Goal: Task Accomplishment & Management: Complete application form

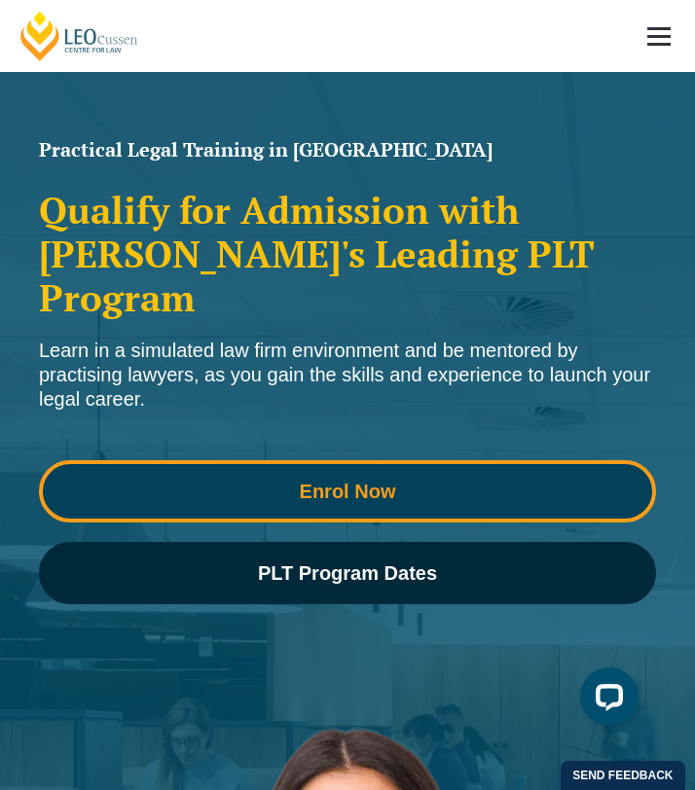
click at [275, 482] on span "Enrol Now" at bounding box center [347, 491] width 589 height 19
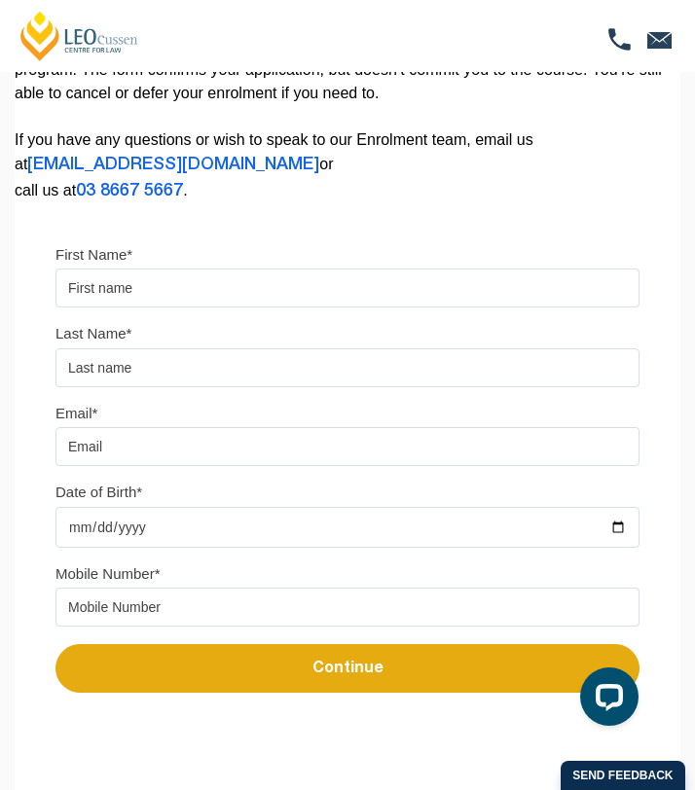
scroll to position [285, 0]
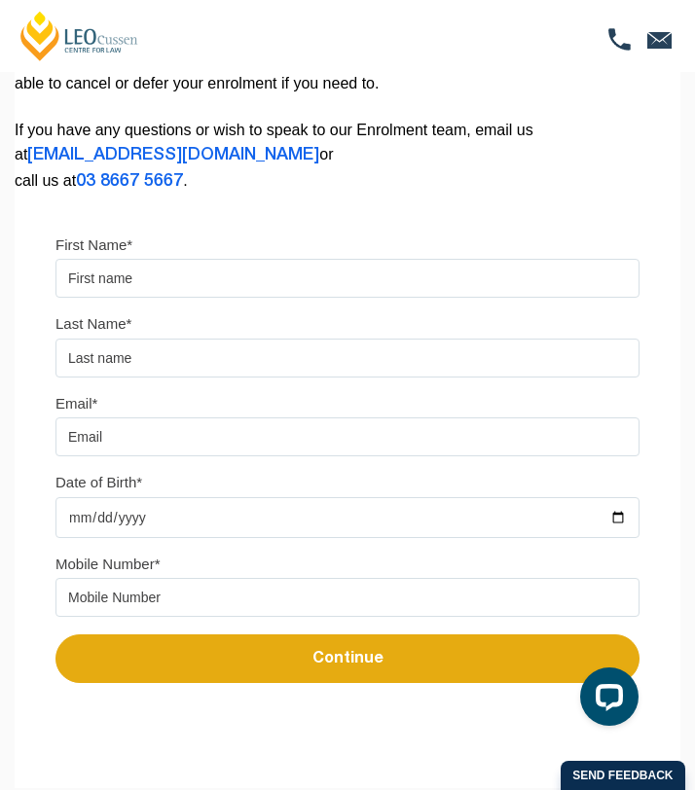
click at [230, 287] on input "First Name*" at bounding box center [347, 278] width 584 height 39
type input "Mary"
type input "Wallace"
type input "mwallace0602@gmail.com"
type input "0406726060"
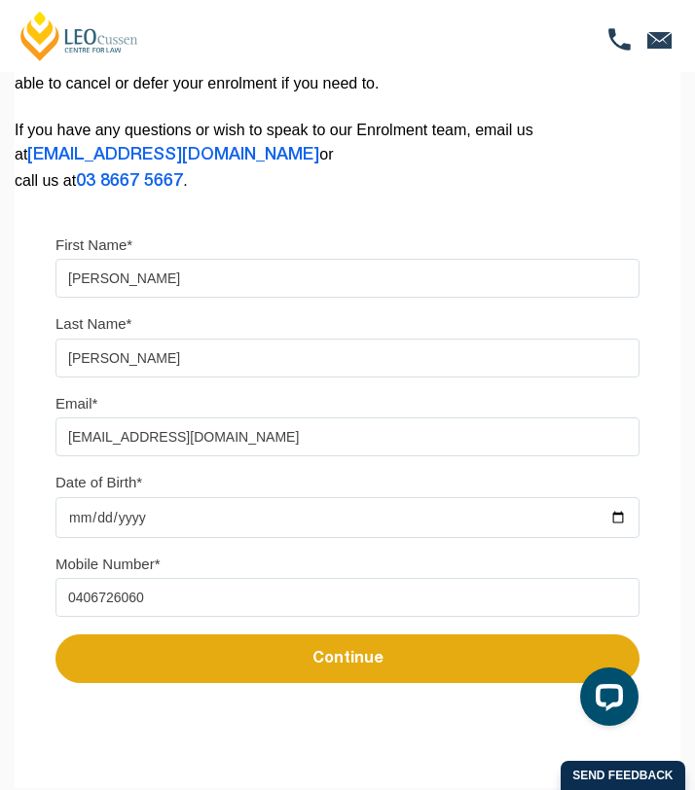
click at [210, 515] on input "Date of Birth*" at bounding box center [347, 517] width 584 height 41
click at [120, 533] on input "Date of Birth*" at bounding box center [347, 517] width 584 height 41
type input "2001-02-06"
click at [230, 678] on button "Continue" at bounding box center [347, 658] width 584 height 49
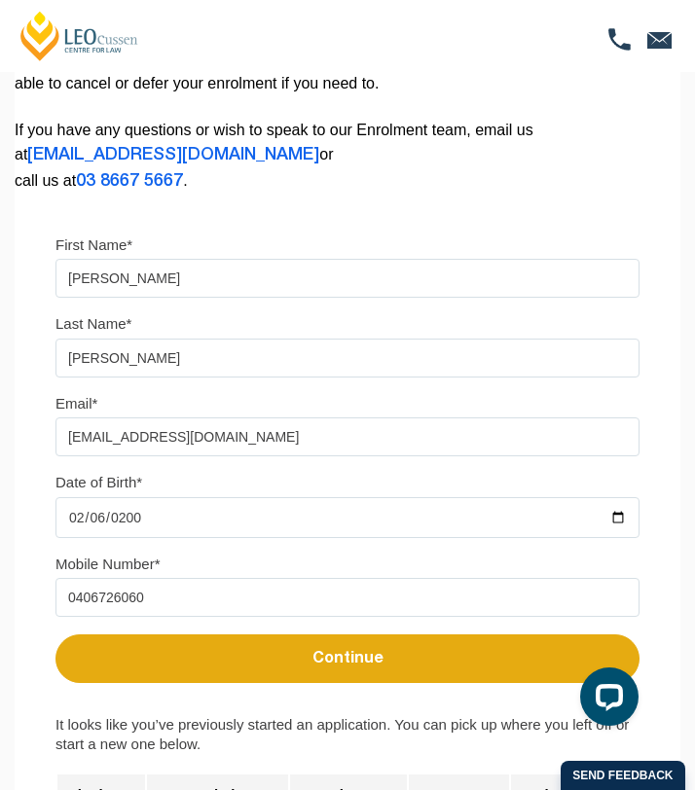
click at [351, 670] on button "Continue" at bounding box center [347, 658] width 584 height 49
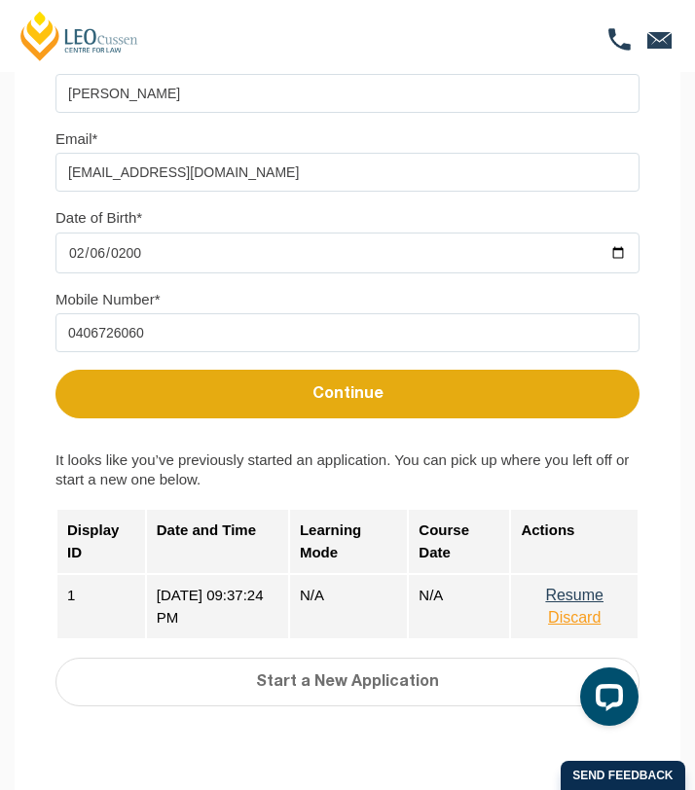
scroll to position [655, 0]
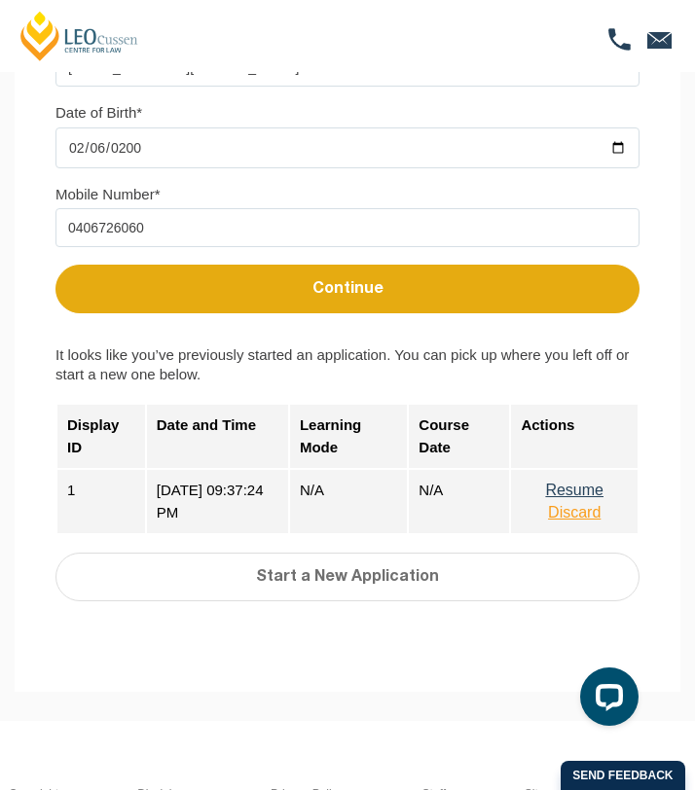
click at [588, 521] on button "Discard" at bounding box center [573, 513] width 107 height 18
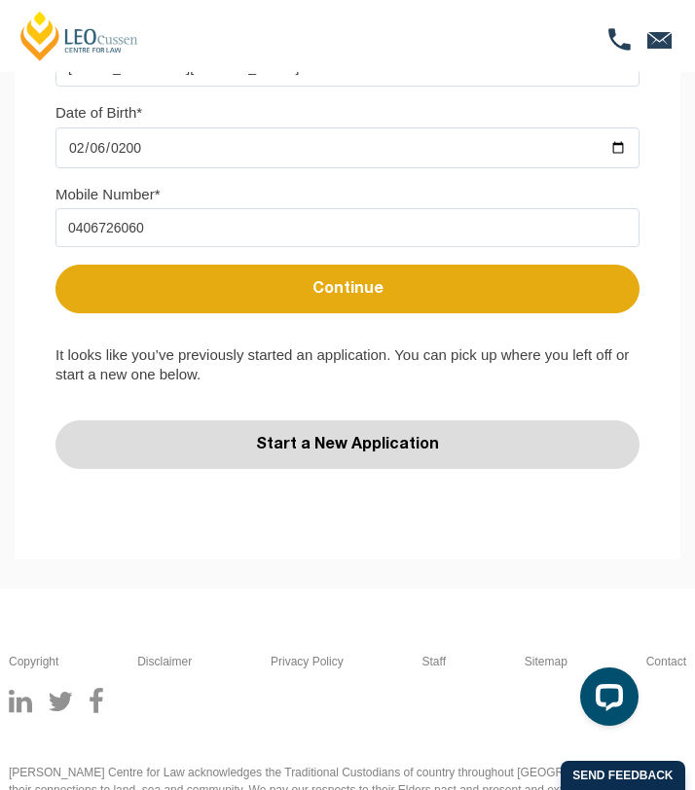
click at [466, 443] on button "Start a New Application" at bounding box center [347, 444] width 584 height 49
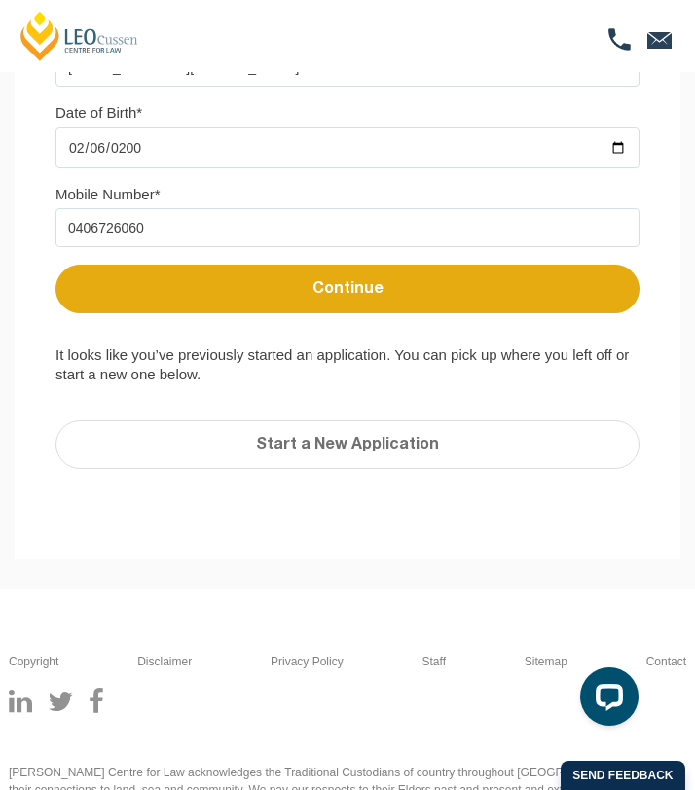
scroll to position [0, 0]
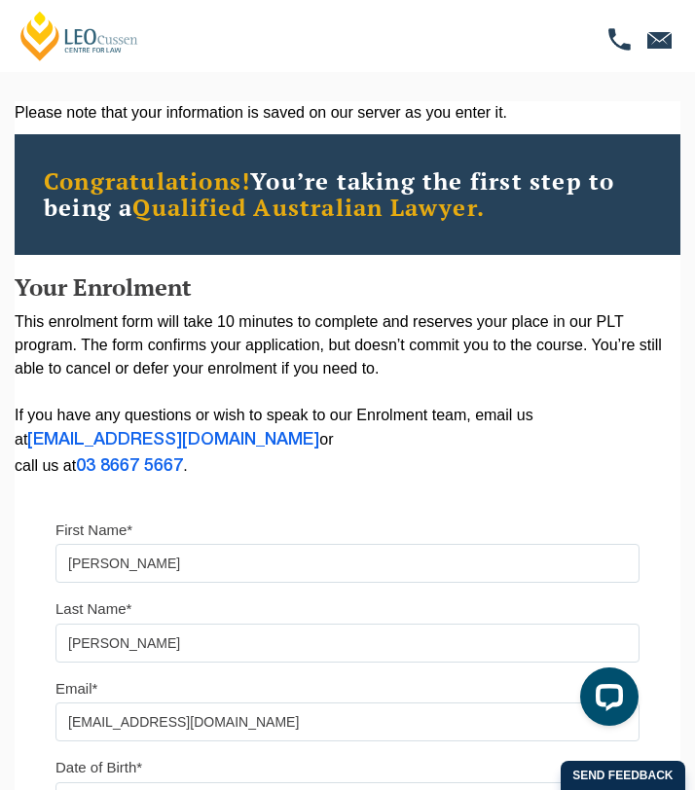
select select
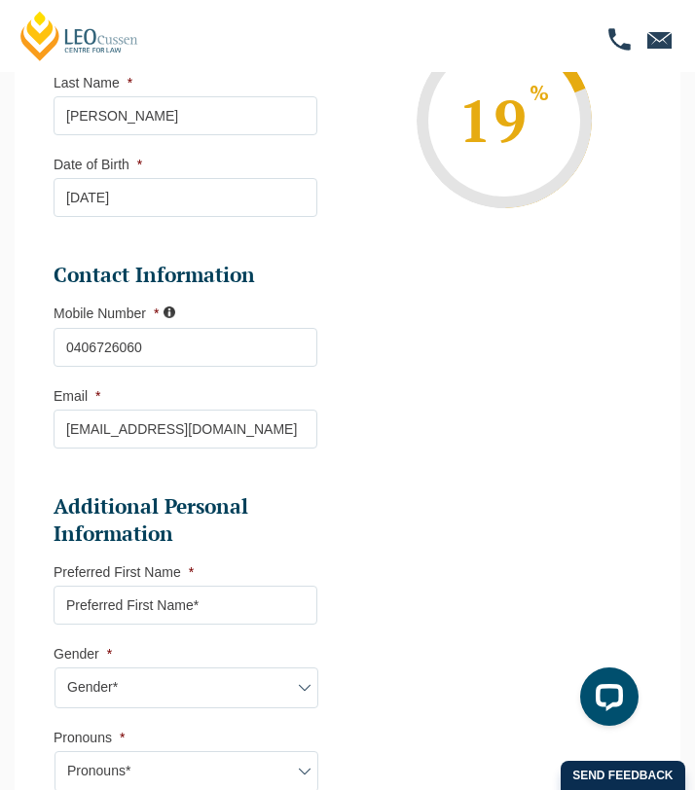
scroll to position [382, 0]
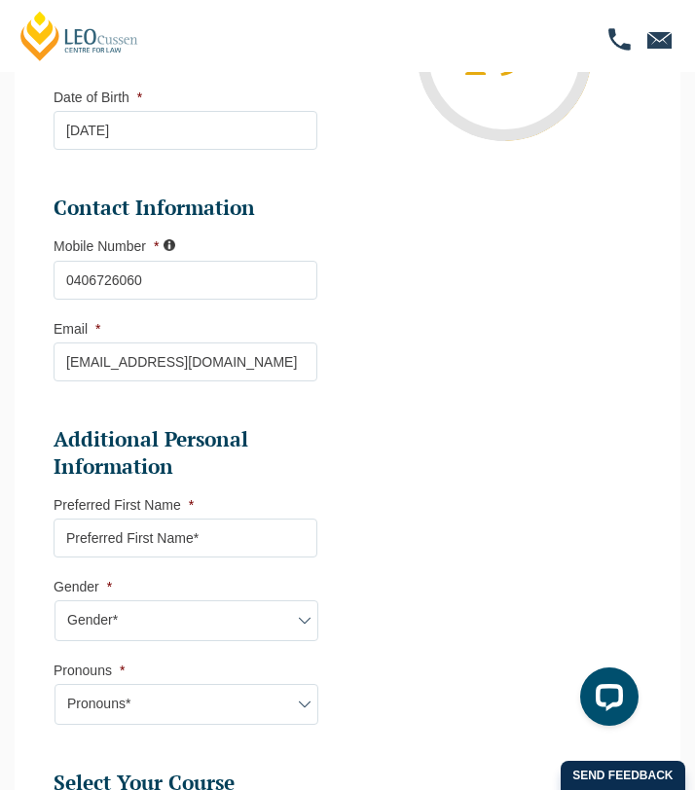
click at [215, 551] on input "Preferred First Name *" at bounding box center [186, 537] width 264 height 39
type input "Mary"
select select "VIC"
select select
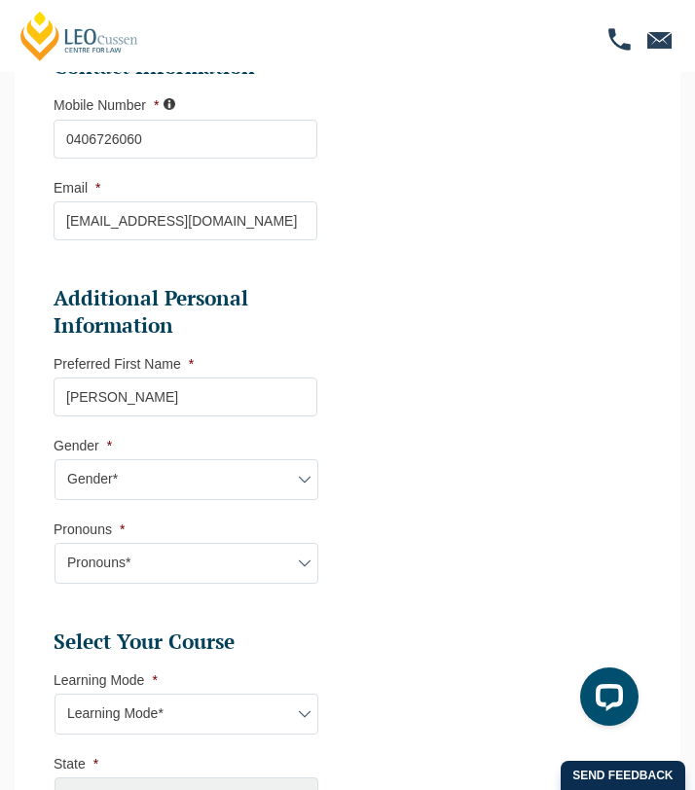
scroll to position [589, 0]
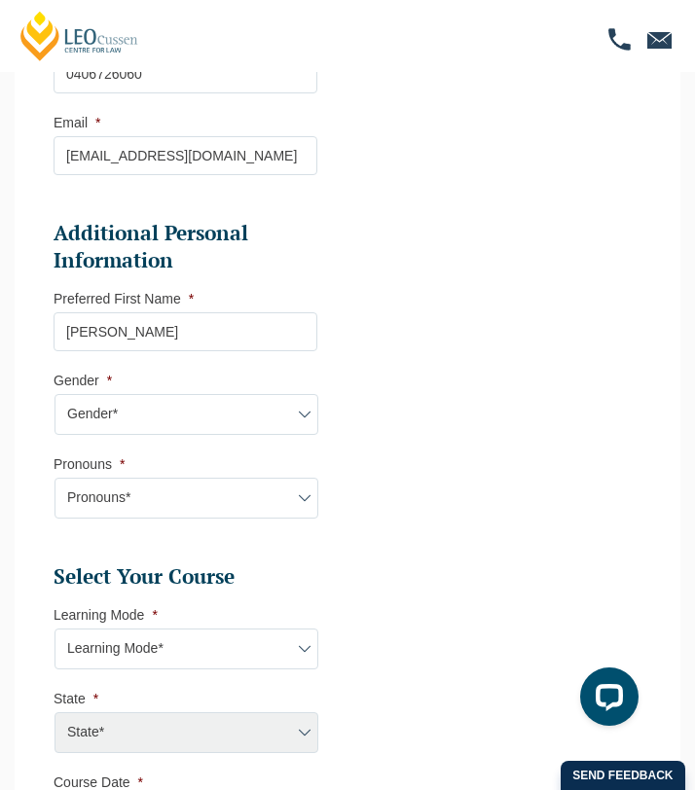
click at [233, 420] on select "Gender* Male Female Nonbinary Intersex Prefer not to disclose Other" at bounding box center [186, 414] width 264 height 41
select select "Female"
click at [197, 503] on select "Pronouns* She/Her/Hers He/Him/His They/Them/Theirs Other Prefer not to disclose" at bounding box center [186, 498] width 264 height 41
select select "She/Her/Hers"
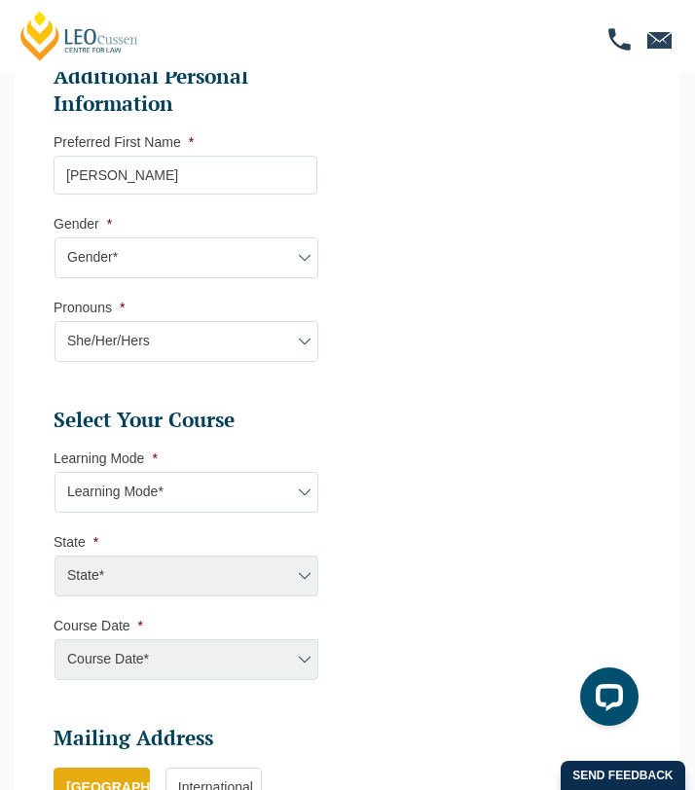
scroll to position [750, 0]
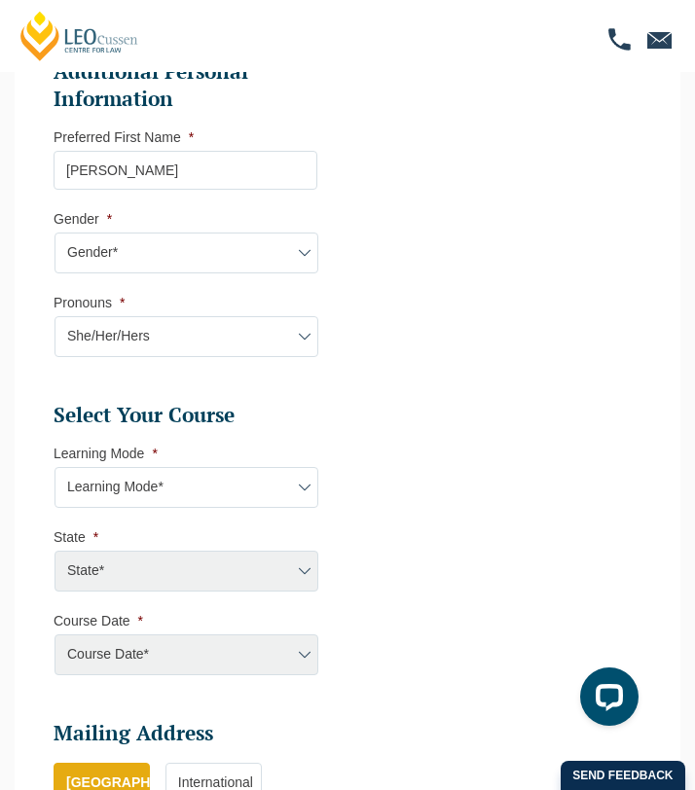
click at [196, 508] on select "Learning Mode* Online Full Time Learning Online Part Time Learning Blended Full…" at bounding box center [186, 487] width 264 height 41
select select "Online Part Time Learning"
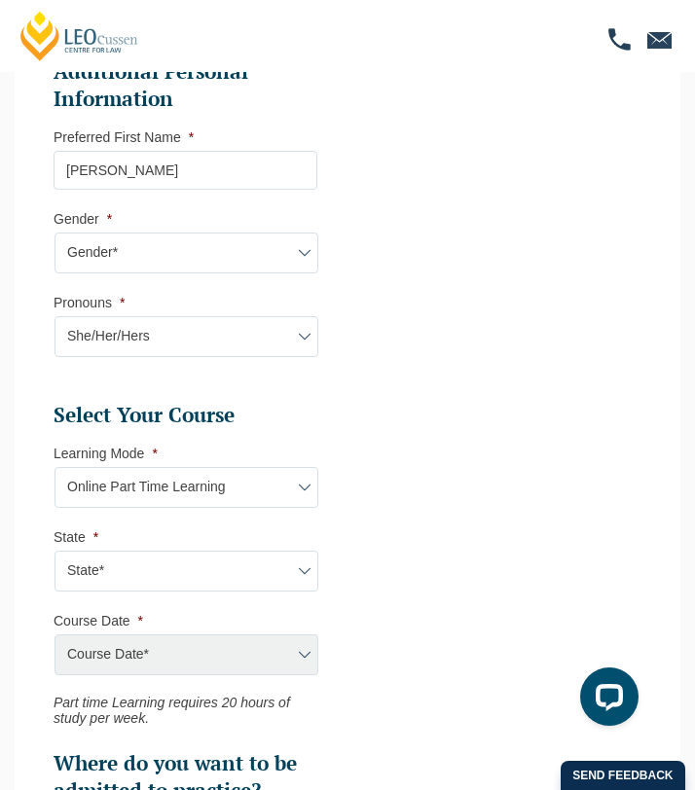
click at [225, 578] on select "State* National (ACT/NSW, VIC, QLD, SA, WA)" at bounding box center [186, 571] width 264 height 41
select select "National (ACT/NSW, VIC, QLD, SA, WA)"
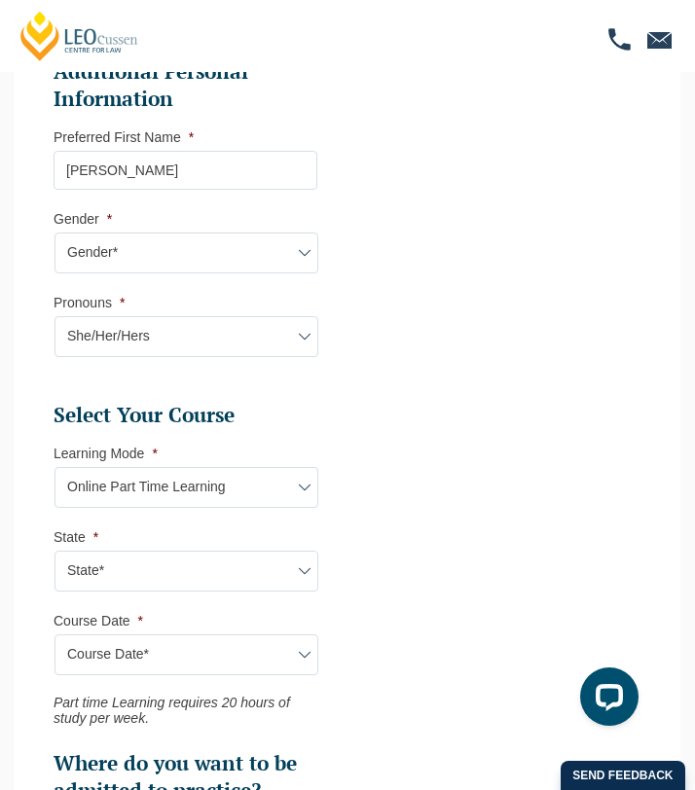
click at [195, 644] on select "Course Date* January 2026 (27-Jan-2026 to 21-Aug-2026) March 2026 (30-Mar-2026 …" at bounding box center [186, 654] width 264 height 41
click at [280, 492] on select "Learning Mode* Online Full Time Learning Online Part Time Learning Blended Full…" at bounding box center [186, 487] width 264 height 41
select select "Blended Part Time Learning"
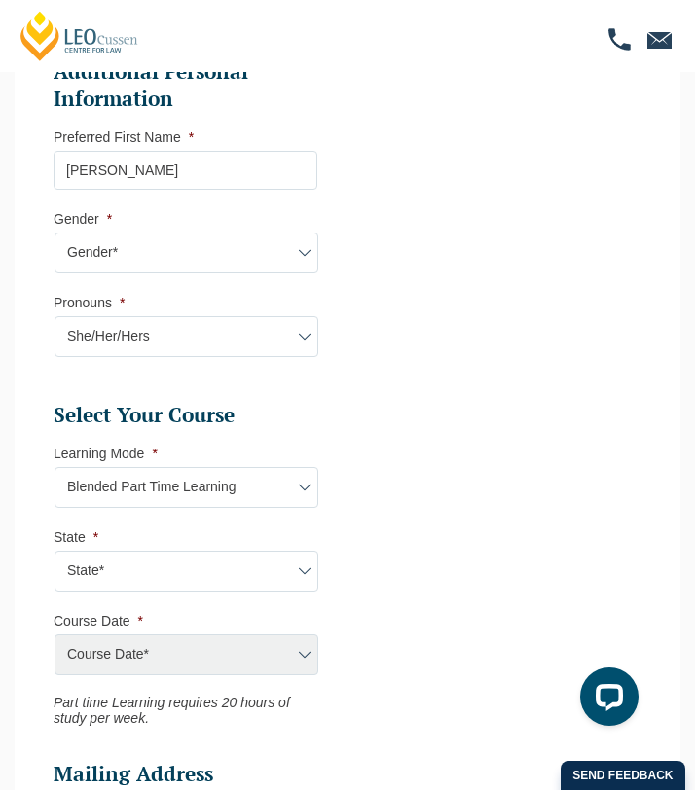
click at [211, 652] on div "Course Date* January 2026 (27-Jan-2026 to 21-Aug-2026) March 2026 (30-Mar-2026 …" at bounding box center [186, 654] width 264 height 41
click at [262, 584] on select "State* ACT/NSW QLD VIC WA" at bounding box center [186, 571] width 264 height 41
select select "VIC"
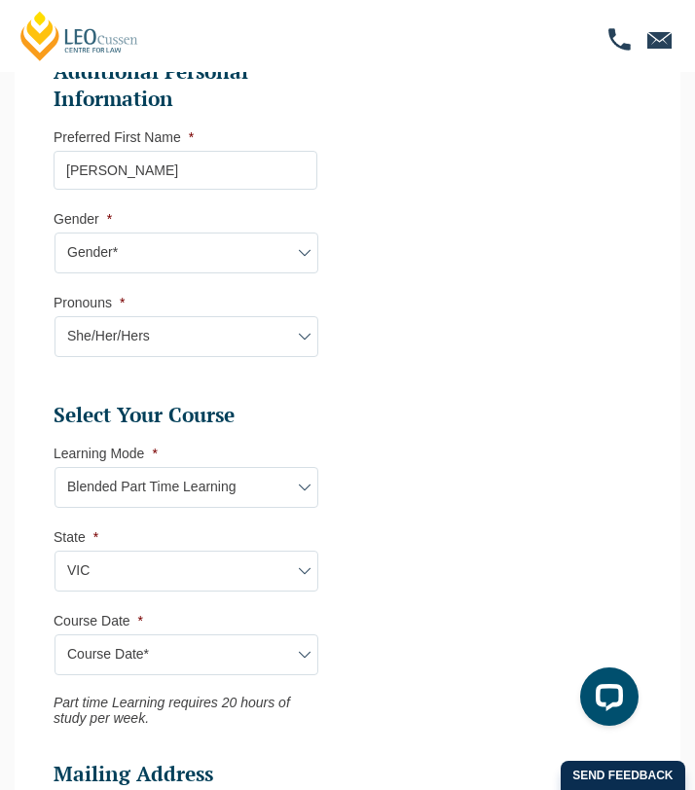
click at [217, 656] on select "Course Date* January 2026 (27-Jan-2026 to 21-Aug-2026) March 2026 (30-Mar-2026 …" at bounding box center [186, 654] width 264 height 41
click at [260, 493] on select "Learning Mode* Online Full Time Learning Online Part Time Learning Blended Full…" at bounding box center [186, 487] width 264 height 41
select select "Online Part Time Learning"
select select
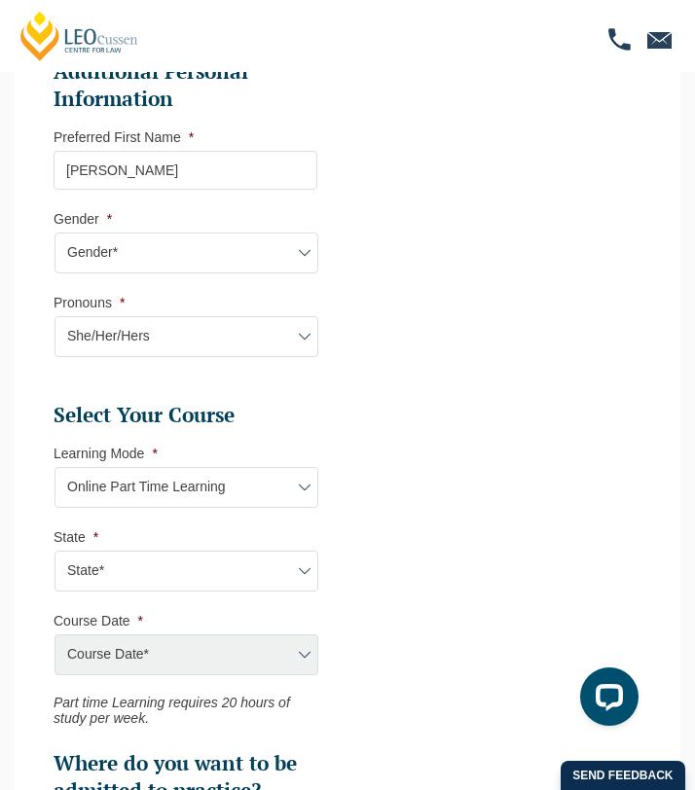
click at [183, 661] on div "Course Date* January 2026 (27-Jan-2026 to 21-Aug-2026) March 2026 (30-Mar-2026 …" at bounding box center [186, 654] width 264 height 41
click at [291, 664] on div "Course Date* January 2026 (27-Jan-2026 to 21-Aug-2026) March 2026 (30-Mar-2026 …" at bounding box center [186, 654] width 264 height 41
click at [274, 490] on select "Learning Mode* Online Full Time Learning Online Part Time Learning Blended Full…" at bounding box center [186, 487] width 264 height 41
select select "Online Full Time Learning"
click at [204, 674] on div "Course Date* January 2026 (27-Jan-2026 to 21-Aug-2026) March 2026 (30-Mar-2026 …" at bounding box center [186, 654] width 264 height 41
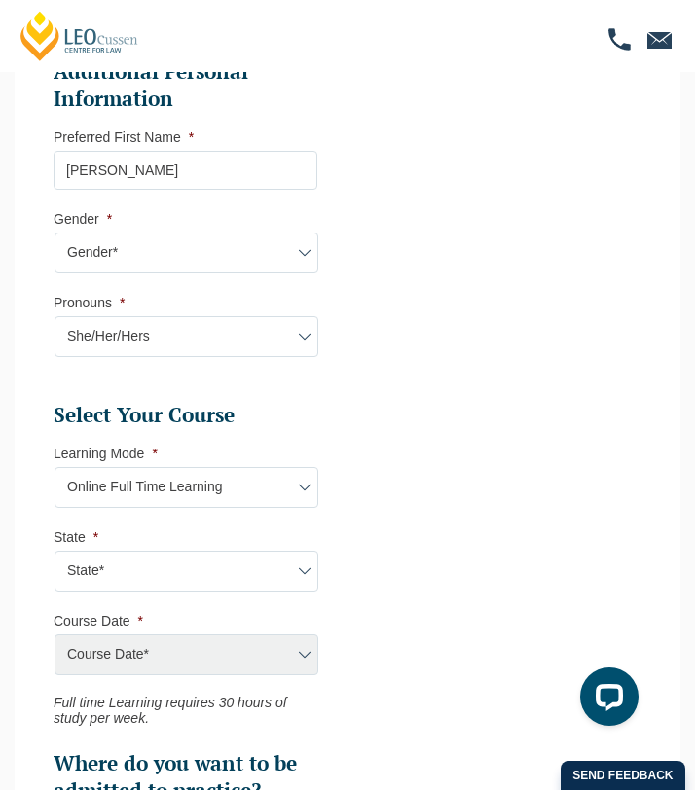
click at [205, 661] on div "Course Date* January 2026 (27-Jan-2026 to 21-Aug-2026) March 2026 (30-Mar-2026 …" at bounding box center [186, 654] width 264 height 41
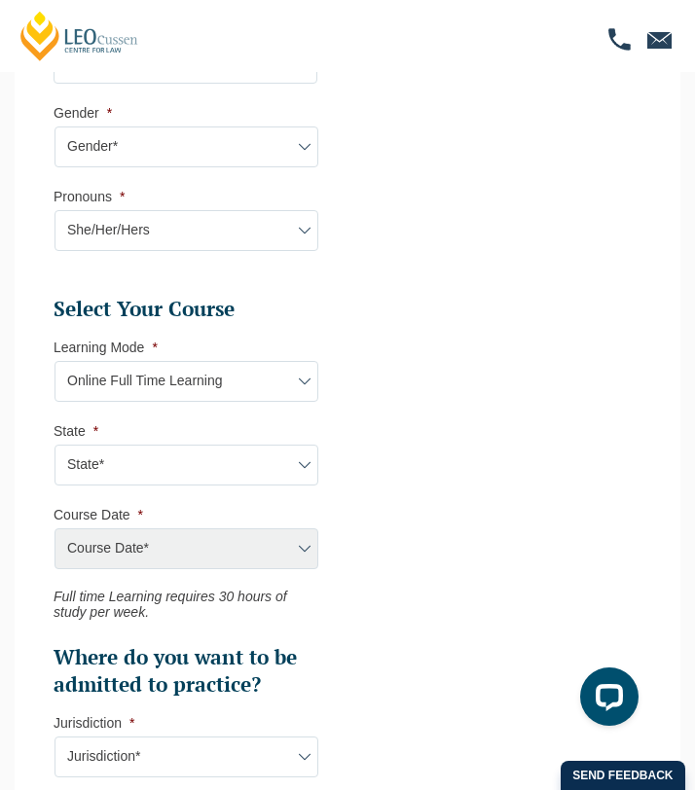
scroll to position [860, 0]
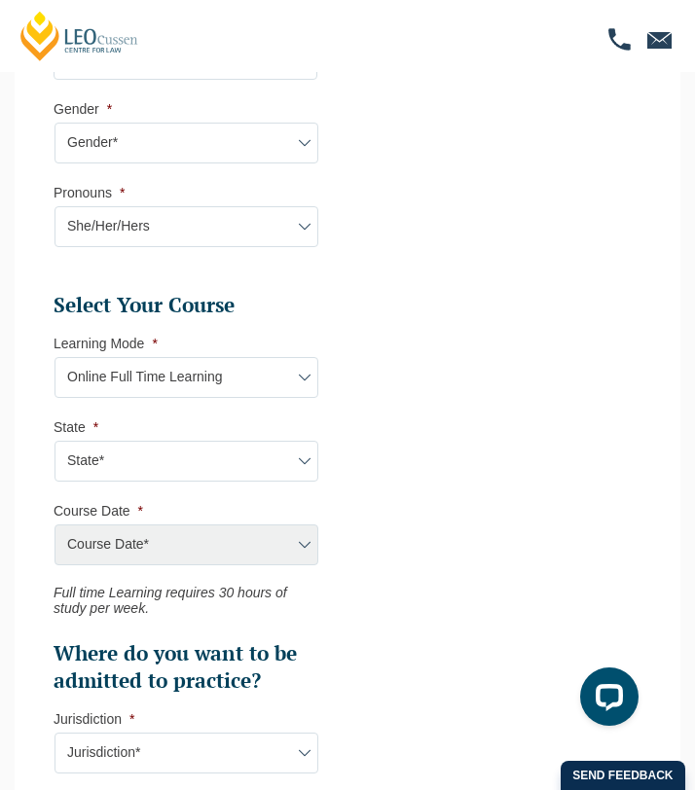
click at [295, 545] on div "Course Date* January 2026 (27-Jan-2026 to 21-Aug-2026) March 2026 (30-Mar-2026 …" at bounding box center [186, 544] width 264 height 41
click at [206, 547] on div "Course Date* January 2026 (27-Jan-2026 to 21-Aug-2026) March 2026 (30-Mar-2026 …" at bounding box center [186, 544] width 264 height 41
click at [211, 473] on select "State* National (ACT/NSW, VIC, QLD, SA, WA)" at bounding box center [186, 461] width 264 height 41
select select "National (ACT/NSW, VIC, QLD, SA, WA)"
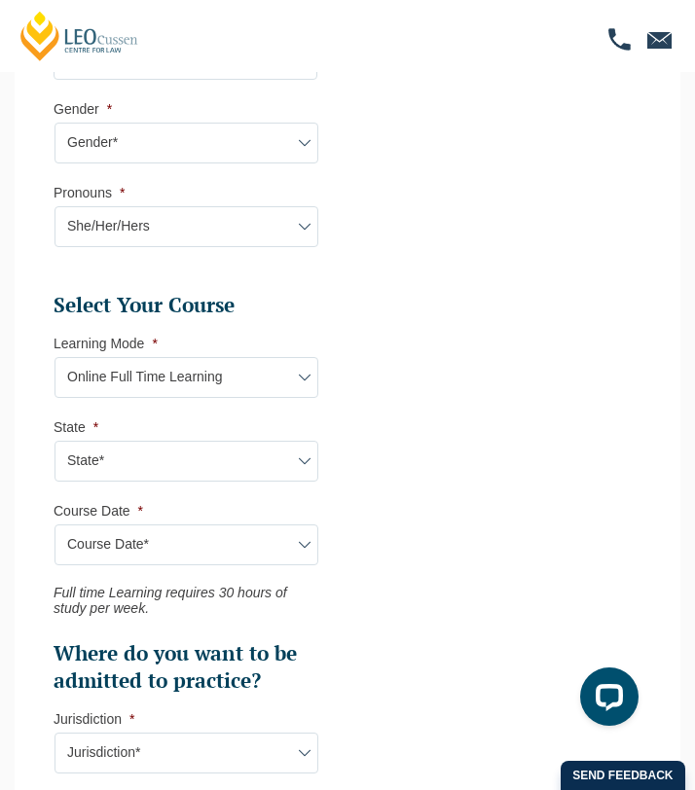
click at [180, 549] on select "Course Date* September 2025 (22-Sep-2025 to 20-Feb-2026) December 2025 (08-Dec-…" at bounding box center [186, 544] width 264 height 41
click at [280, 396] on select "Learning Mode* Online Full Time Learning Online Part Time Learning Blended Full…" at bounding box center [186, 377] width 264 height 41
select select "Online Part Time Learning"
select select
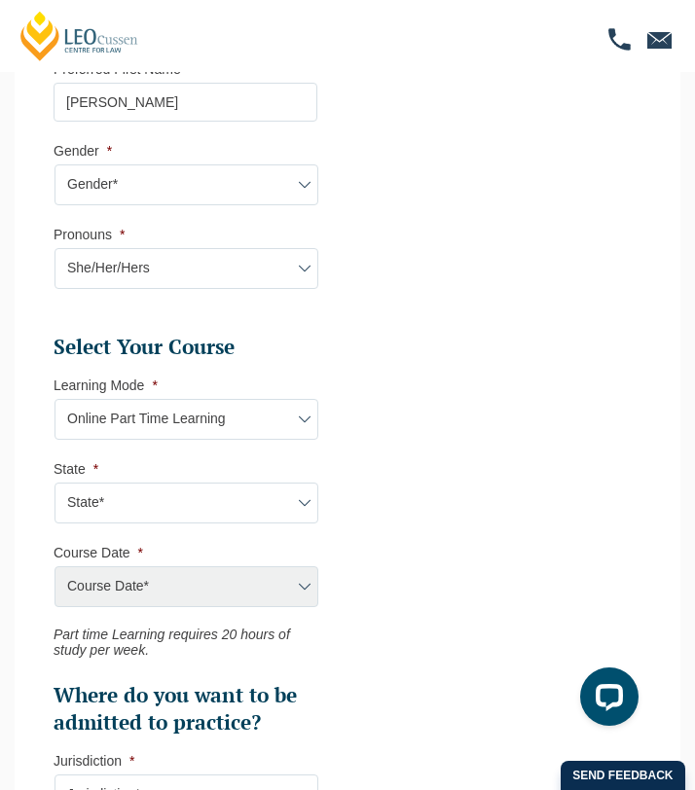
scroll to position [841, 0]
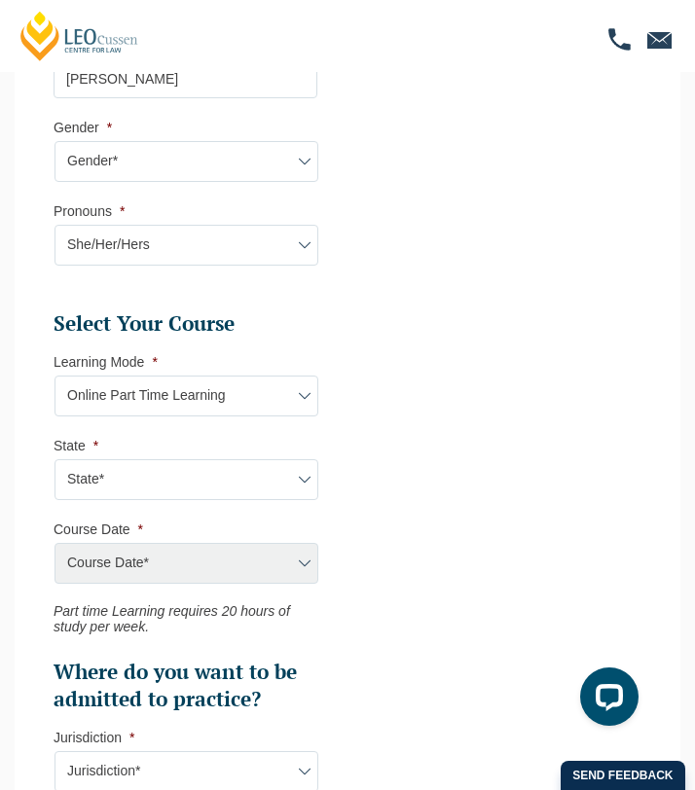
click at [314, 405] on select "Learning Mode* Online Full Time Learning Online Part Time Learning Blended Full…" at bounding box center [186, 395] width 264 height 41
select select "Online Full Time Learning"
click at [250, 482] on select "State* National (ACT/NSW, VIC, QLD, SA, WA)" at bounding box center [186, 479] width 264 height 41
select select "National (ACT/NSW, VIC, QLD, SA, WA)"
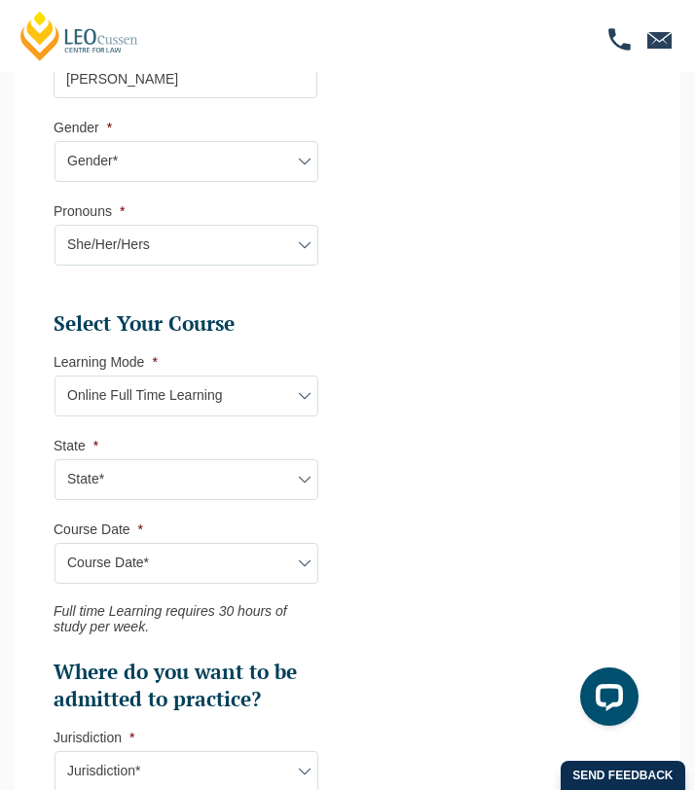
click at [203, 569] on select "Course Date* September 2025 (22-Sep-2025 to 20-Feb-2026) December 2025 (08-Dec-…" at bounding box center [186, 563] width 264 height 41
select select "March 2026 (23-Mar-2026 to 07-Aug-2026)"
type input "Intake 04 March 2026 FT"
type input "Practical Legal Training (NAT)"
select select "NAT PLT (MAR) 2026 Full Time Online"
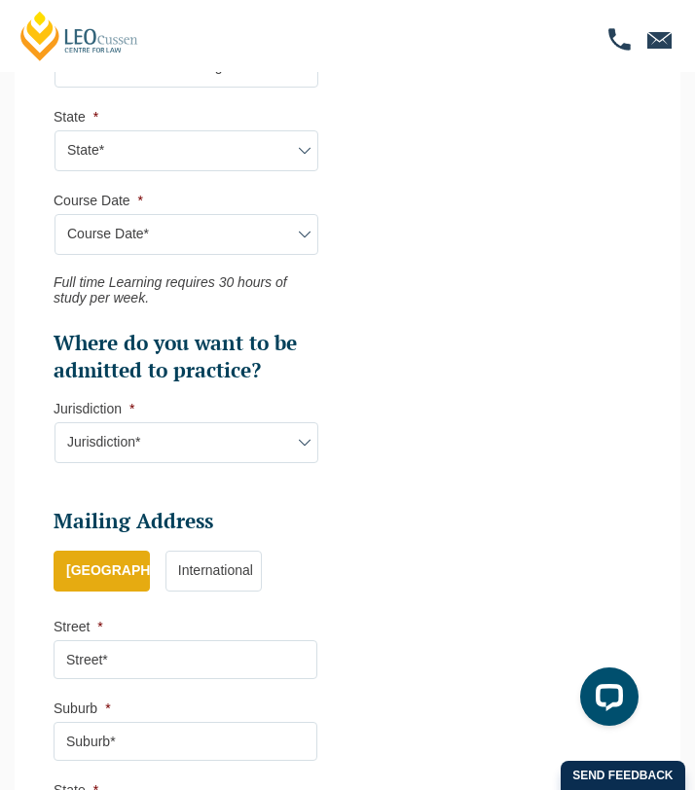
scroll to position [1171, 0]
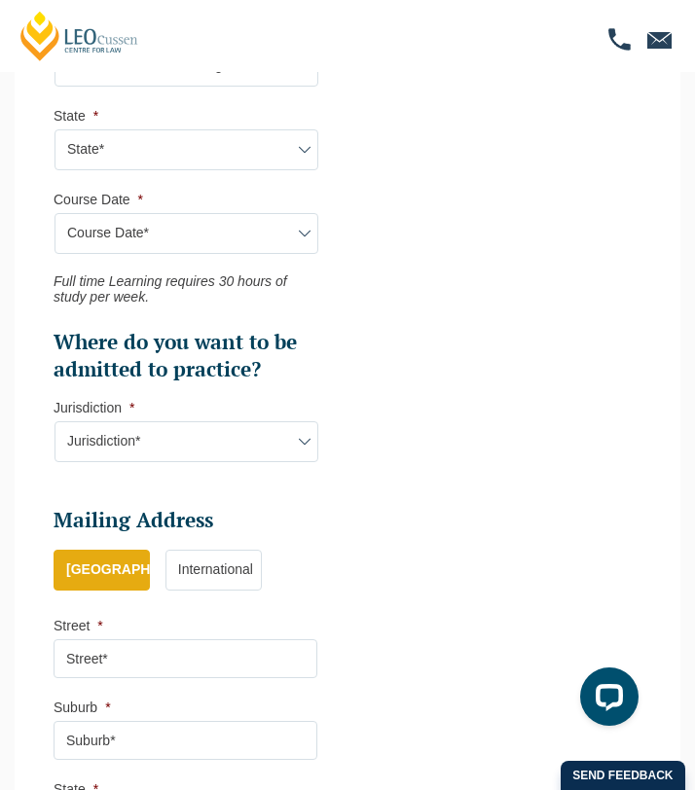
click at [297, 446] on select "Jurisdiction* VIC ACT/NSW SA WA QLD" at bounding box center [186, 441] width 264 height 41
select select "VIC"
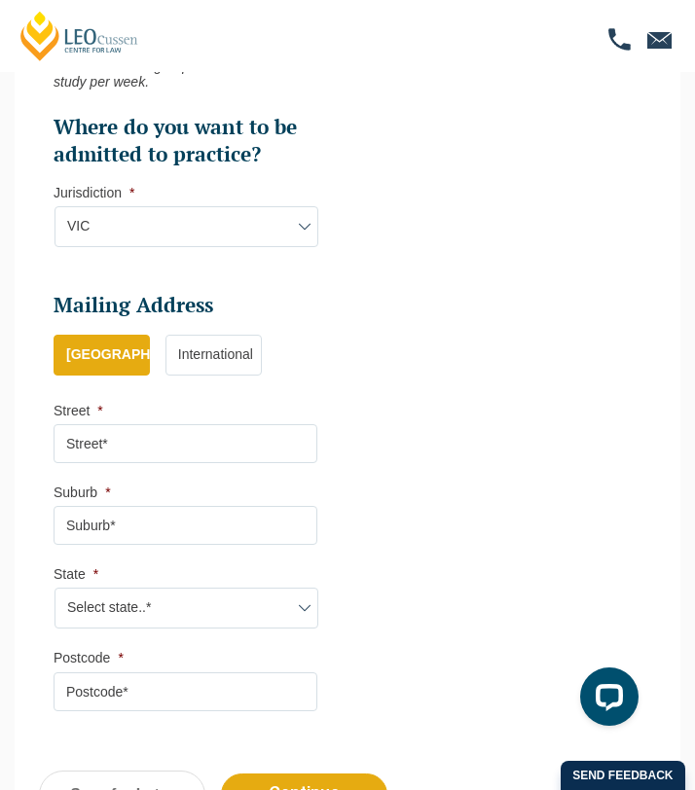
scroll to position [1387, 0]
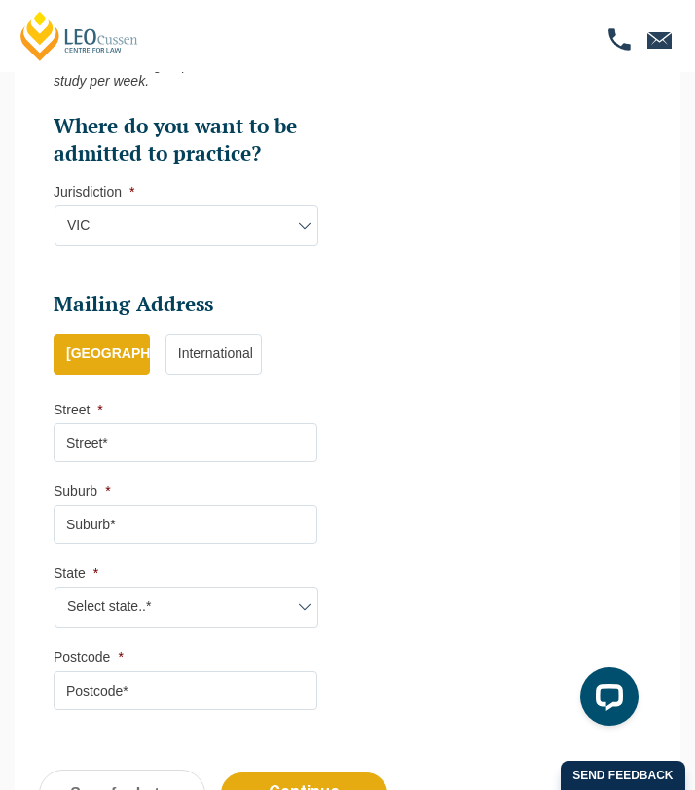
click at [212, 453] on input "Street *" at bounding box center [186, 442] width 264 height 39
type input "6 Belson St east m"
type input "Malvern East"
select select "VIC"
type input "3145"
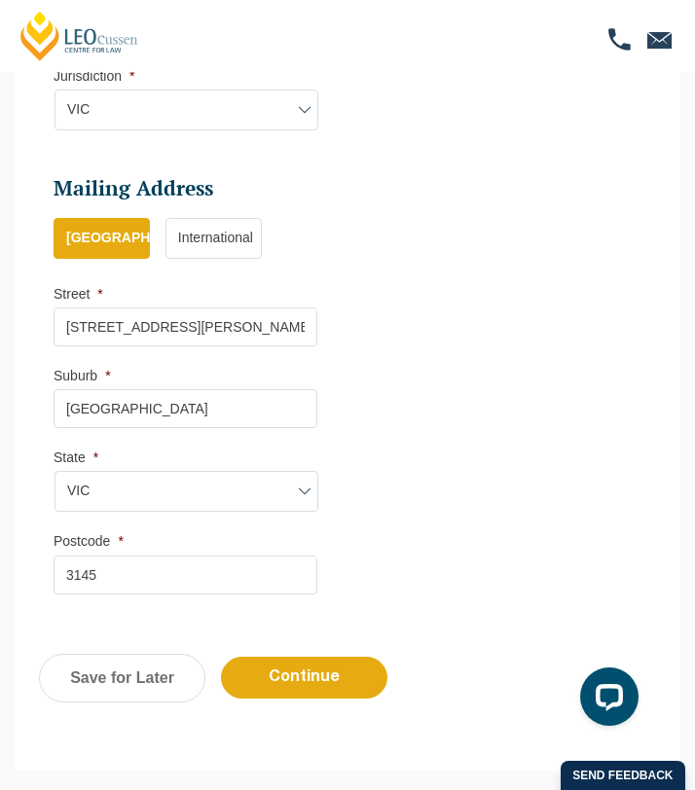
scroll to position [1554, 0]
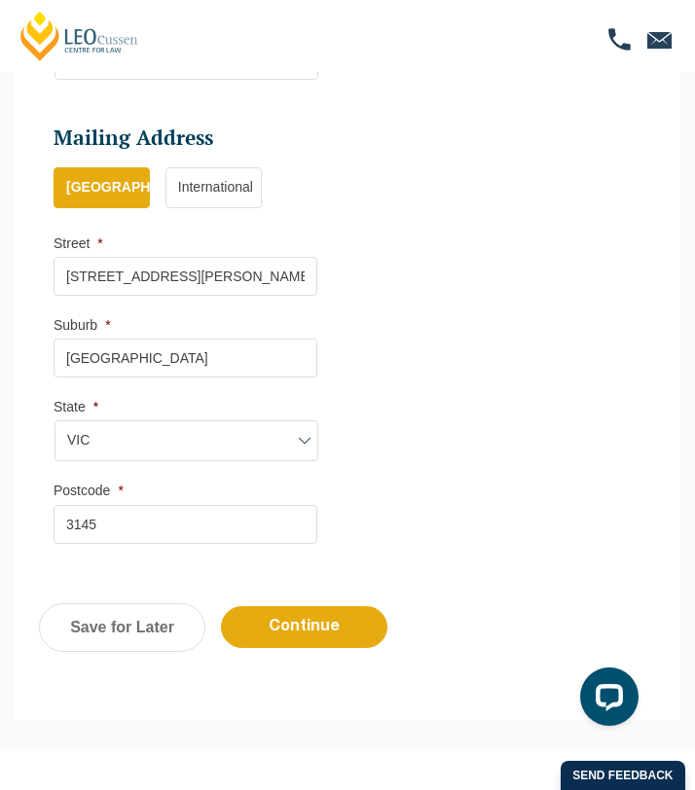
click at [234, 289] on input "6 Belson St east" at bounding box center [186, 276] width 264 height 39
type input "6 Belson St"
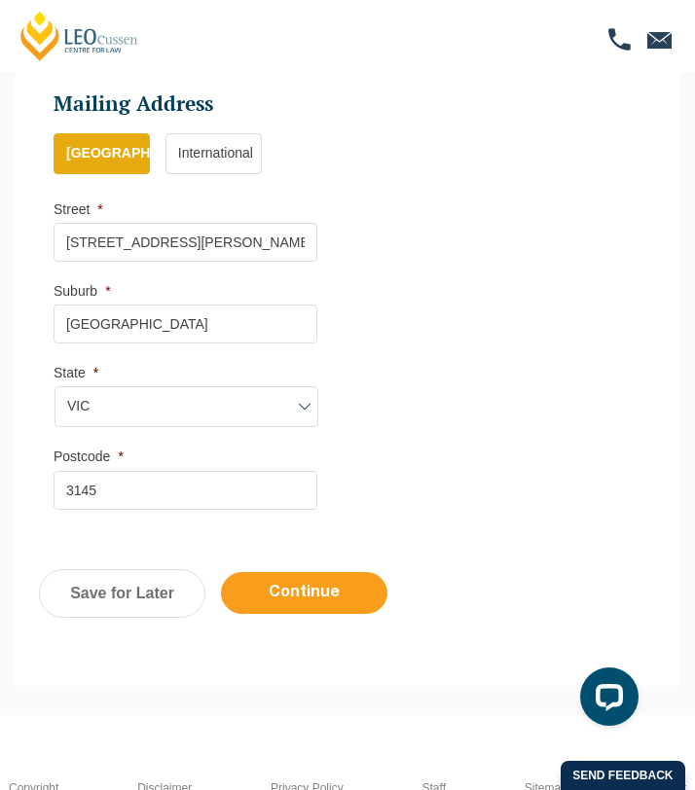
click at [295, 601] on input "Continue" at bounding box center [304, 593] width 166 height 42
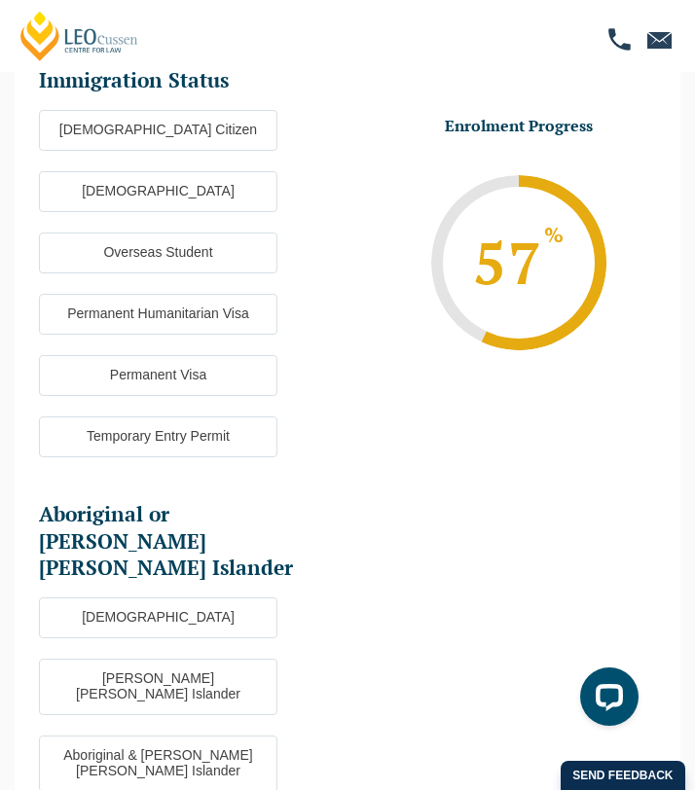
scroll to position [67, 0]
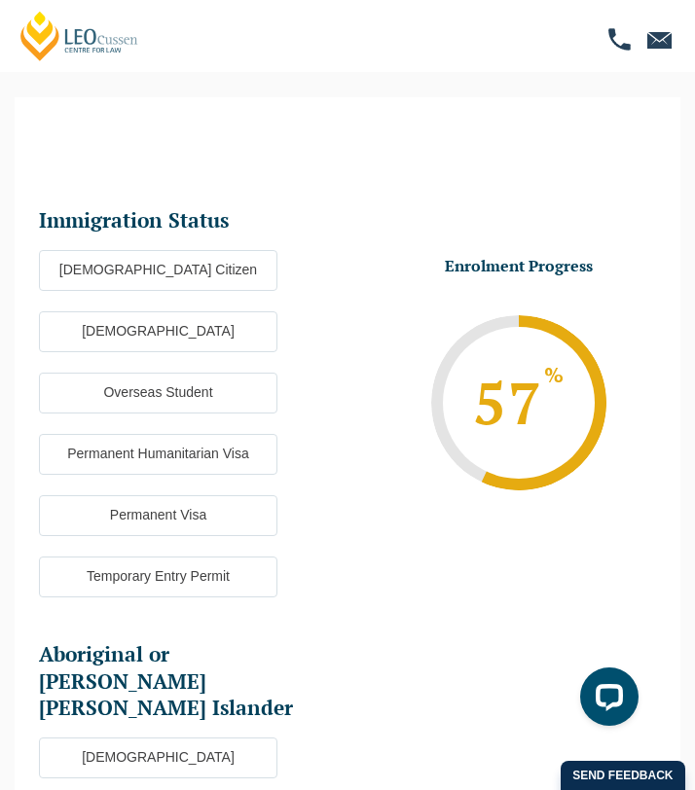
click at [210, 271] on label "Australian Citizen" at bounding box center [158, 270] width 238 height 41
click at [0, 0] on input "Australian Citizen" at bounding box center [0, 0] width 0 height 0
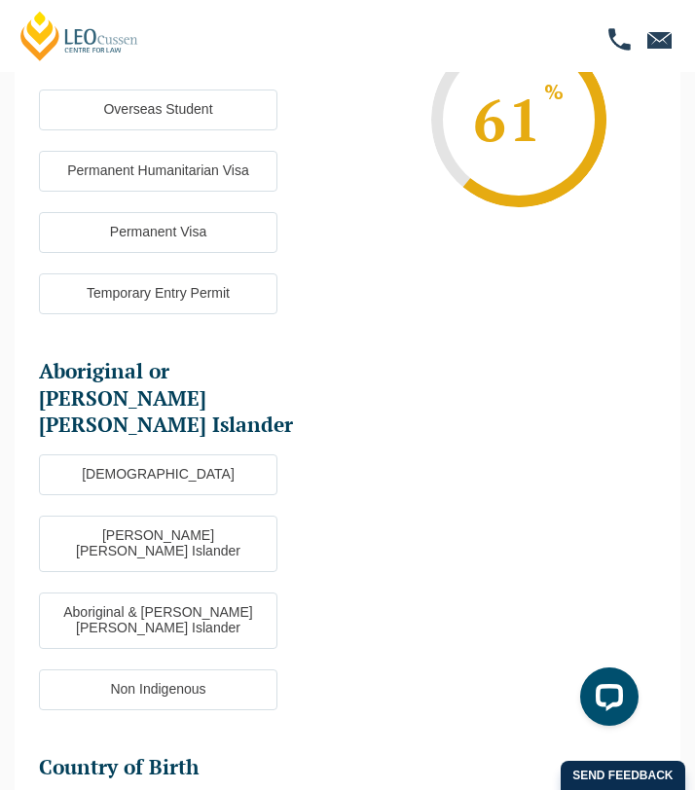
scroll to position [371, 0]
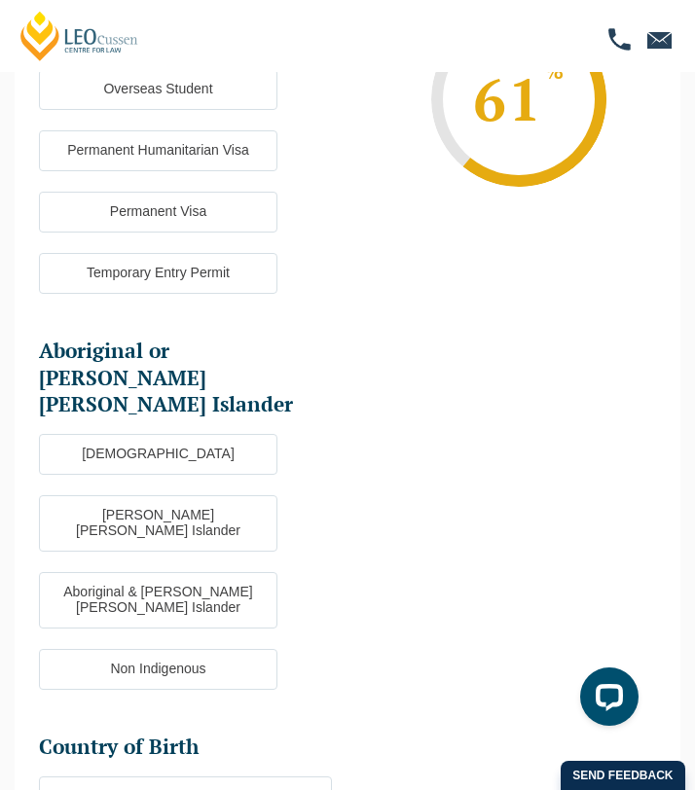
click at [231, 649] on label "Non Indigenous" at bounding box center [158, 669] width 238 height 41
click at [0, 0] on input "Non Indigenous" at bounding box center [0, 0] width 0 height 0
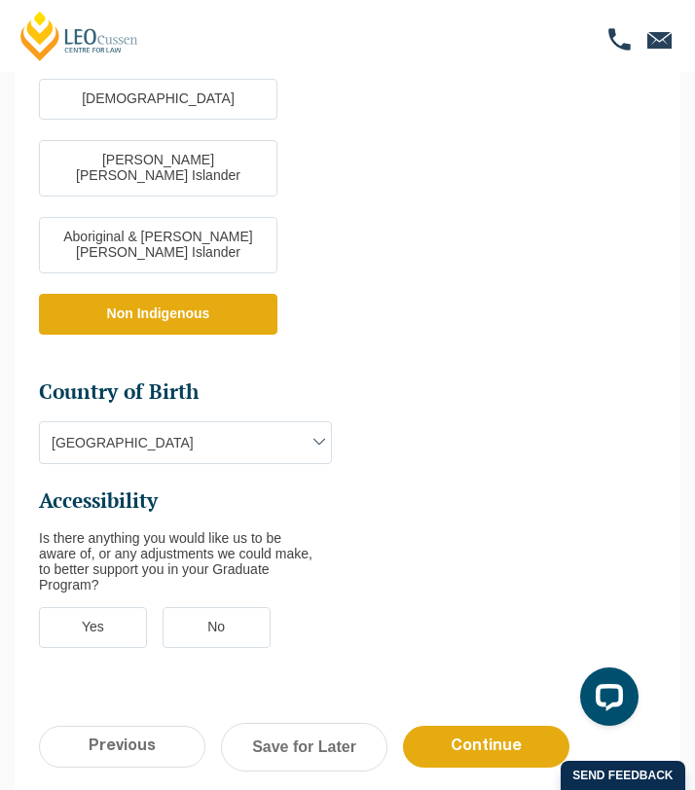
scroll to position [736, 0]
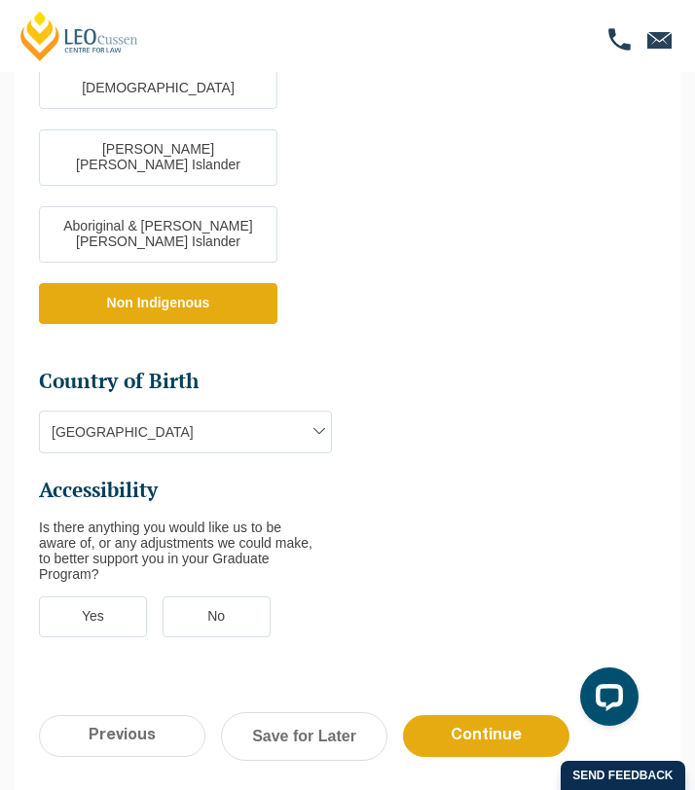
click at [190, 596] on label "No" at bounding box center [216, 616] width 108 height 41
click at [0, 0] on input "No" at bounding box center [0, 0] width 0 height 0
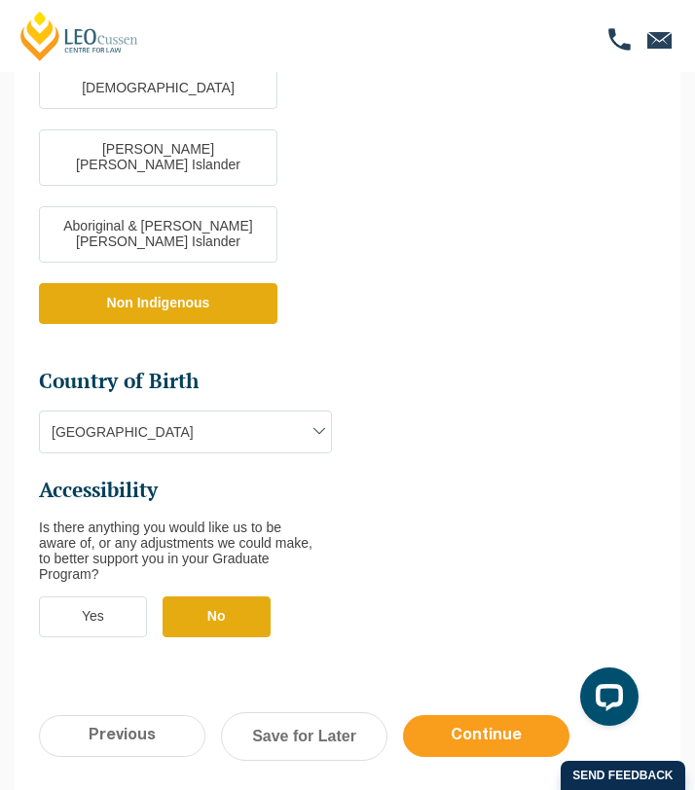
click at [422, 715] on input "Continue" at bounding box center [486, 736] width 166 height 42
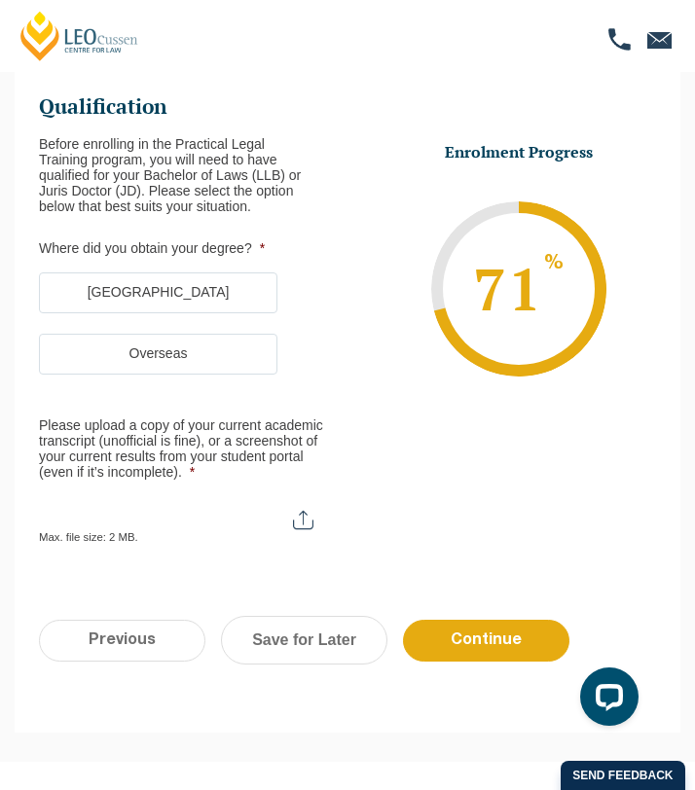
scroll to position [67, 0]
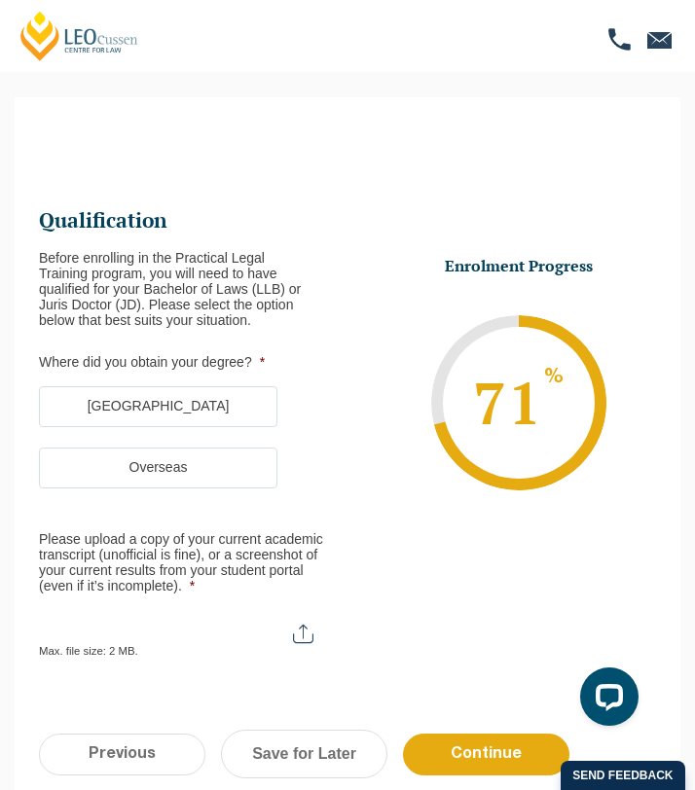
click at [241, 400] on label "Australia" at bounding box center [158, 406] width 238 height 41
click at [0, 0] on input "Australia" at bounding box center [0, 0] width 0 height 0
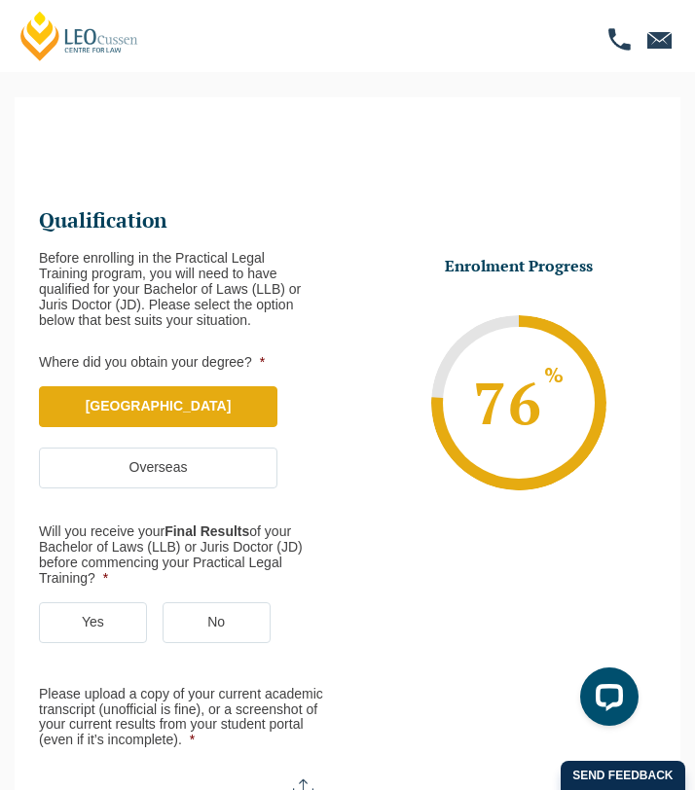
click at [114, 620] on label "Yes" at bounding box center [93, 622] width 108 height 41
click at [0, 0] on input "Yes" at bounding box center [0, 0] width 0 height 0
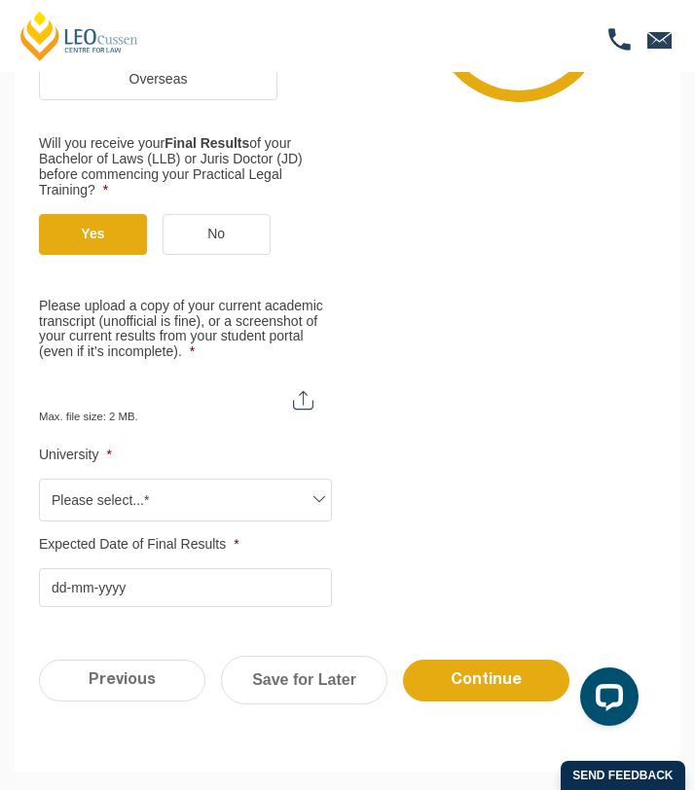
scroll to position [456, 0]
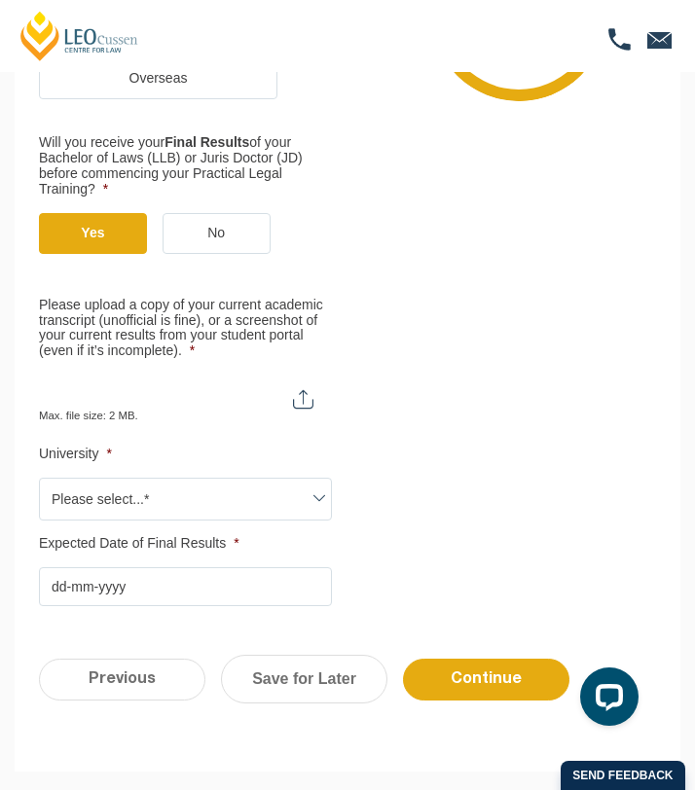
click at [305, 401] on input "Please upload a copy of your current academic transcript (unofficial is fine), …" at bounding box center [185, 391] width 293 height 33
type input "C:\fakepath\Academic Transcript 2025.pdf"
click at [248, 505] on span "Please select...*" at bounding box center [185, 499] width 291 height 41
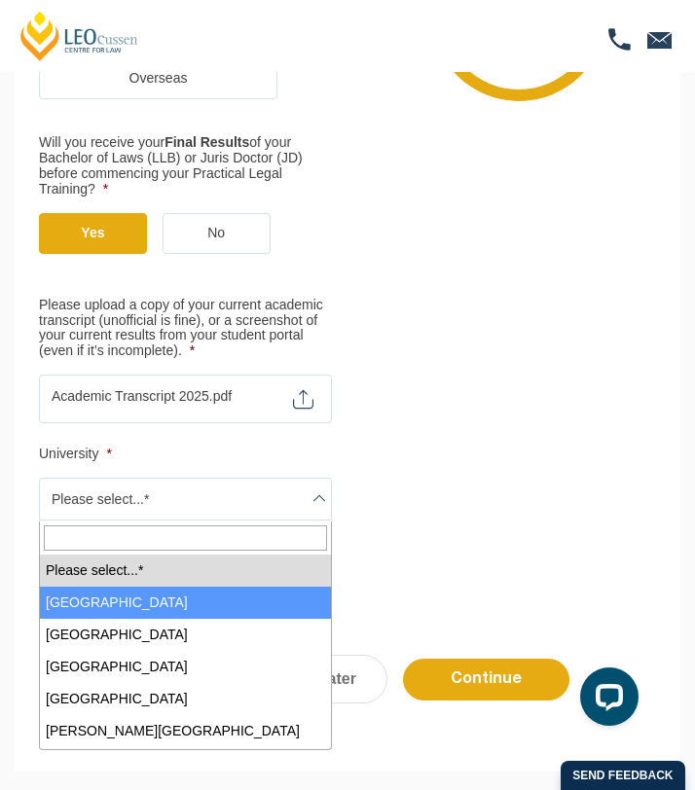
select select "Australian Catholic University"
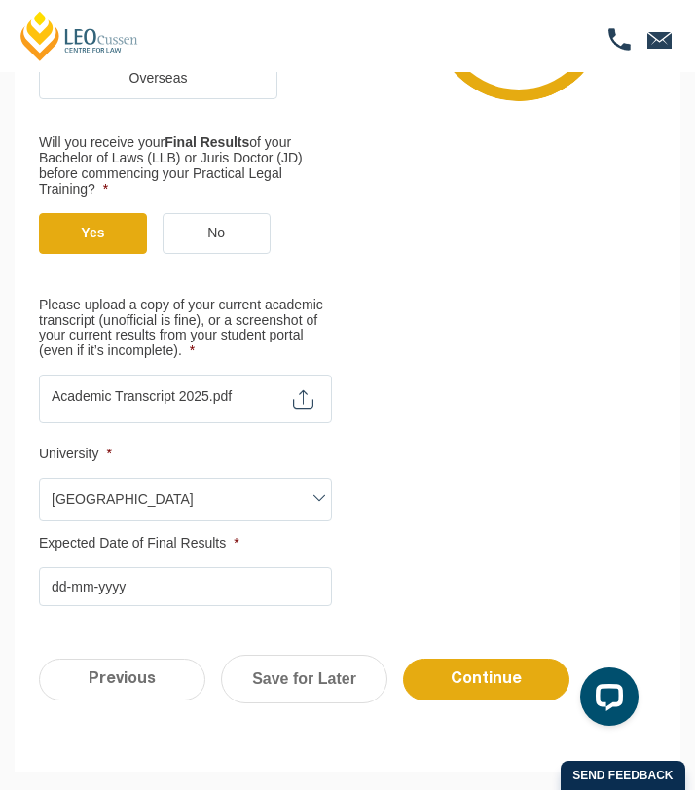
click at [267, 585] on input "Expected Date of Final Results *" at bounding box center [185, 586] width 293 height 39
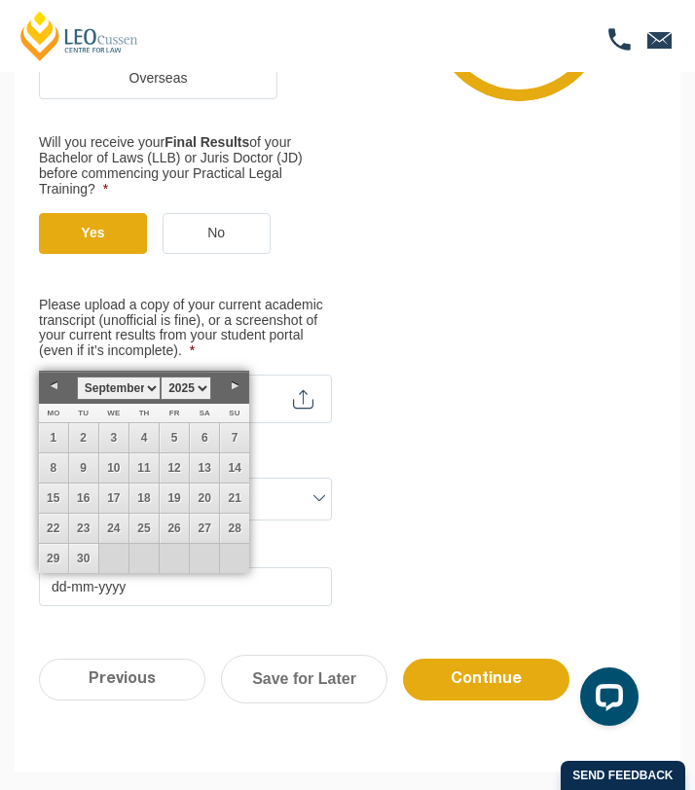
click at [237, 389] on link "Next" at bounding box center [234, 386] width 29 height 29
click at [181, 560] on link "28" at bounding box center [174, 558] width 29 height 29
type input "28-11-2025"
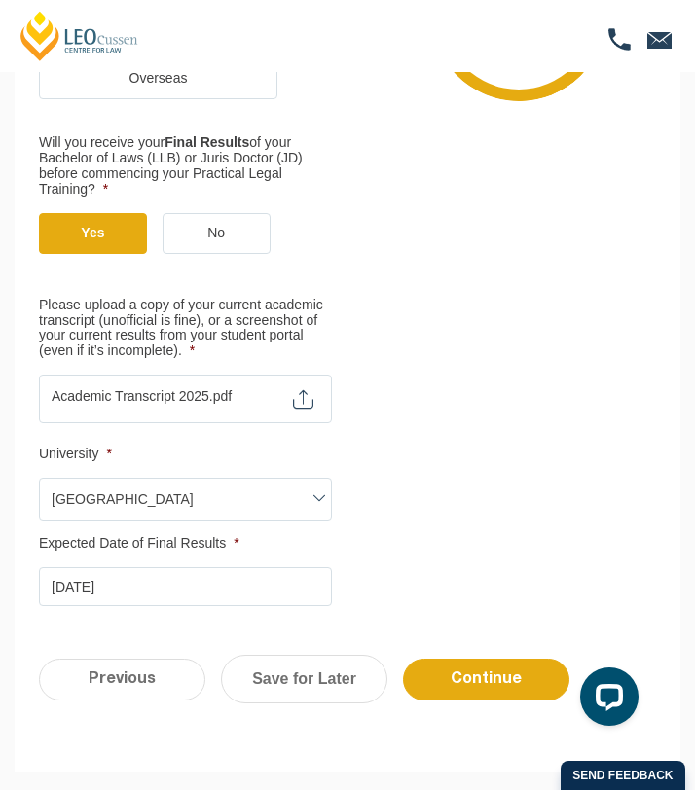
click at [399, 506] on ul "Qualification Before enrolling in the Practical Legal Training program, you wil…" at bounding box center [347, 210] width 617 height 791
click at [443, 682] on input "Continue" at bounding box center [486, 680] width 166 height 42
click at [494, 687] on input "Continue" at bounding box center [486, 680] width 166 height 42
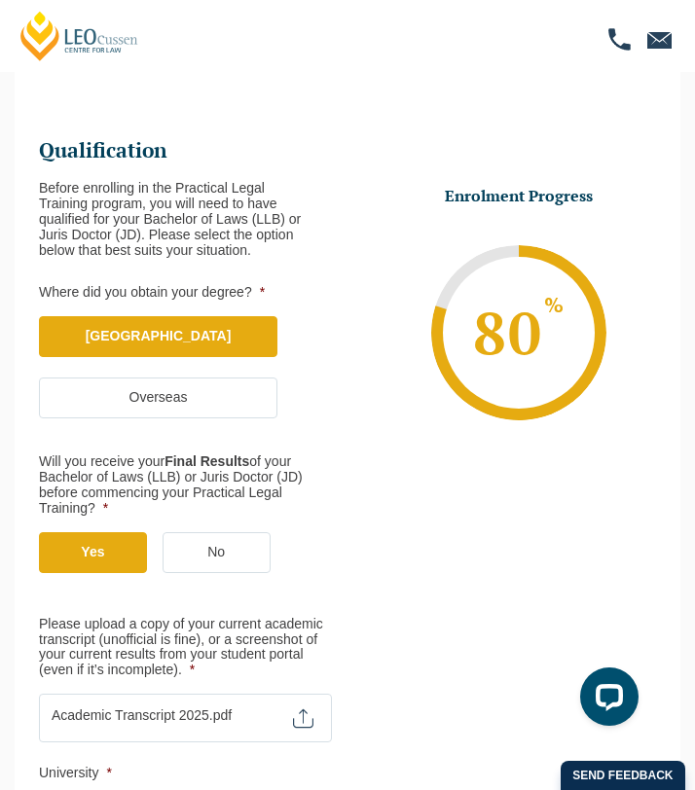
scroll to position [386, 0]
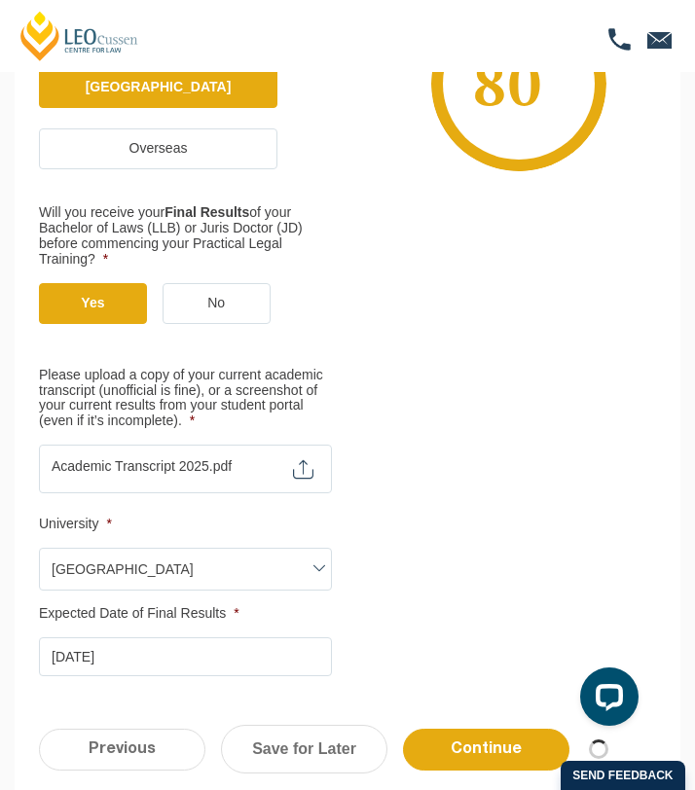
click at [500, 476] on ul "Qualification Before enrolling in the Practical Legal Training program, you wil…" at bounding box center [347, 280] width 617 height 791
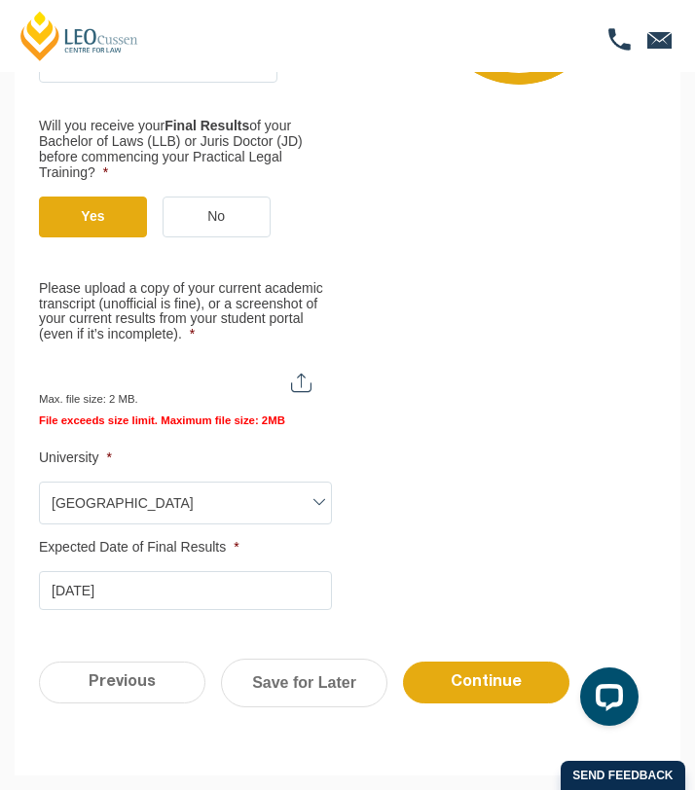
scroll to position [562, 0]
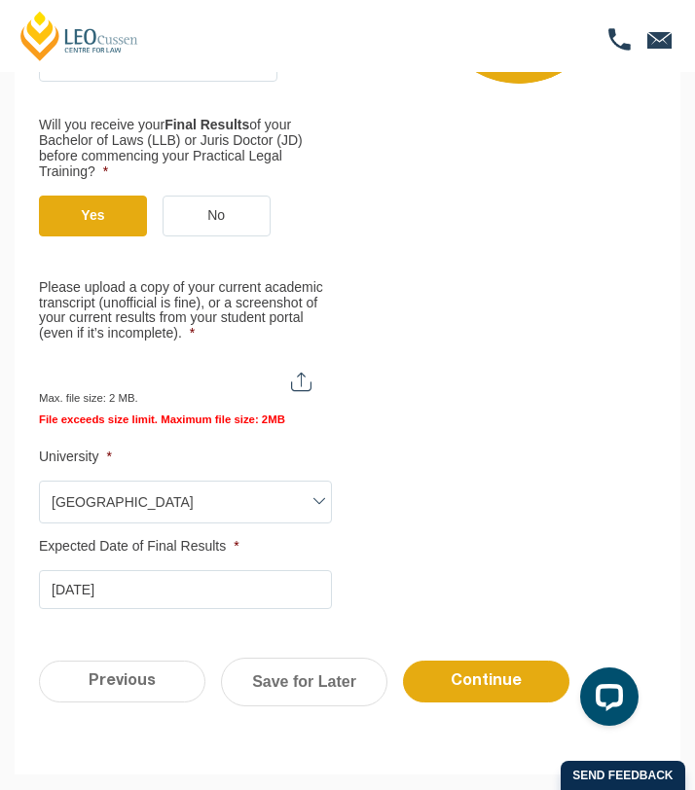
click at [307, 385] on input "Please upload a copy of your current academic transcript (unofficial is fine), …" at bounding box center [184, 373] width 291 height 33
type input "C:\fakepath\Academic Transcript 2025.pdf"
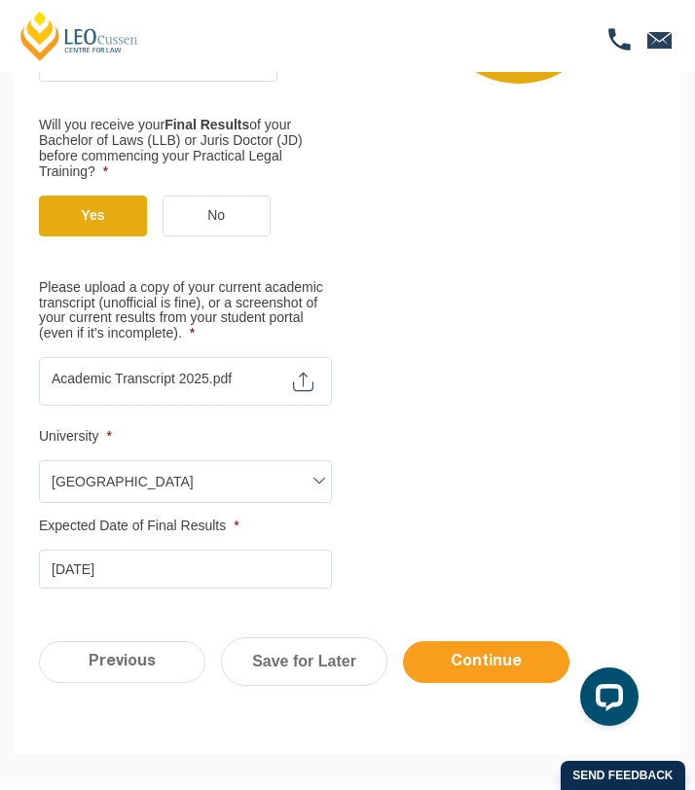
click at [475, 666] on input "Continue" at bounding box center [486, 662] width 166 height 42
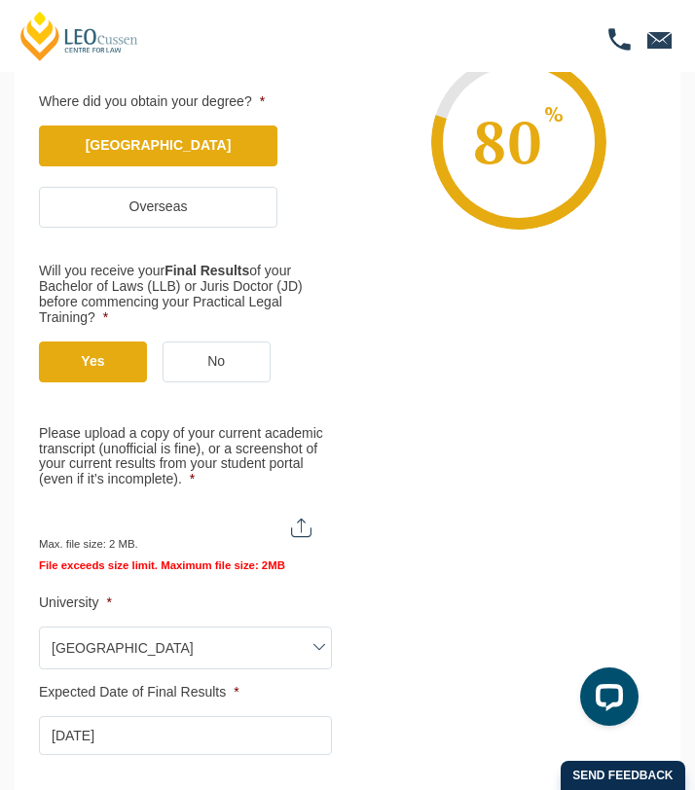
scroll to position [576, 0]
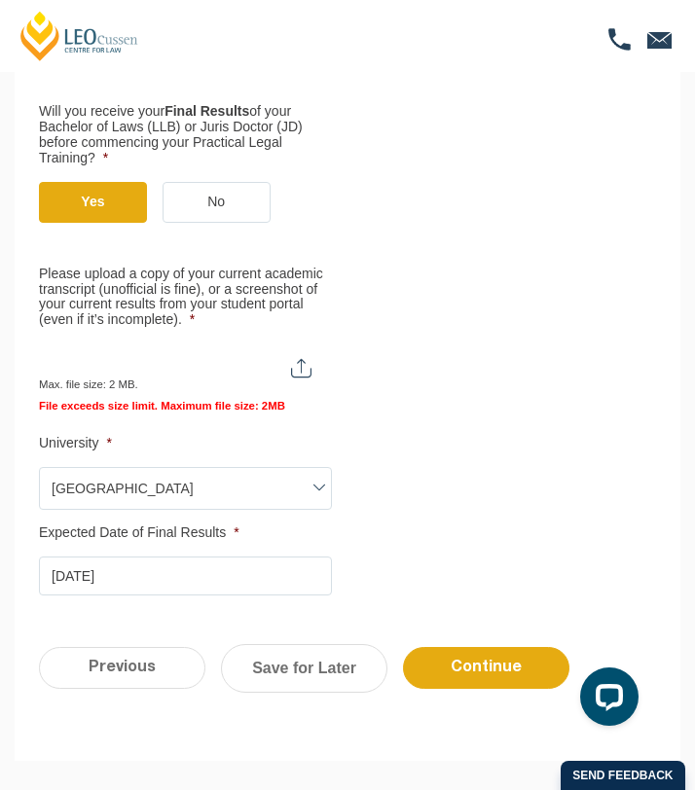
click at [304, 367] on input "Please upload a copy of your current academic transcript (unofficial is fine), …" at bounding box center [184, 359] width 291 height 33
type input "C:\fakepath\Academic T.pdf"
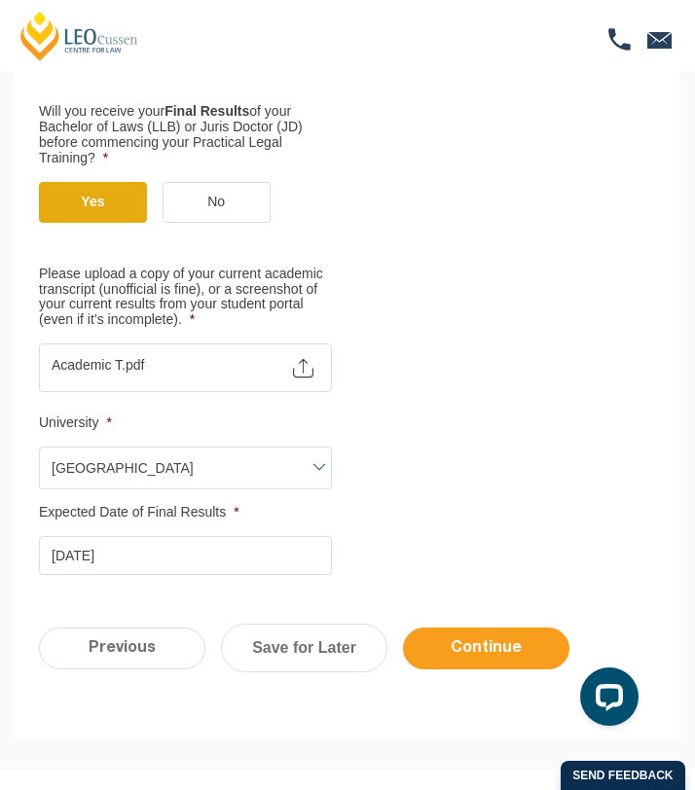
click at [527, 651] on input "Continue" at bounding box center [486, 648] width 166 height 42
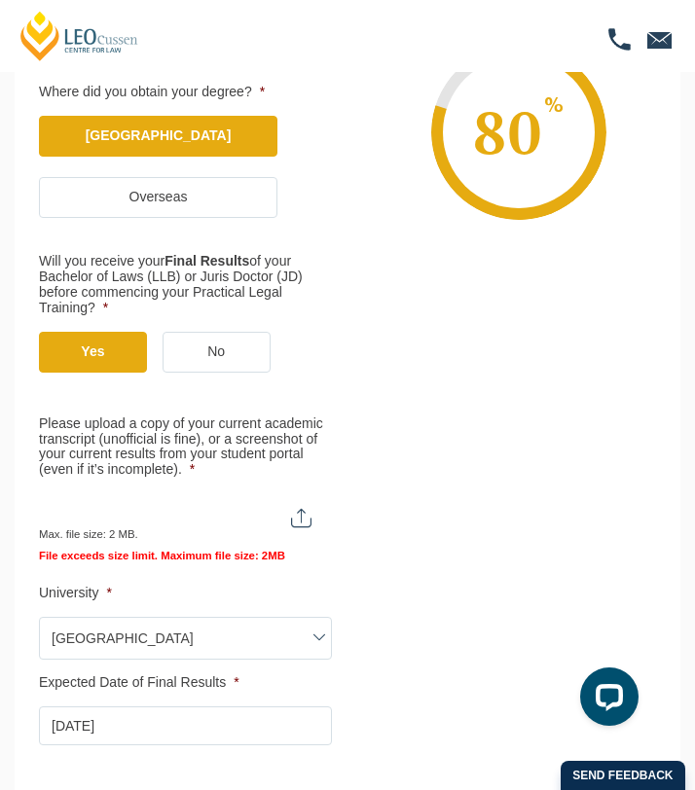
scroll to position [574, 0]
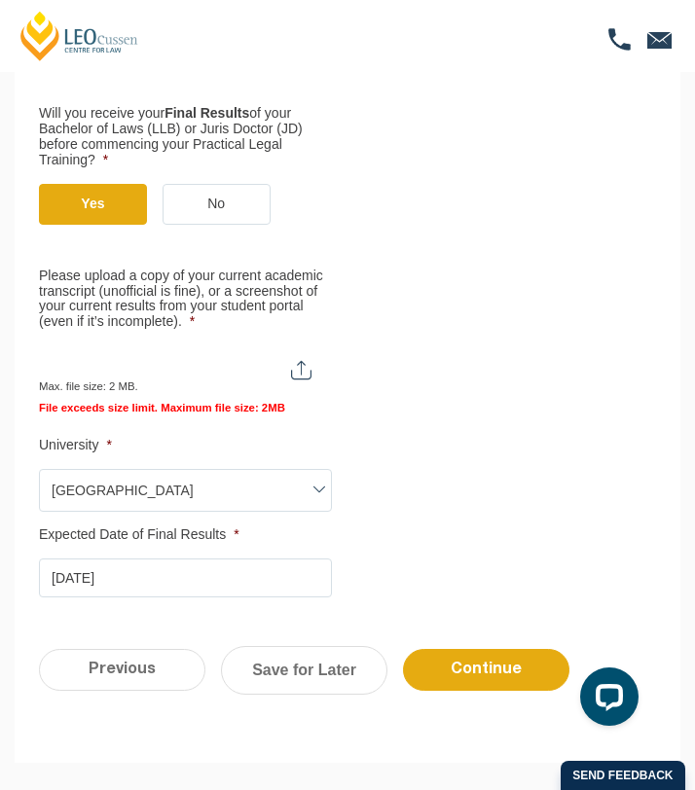
click at [289, 377] on input "Please upload a copy of your current academic transcript (unofficial is fine), …" at bounding box center [184, 361] width 291 height 33
type input "C:\fakepath\Academic Transcript 2025_compressed.pdf"
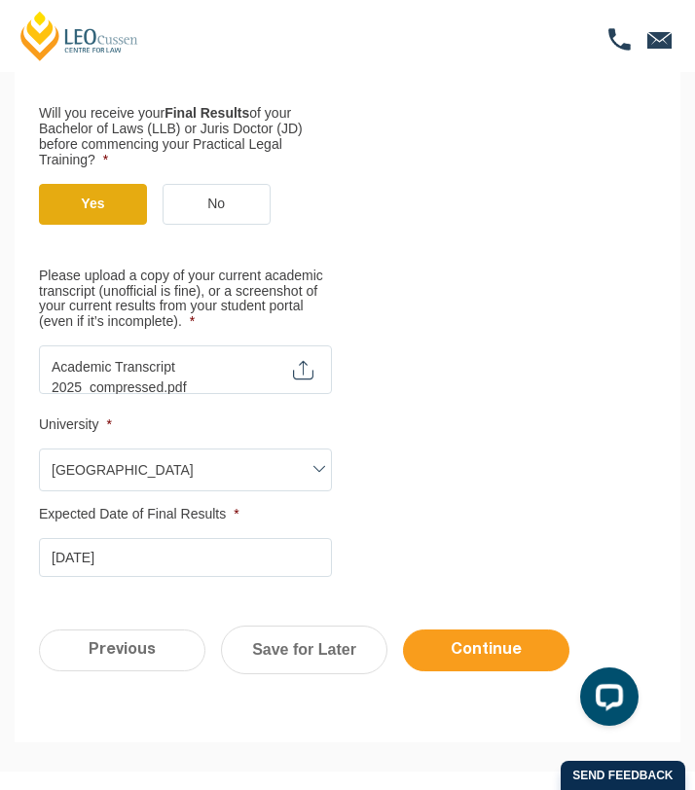
click at [518, 657] on input "Continue" at bounding box center [486, 650] width 166 height 42
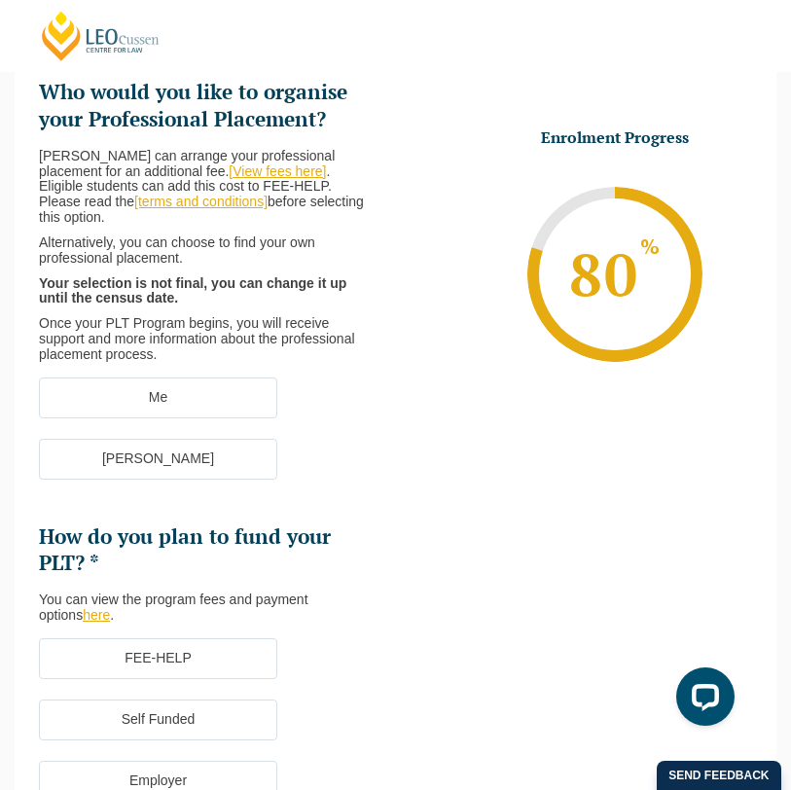
scroll to position [242, 0]
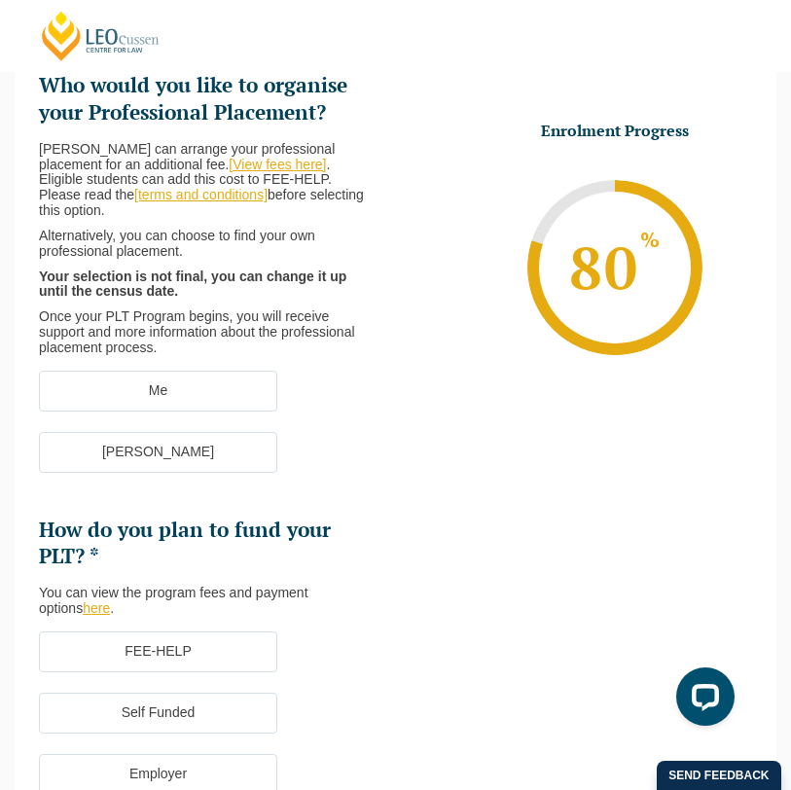
click at [204, 455] on label "[PERSON_NAME]" at bounding box center [158, 452] width 238 height 41
click at [0, 0] on input "[PERSON_NAME]" at bounding box center [0, 0] width 0 height 0
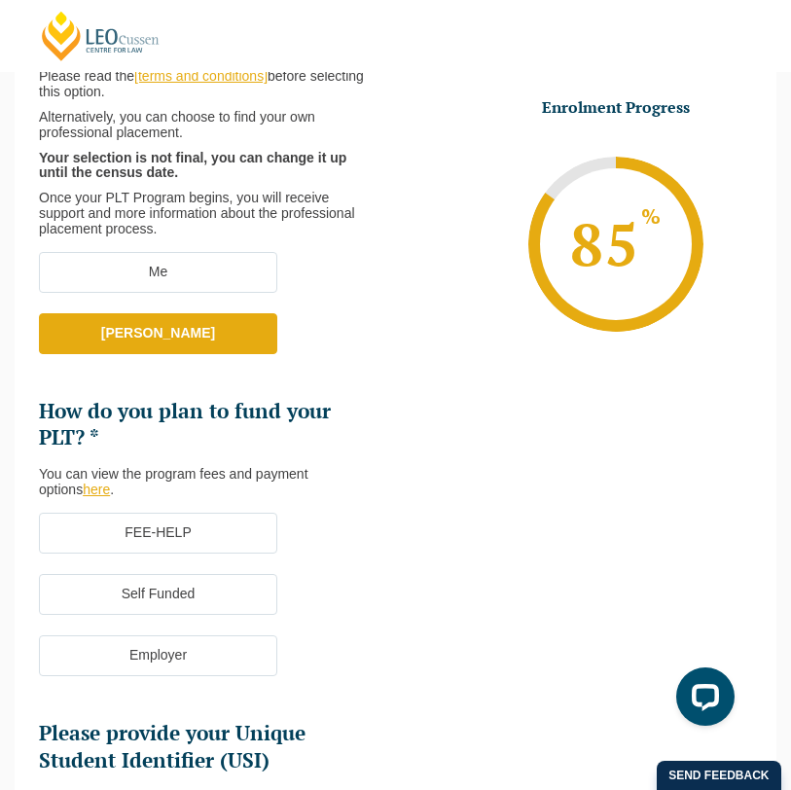
scroll to position [362, 0]
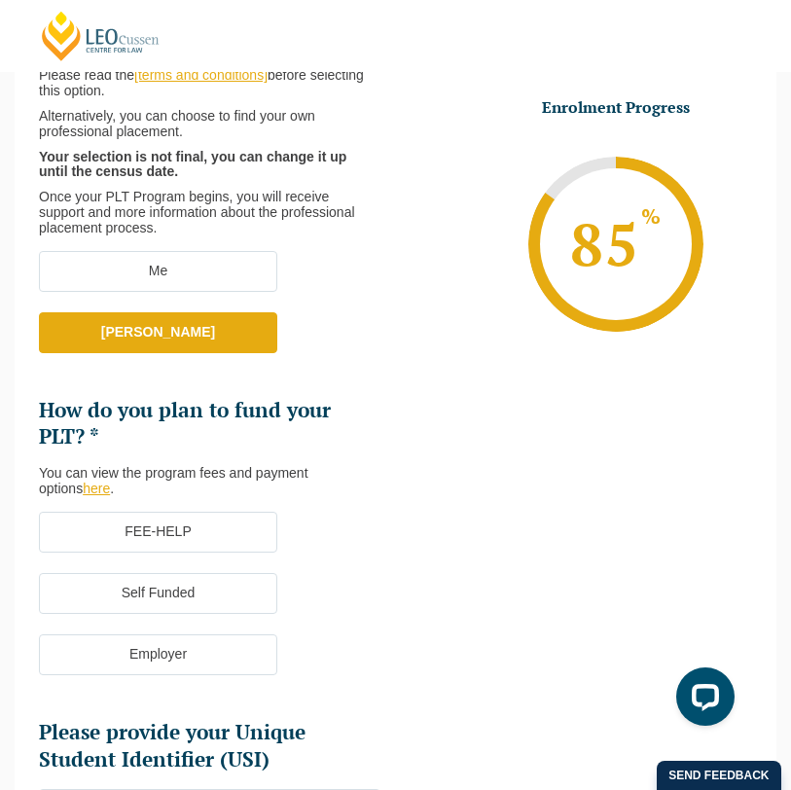
click at [172, 538] on label "FEE-HELP" at bounding box center [158, 532] width 238 height 41
click at [0, 0] on input "FEE-HELP" at bounding box center [0, 0] width 0 height 0
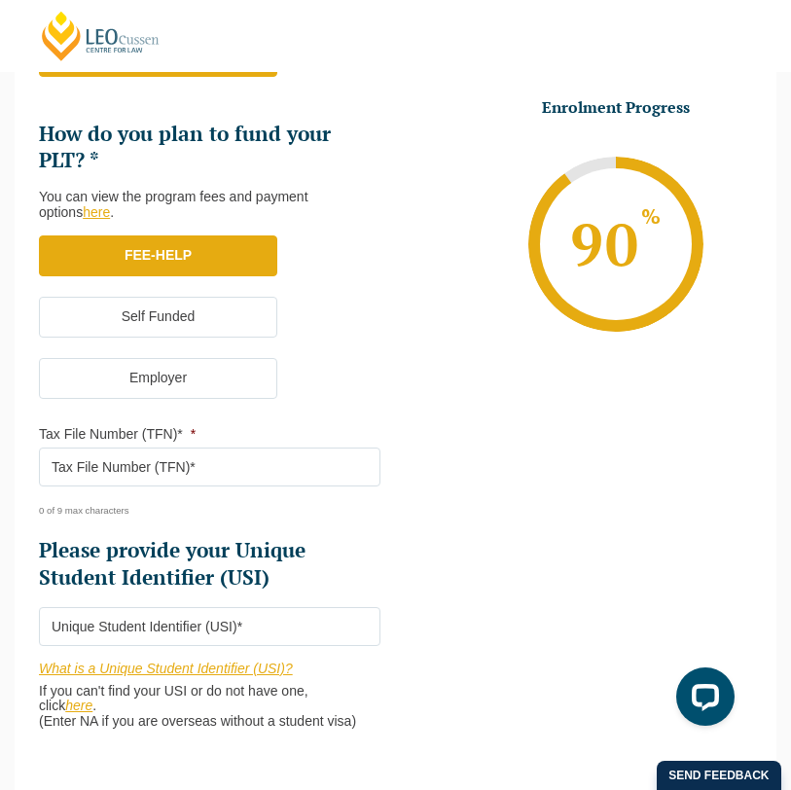
scroll to position [640, 0]
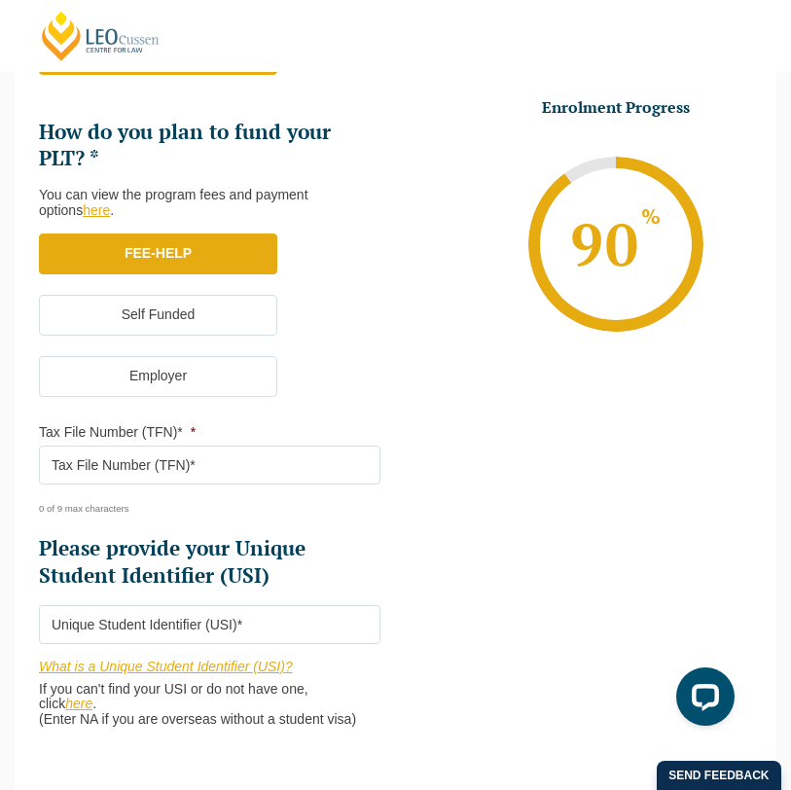
click at [226, 468] on input "Tax File Number (TFN)* *" at bounding box center [209, 465] width 341 height 39
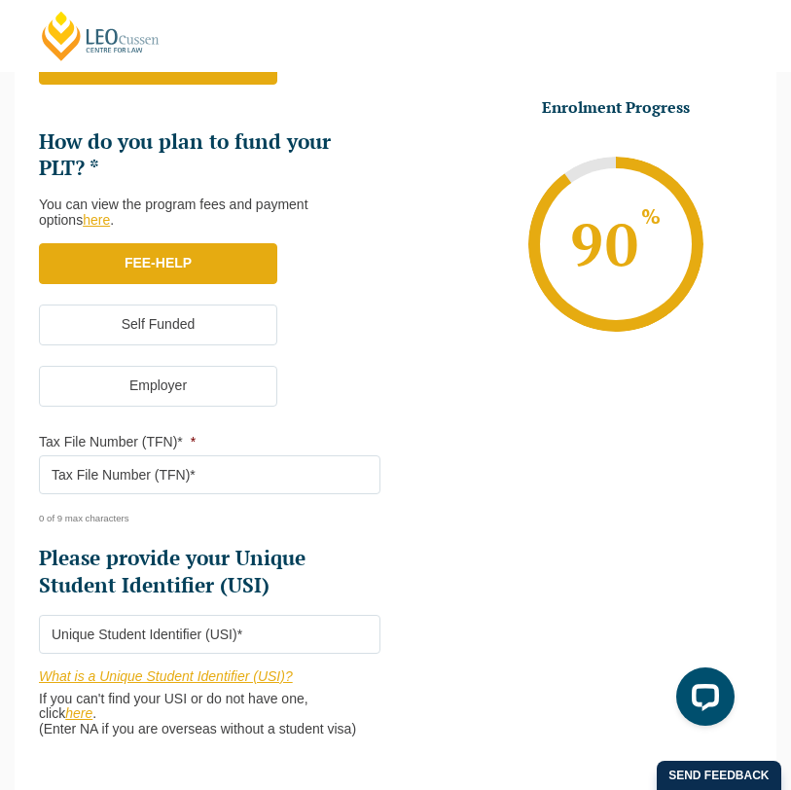
scroll to position [628, 0]
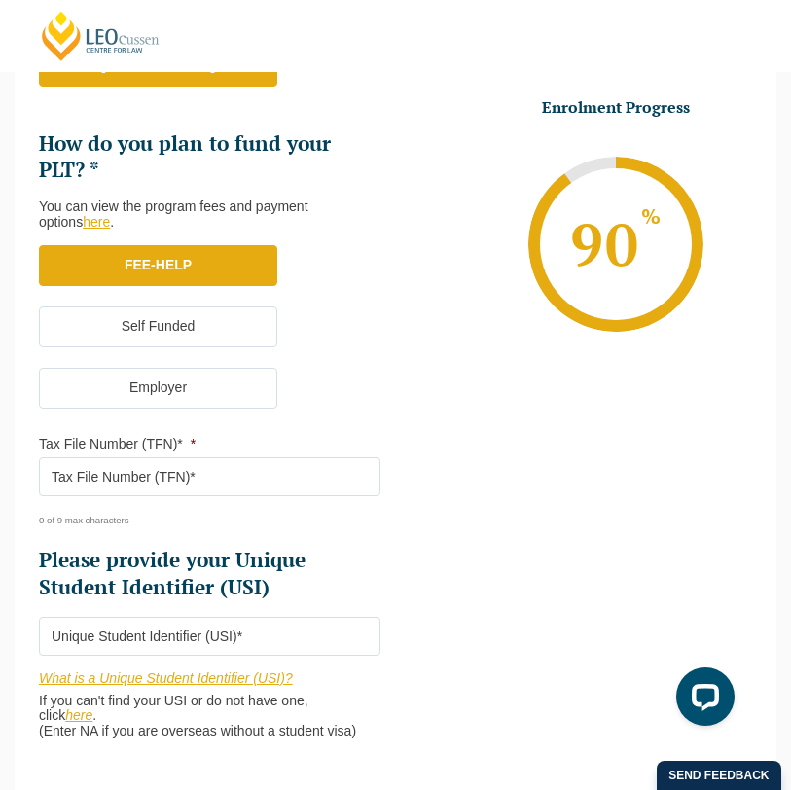
click at [213, 339] on label "Self Funded" at bounding box center [158, 326] width 238 height 41
click at [0, 0] on input "Self Funded" at bounding box center [0, 0] width 0 height 0
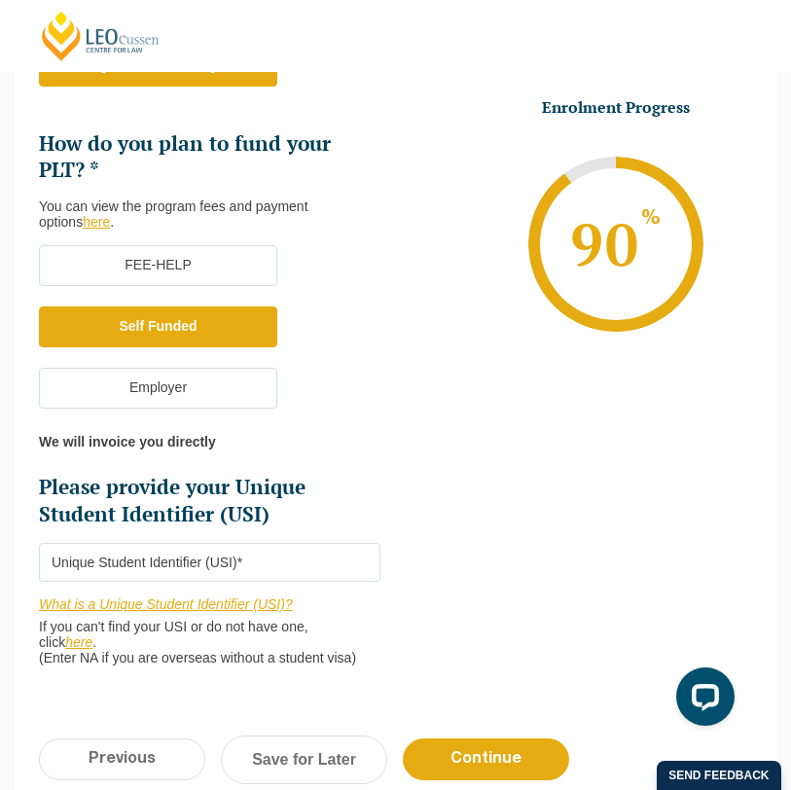
click at [226, 280] on label "FEE-HELP" at bounding box center [158, 265] width 238 height 41
click at [0, 0] on input "FEE-HELP" at bounding box center [0, 0] width 0 height 0
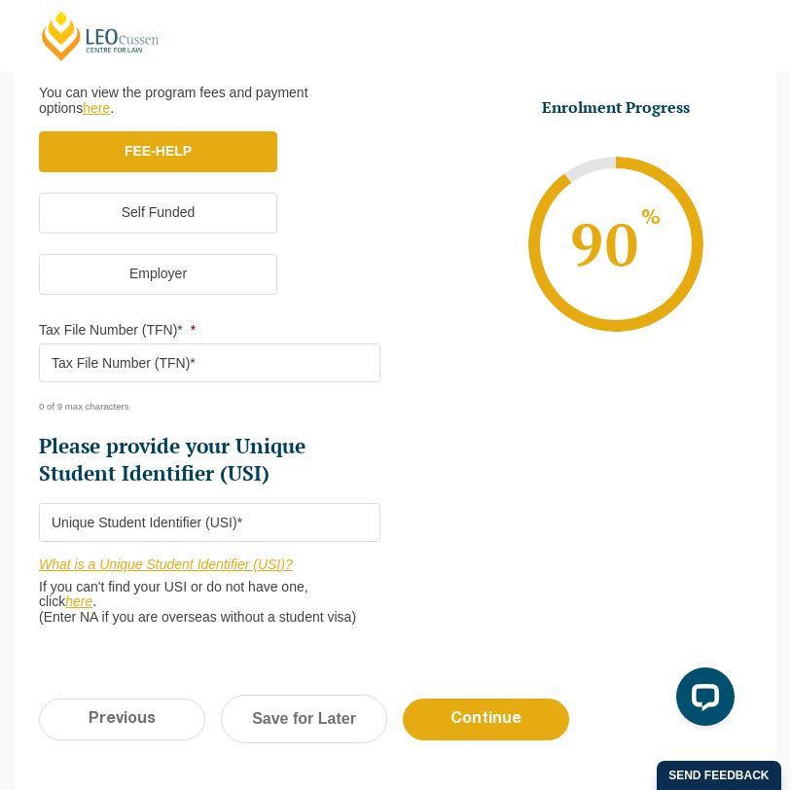
scroll to position [743, 0]
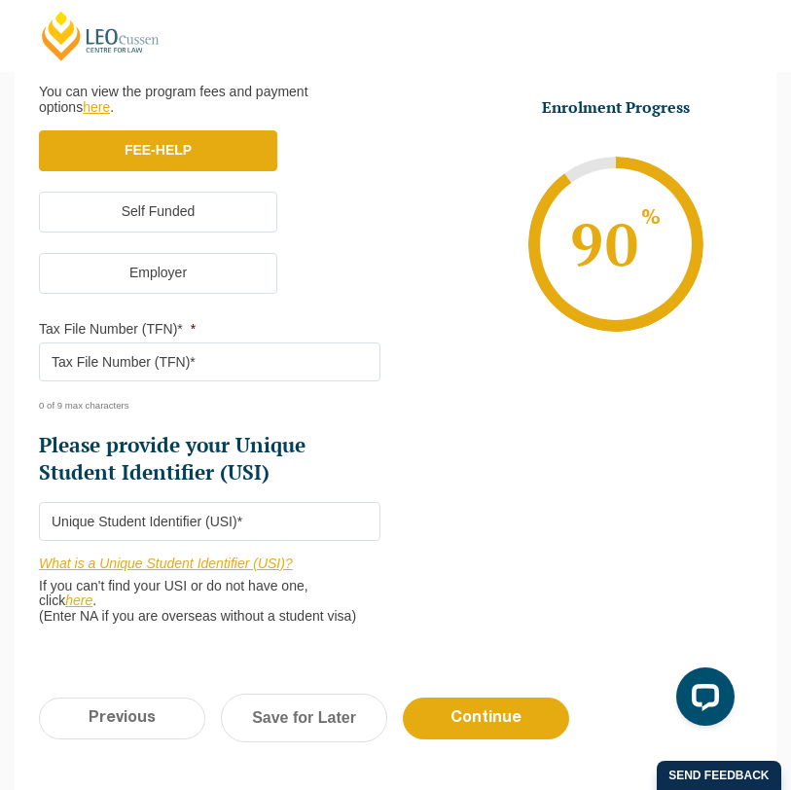
click at [156, 527] on input "Please provide your Unique Student Identifier (USI) *" at bounding box center [209, 521] width 341 height 39
click at [262, 571] on link "What is a Unique Student Identifier (USI)?" at bounding box center [166, 563] width 254 height 16
click at [236, 518] on input "Please provide your Unique Student Identifier (USI) *" at bounding box center [209, 521] width 341 height 39
type input "S00303640"
click at [285, 717] on link "Save for Later" at bounding box center [304, 718] width 166 height 49
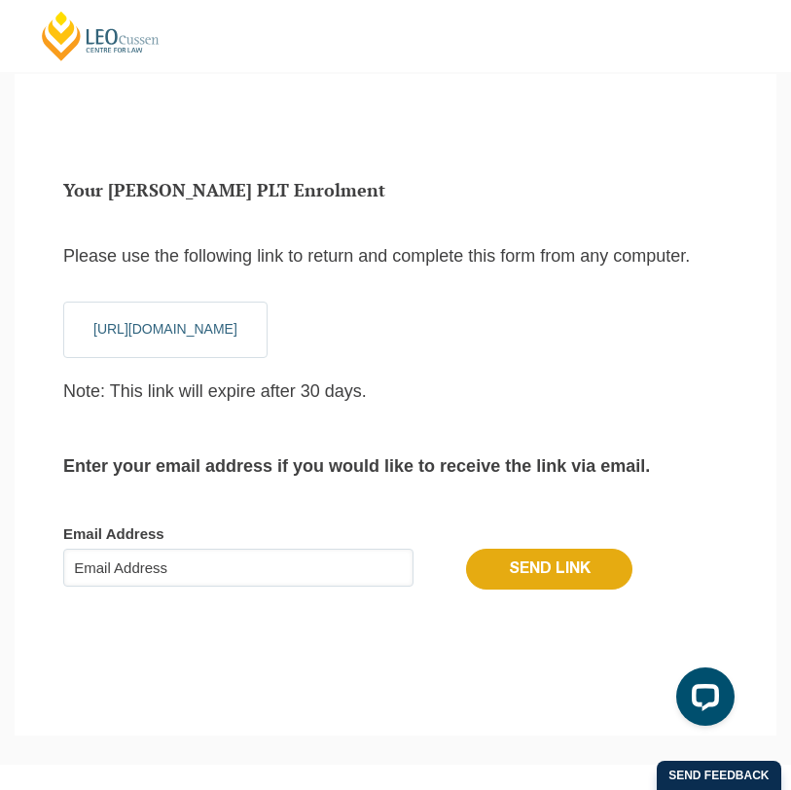
scroll to position [4, 0]
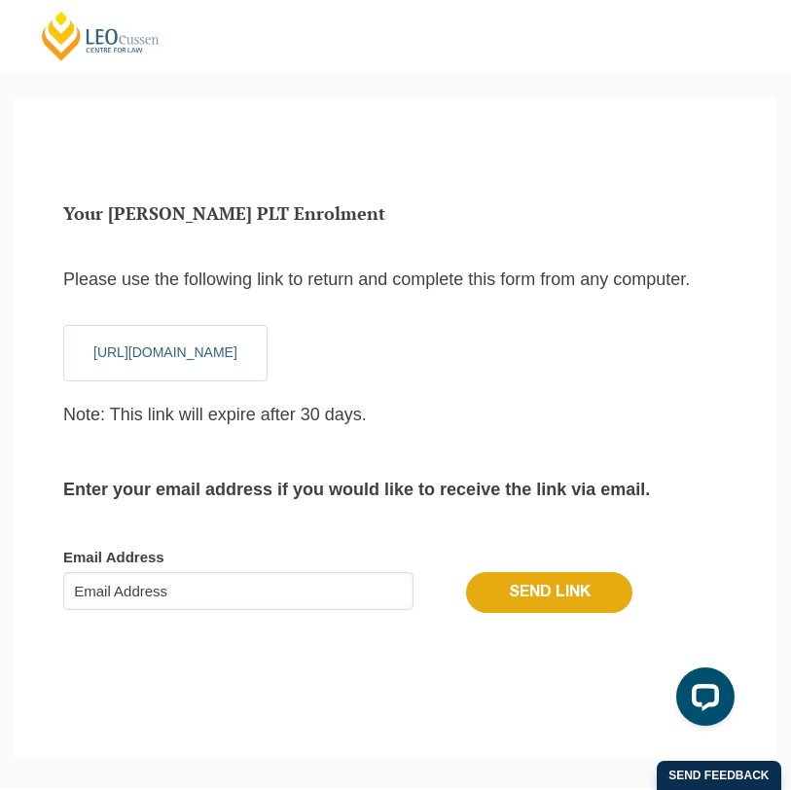
click at [217, 611] on input "Email Address" at bounding box center [238, 591] width 350 height 39
type input "mwallace0602@gmail.com"
click at [567, 611] on input "Send Link" at bounding box center [549, 592] width 166 height 41
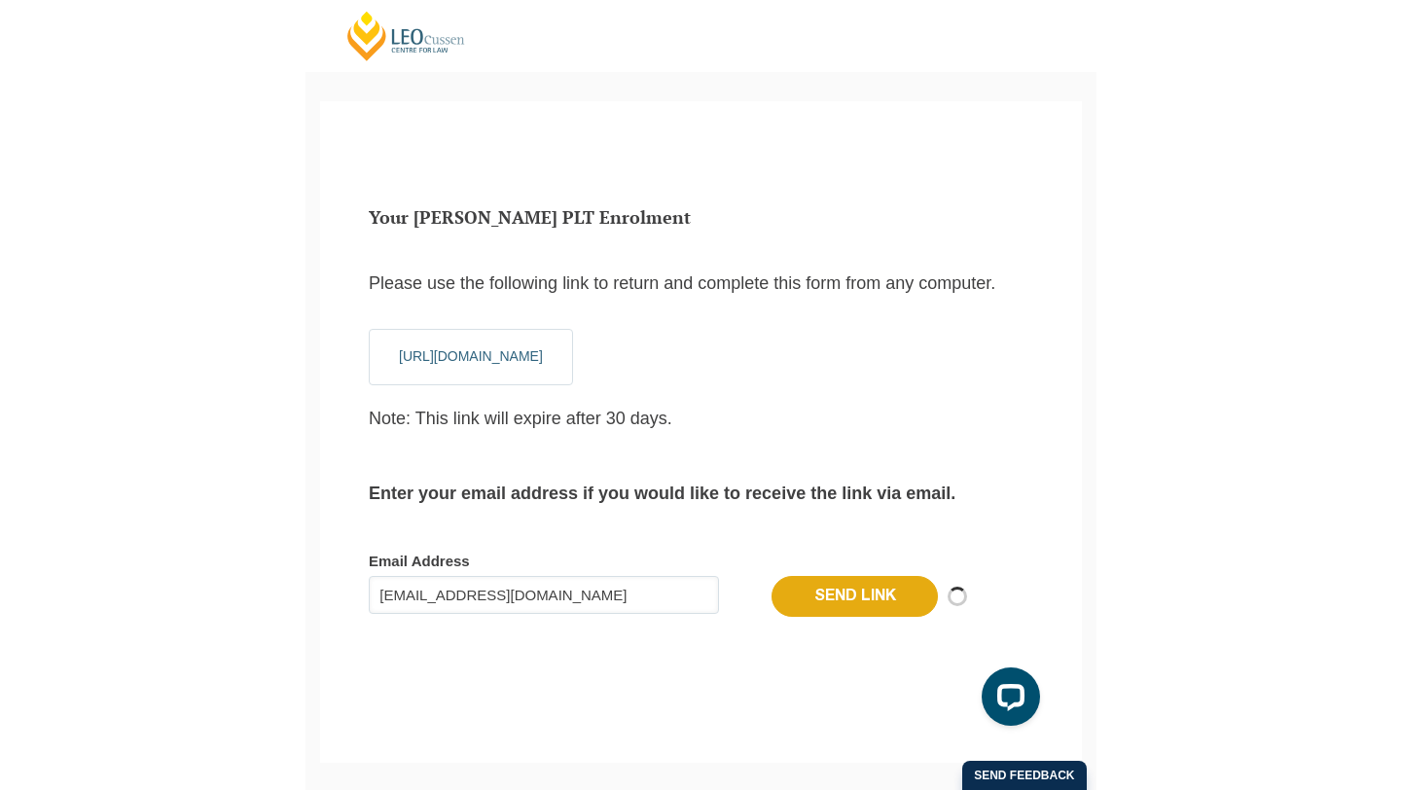
scroll to position [18, 8]
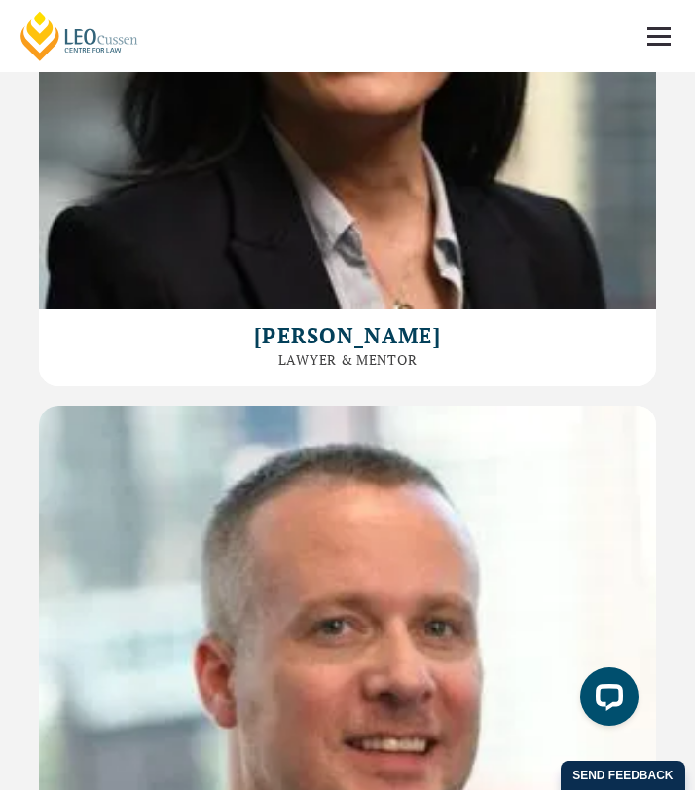
scroll to position [11185, 0]
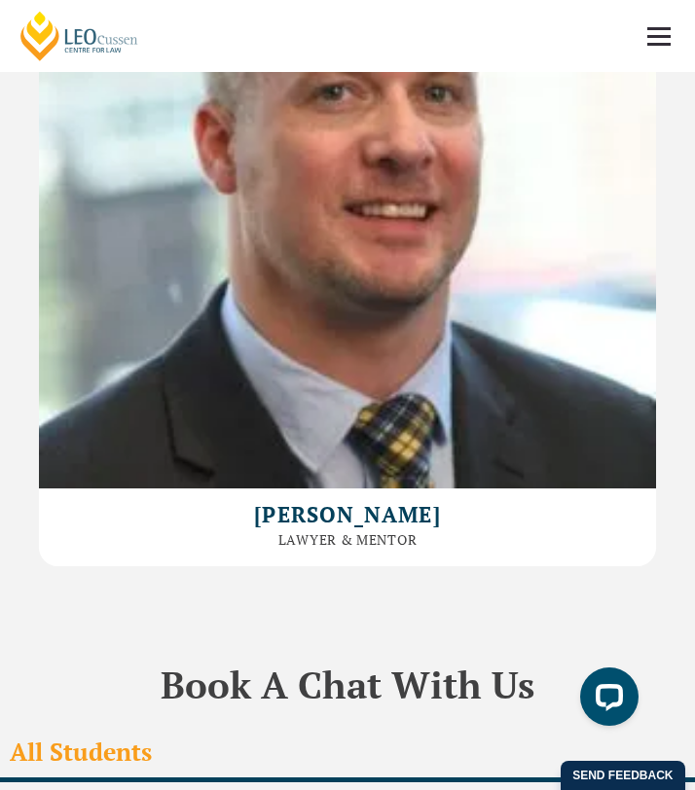
click at [660, 33] on link at bounding box center [659, 36] width 72 height 72
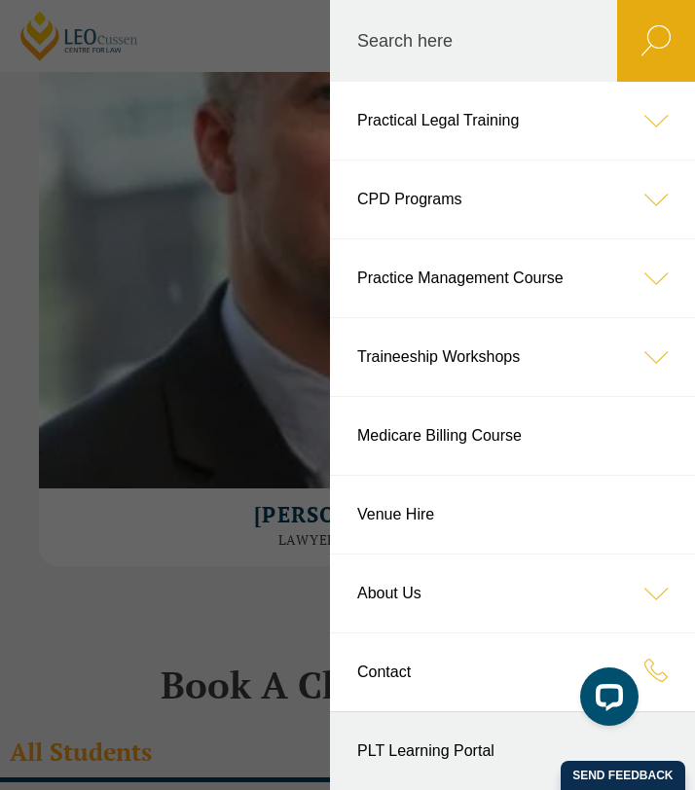
click at [659, 129] on icon at bounding box center [656, 121] width 78 height 78
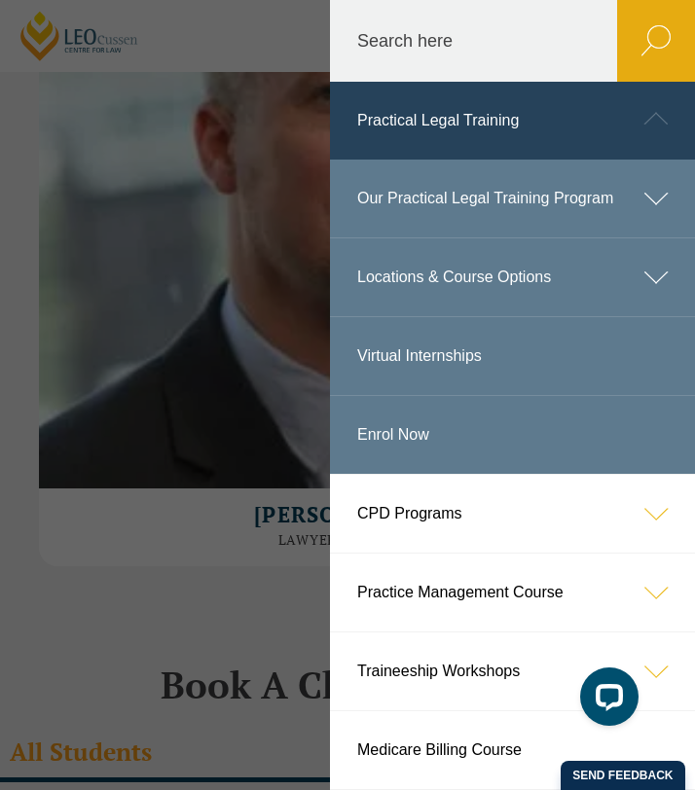
click at [657, 200] on icon at bounding box center [656, 199] width 78 height 78
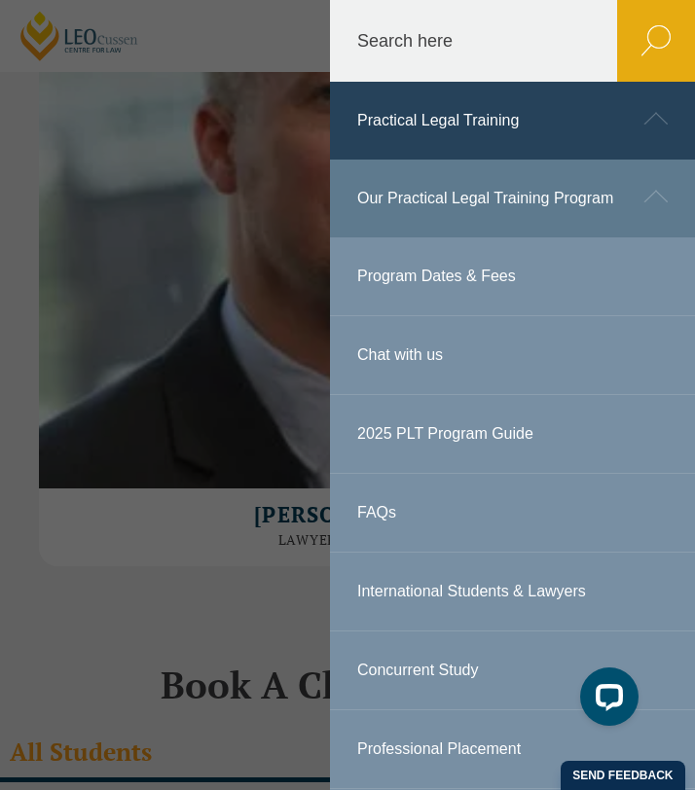
click at [481, 437] on link "2025 PLT Program Guide" at bounding box center [512, 434] width 365 height 78
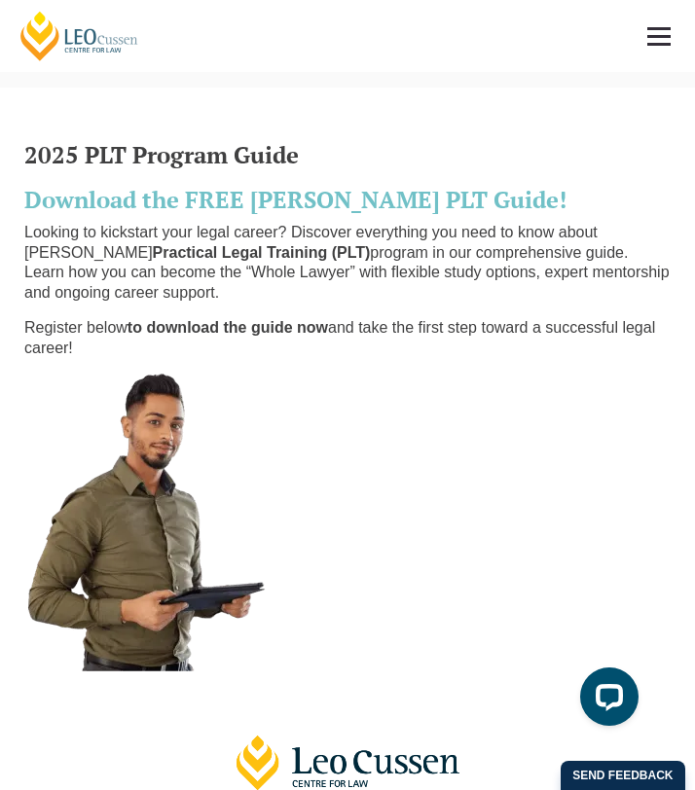
click at [656, 39] on link at bounding box center [659, 36] width 72 height 72
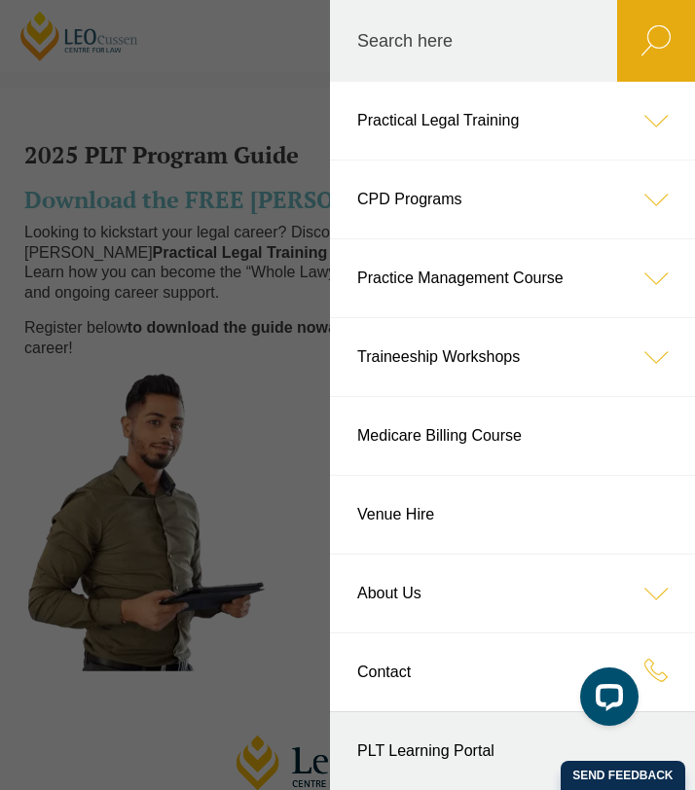
click at [652, 196] on icon at bounding box center [656, 200] width 78 height 78
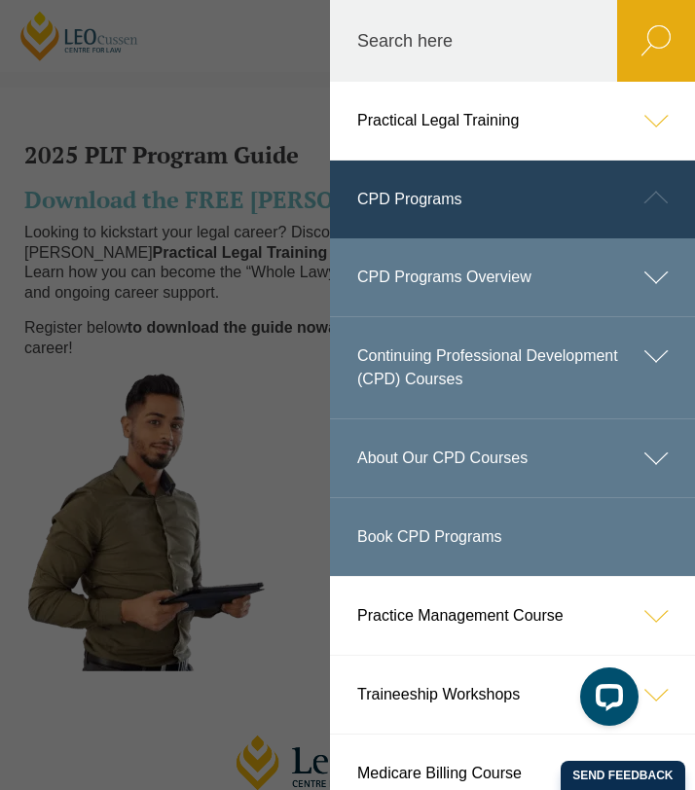
click at [648, 459] on icon at bounding box center [656, 458] width 78 height 78
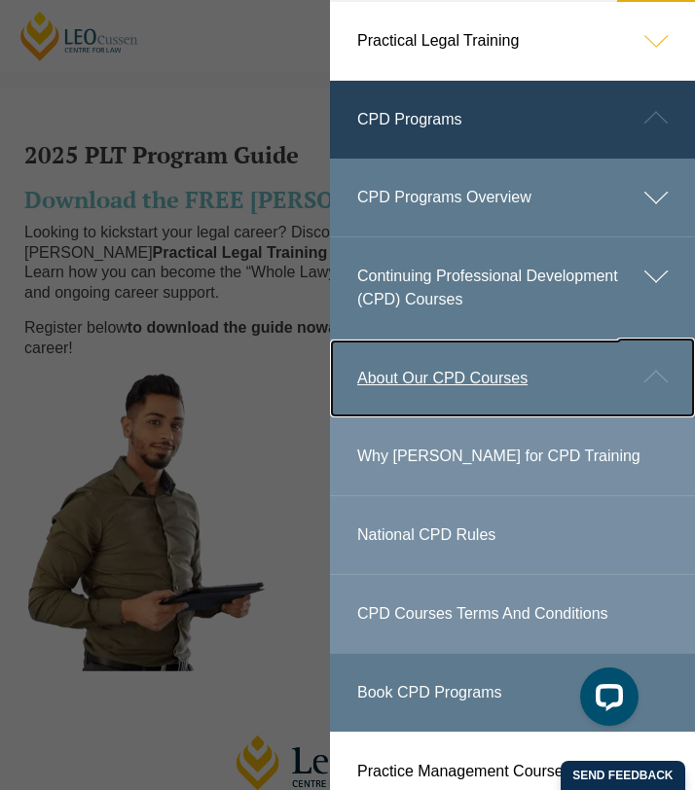
scroll to position [81, 0]
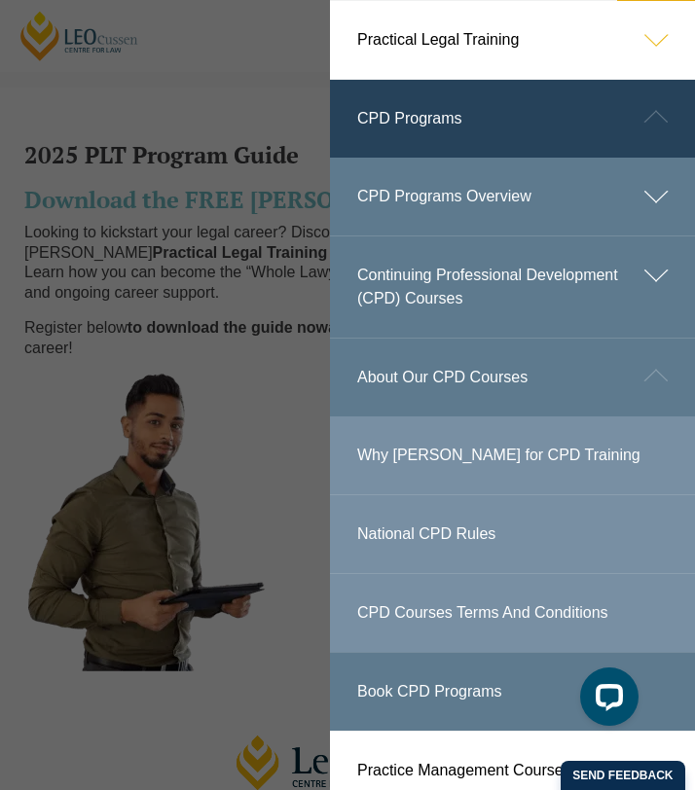
click at [659, 30] on icon at bounding box center [656, 40] width 78 height 78
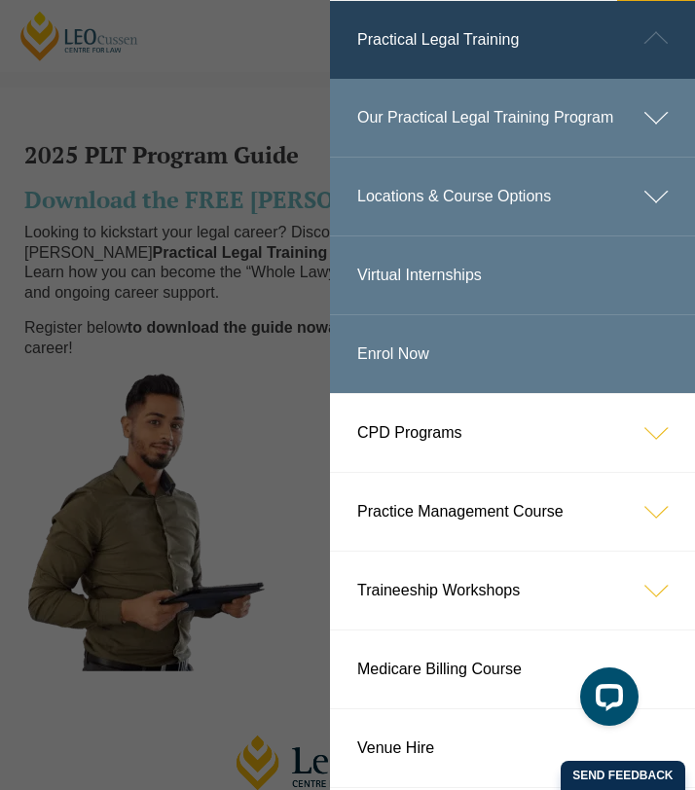
click at [658, 110] on icon at bounding box center [656, 118] width 78 height 78
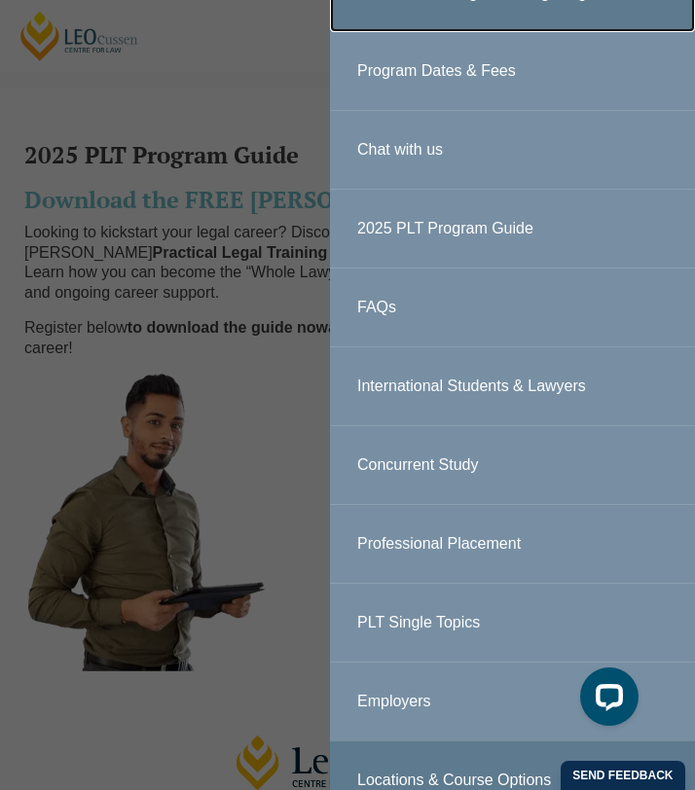
scroll to position [195, 0]
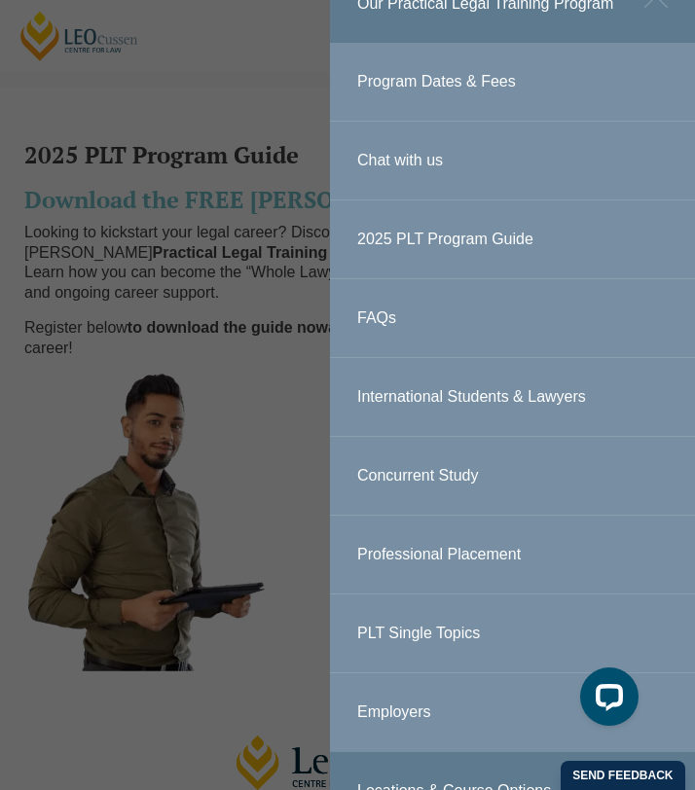
click at [395, 322] on link "FAQs" at bounding box center [512, 318] width 365 height 78
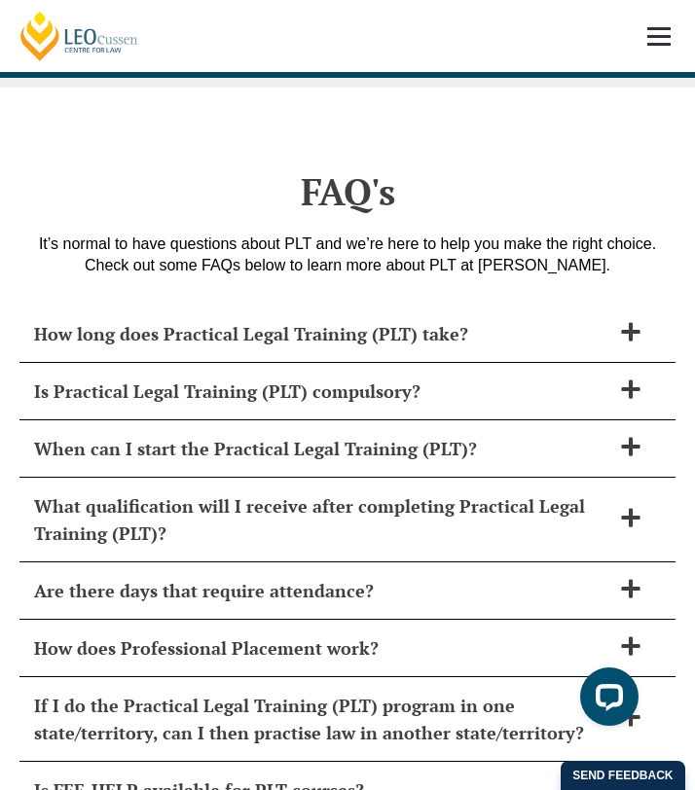
scroll to position [10629, 0]
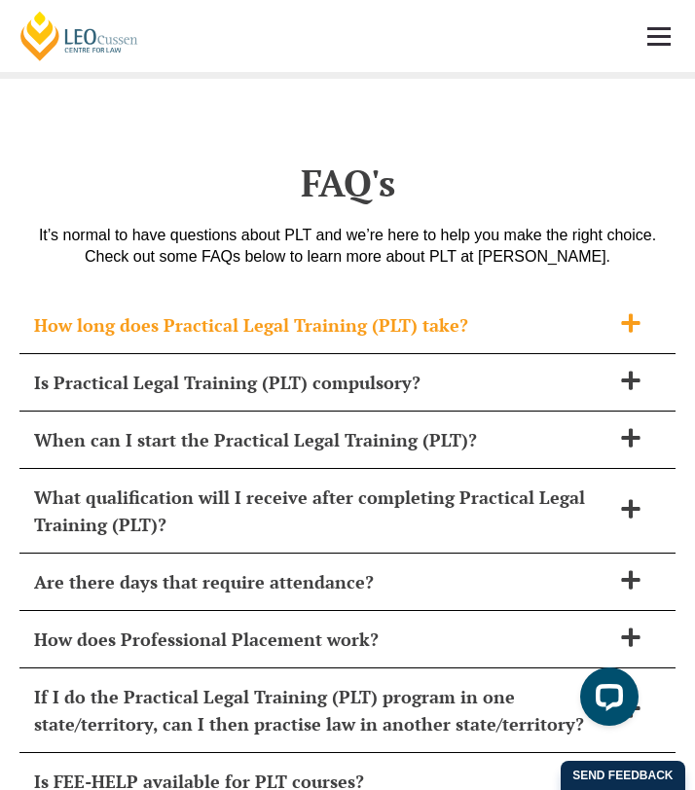
click at [478, 311] on h2 "How long does Practical Legal Training (PLT) take?" at bounding box center [322, 324] width 576 height 27
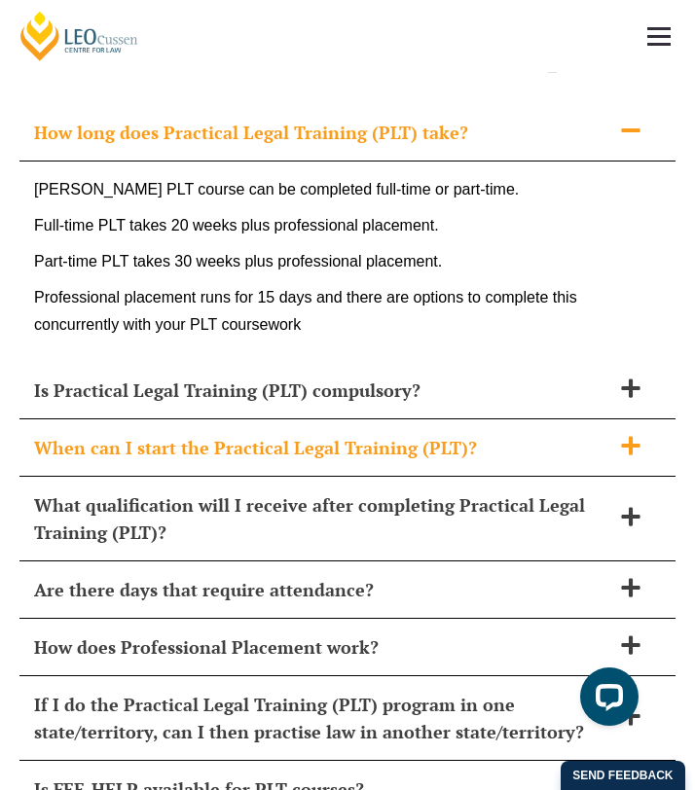
scroll to position [10832, 0]
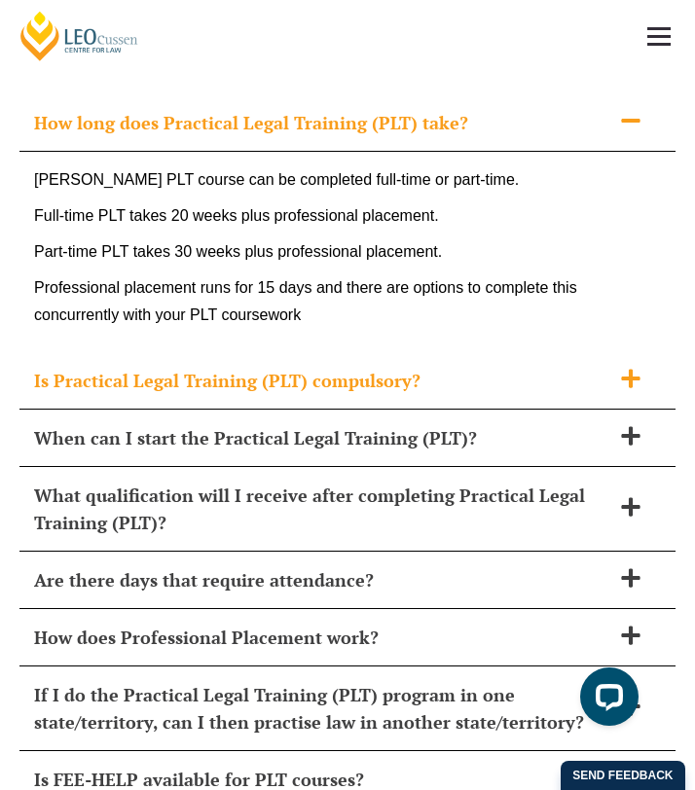
click at [456, 367] on h2 "Is Practical Legal Training (PLT) compulsory?" at bounding box center [322, 380] width 576 height 27
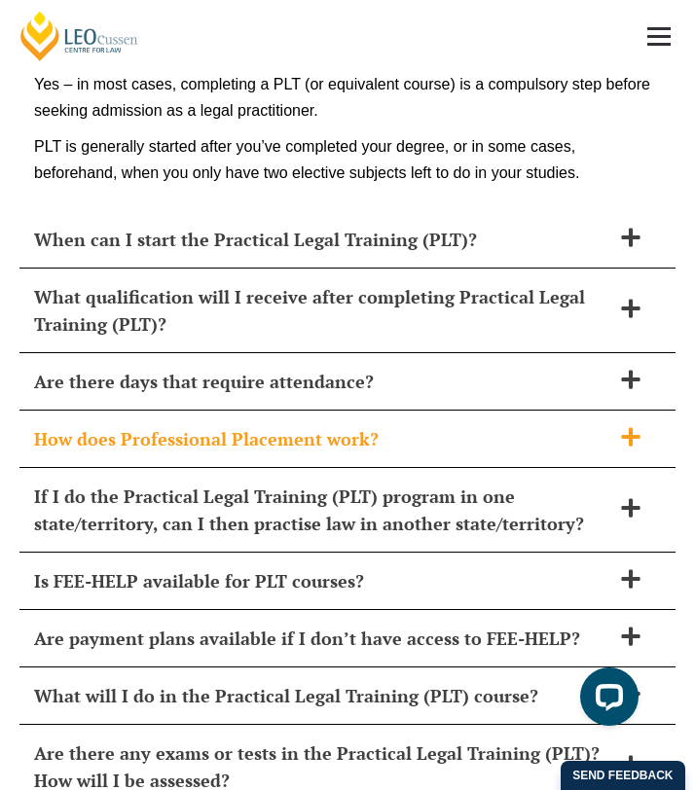
scroll to position [10986, 0]
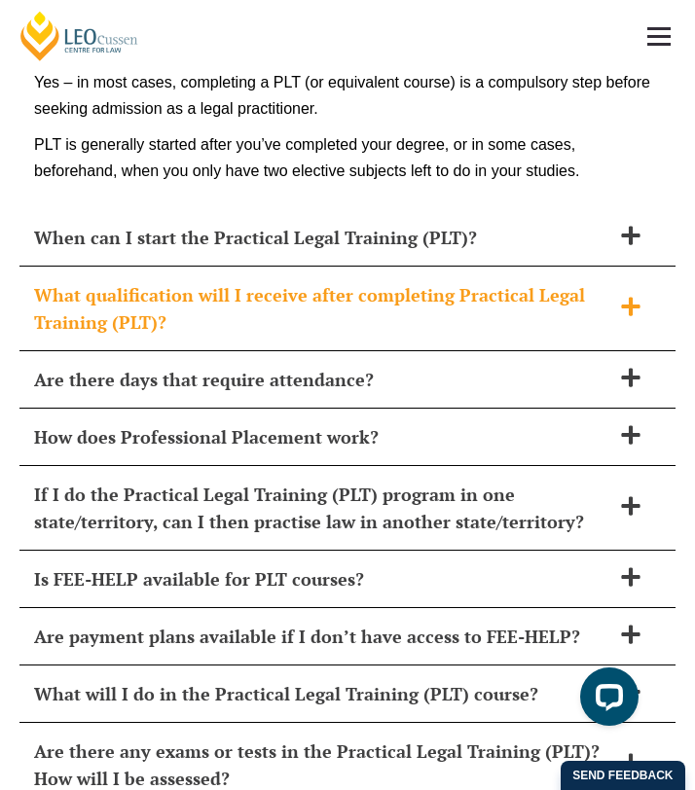
click at [447, 281] on h2 "What qualification will I receive after completing Practical Legal Training (PL…" at bounding box center [322, 308] width 576 height 54
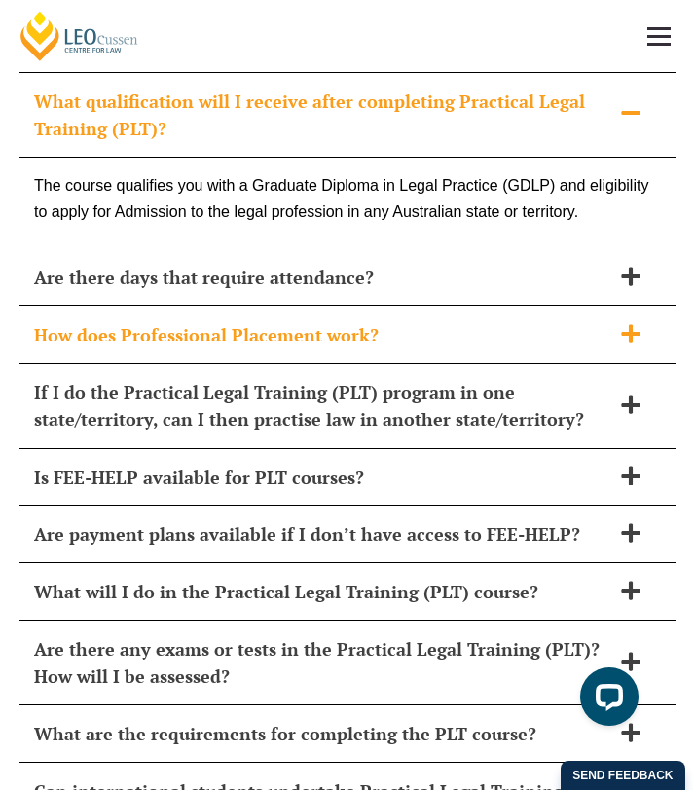
scroll to position [11032, 0]
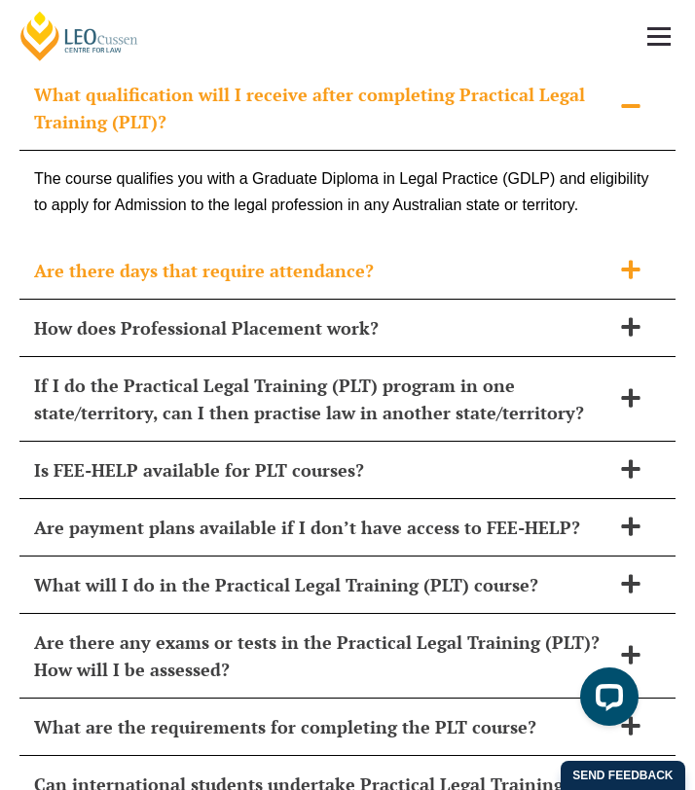
click at [486, 242] on div "Are there days that require attendance?" at bounding box center [347, 270] width 656 height 57
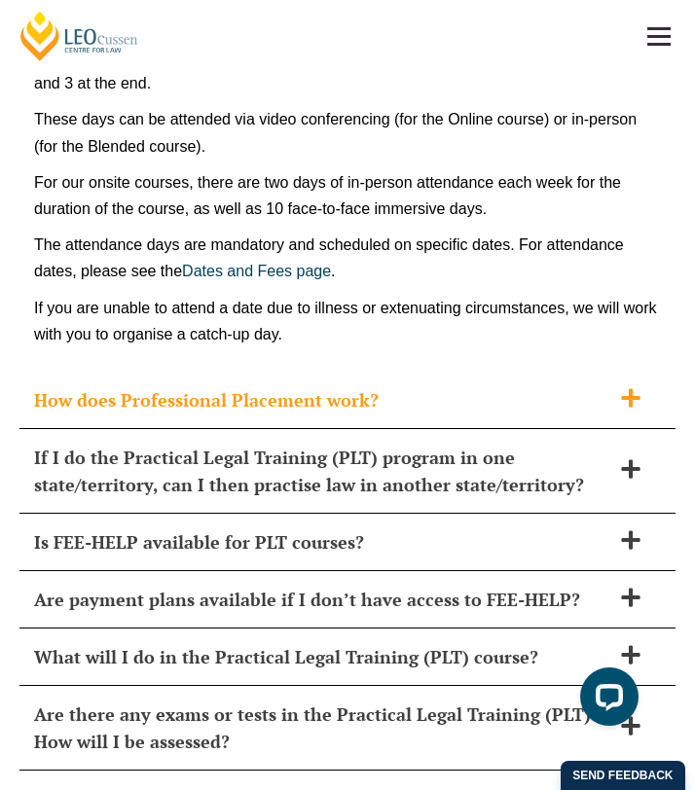
scroll to position [11256, 0]
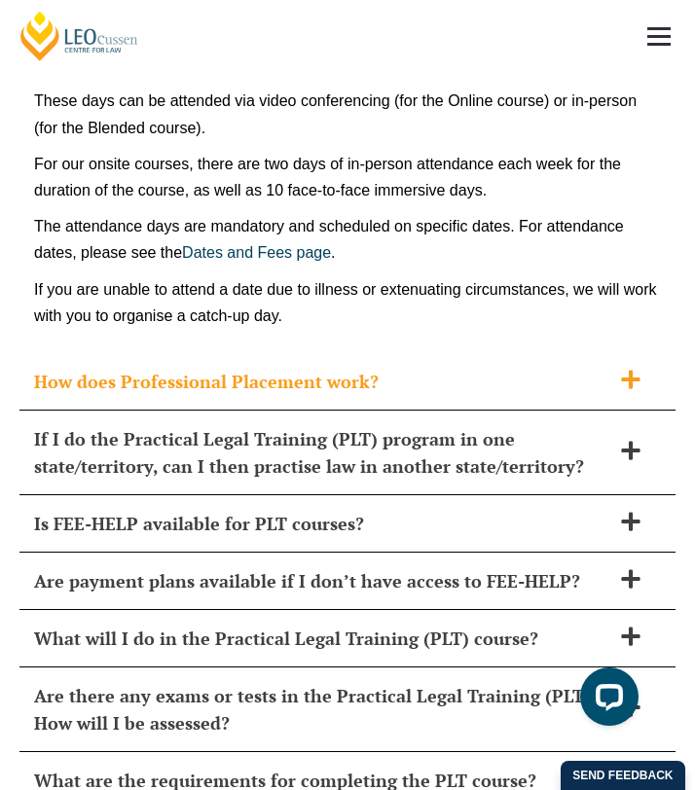
click at [384, 368] on h2 "How does Professional Placement work?" at bounding box center [322, 381] width 576 height 27
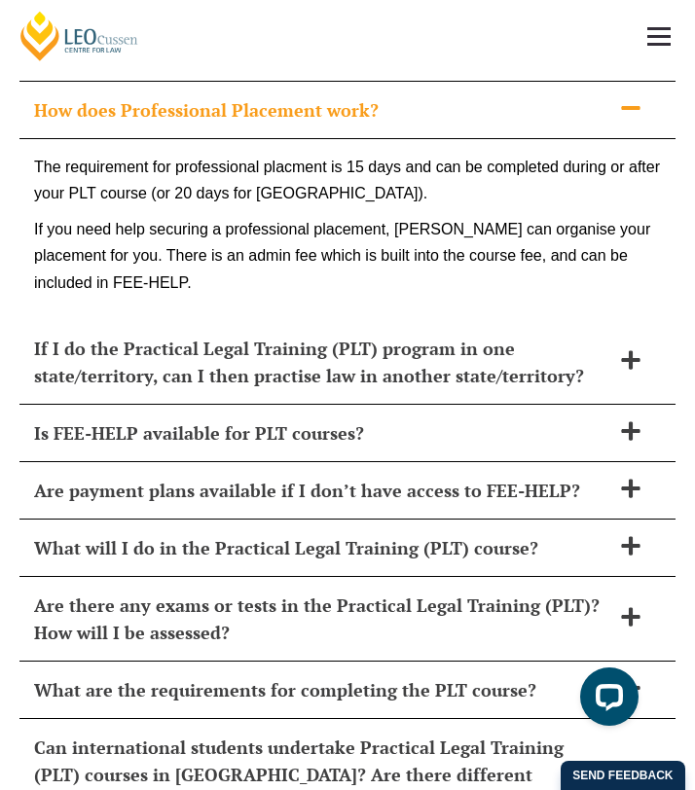
scroll to position [11160, 0]
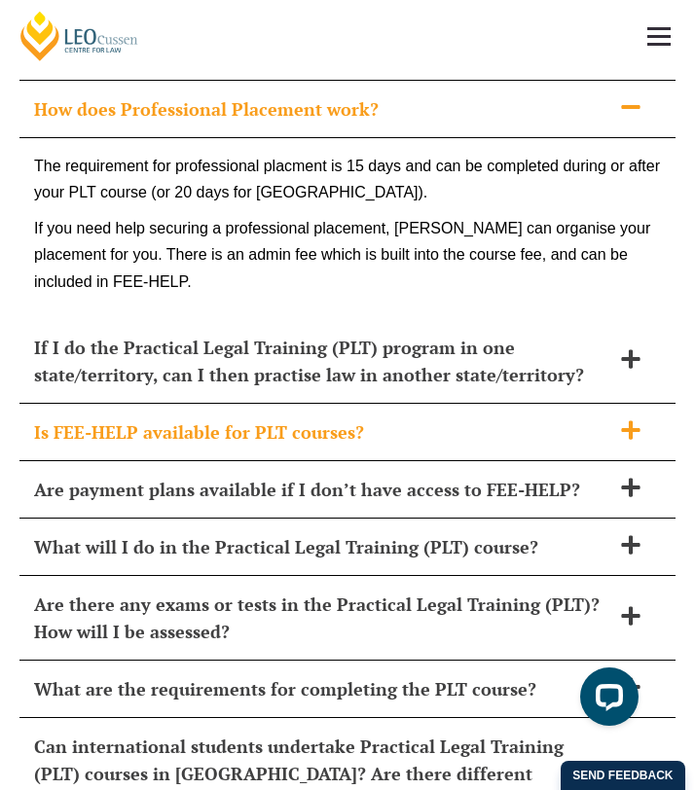
click at [309, 404] on div "Is FEE-HELP available for PLT courses?" at bounding box center [347, 432] width 656 height 57
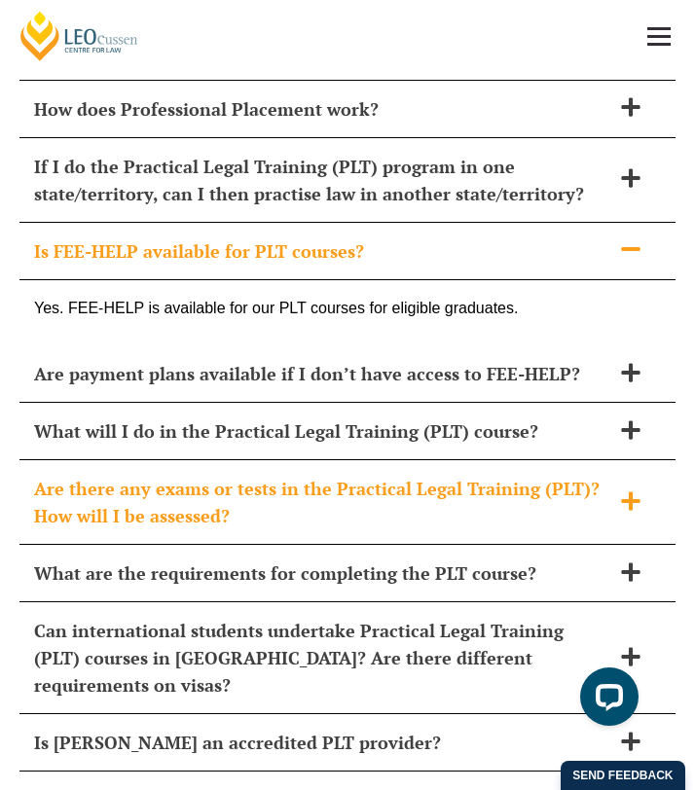
click at [292, 475] on h2 "Are there any exams or tests in the Practical Legal Training (PLT)? How will I …" at bounding box center [322, 502] width 576 height 54
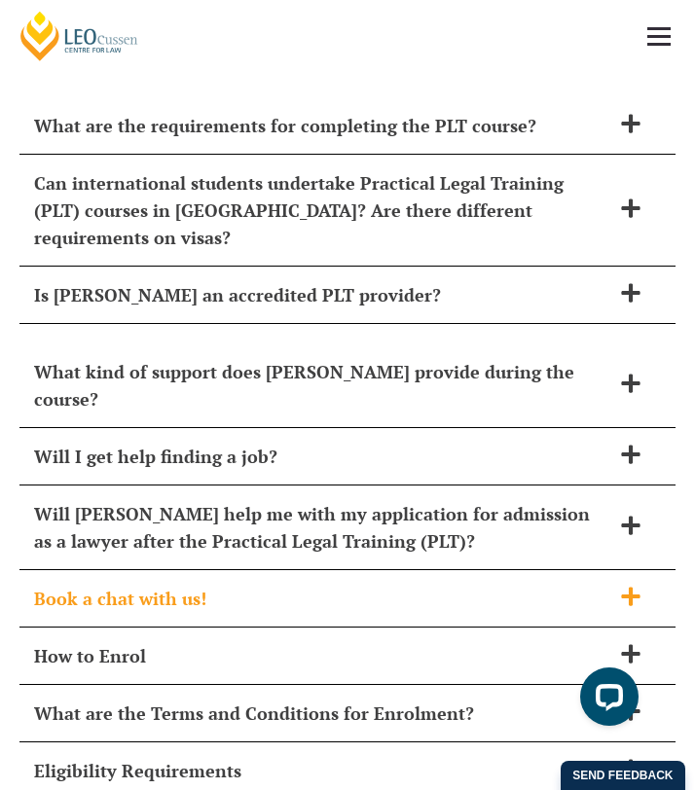
scroll to position [11699, 0]
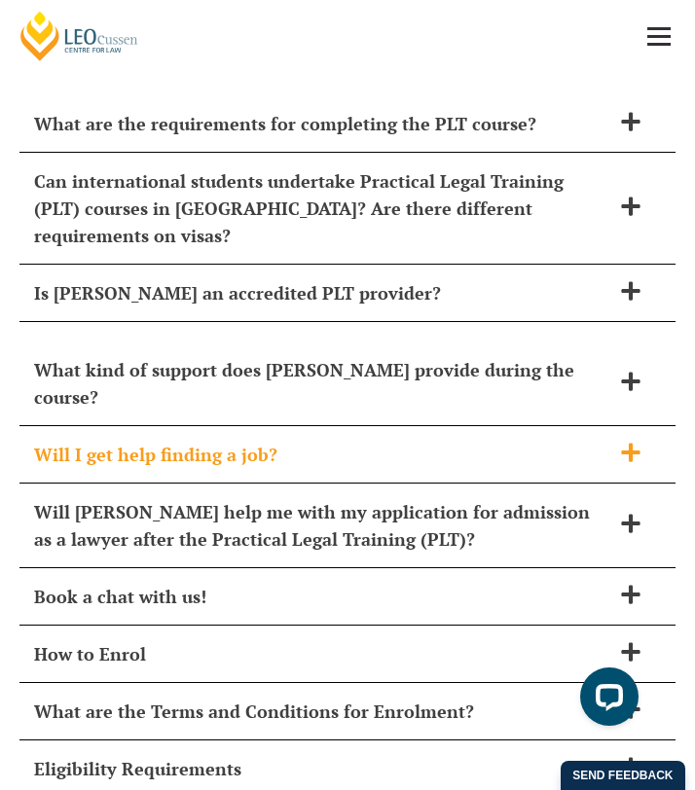
click at [381, 441] on h2 "Will I get help finding a job?" at bounding box center [322, 454] width 576 height 27
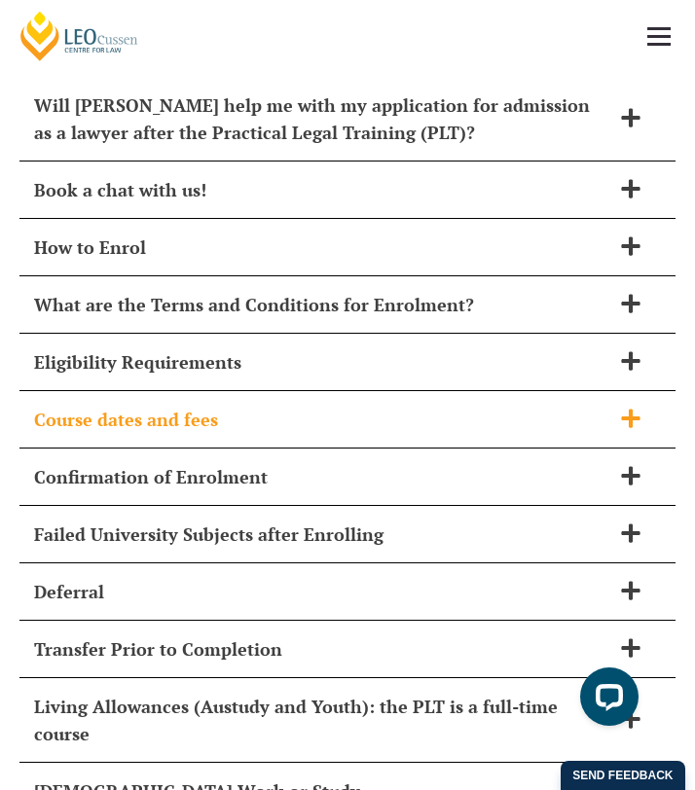
click at [370, 391] on div "Course dates and fees" at bounding box center [347, 419] width 656 height 57
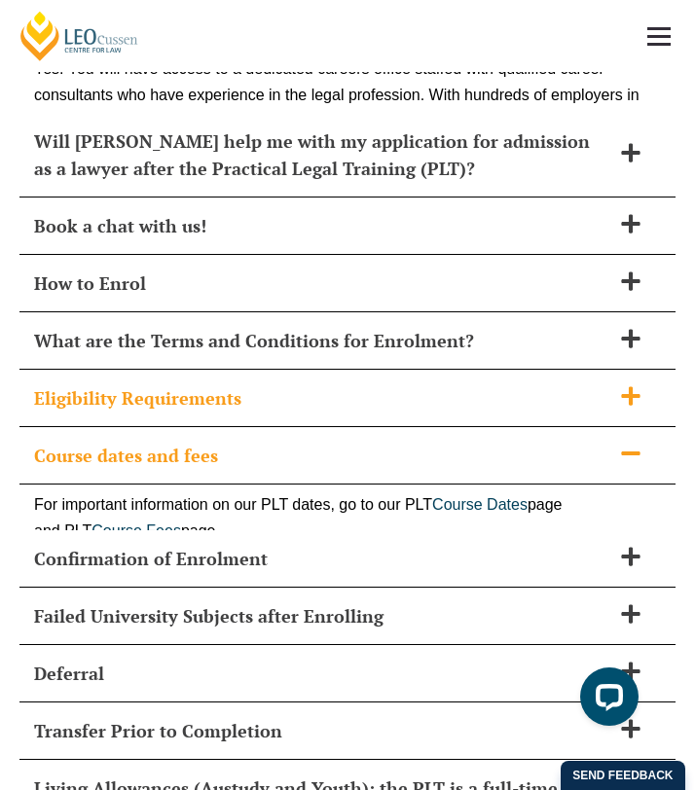
scroll to position [12104, 0]
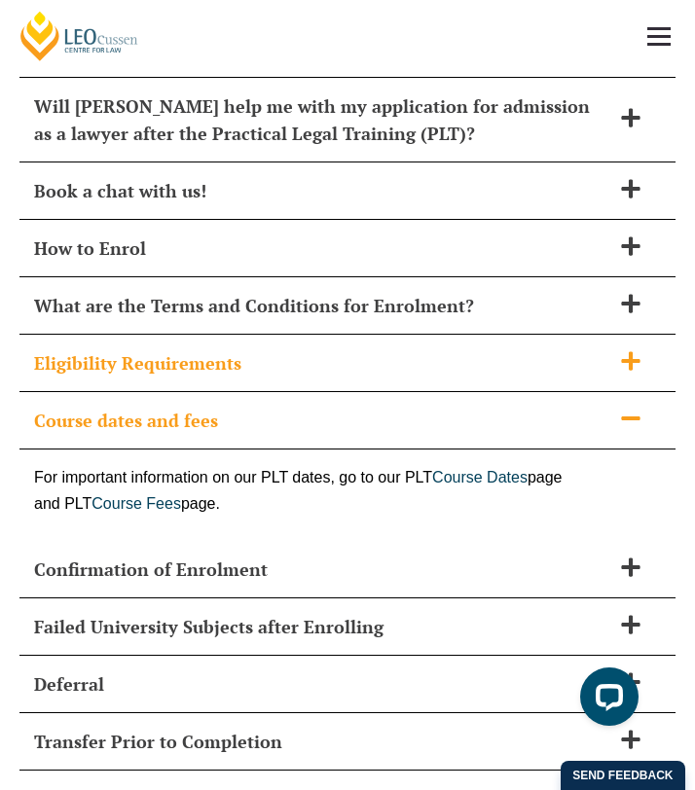
click at [375, 349] on h2 "Eligibility Requirements" at bounding box center [322, 362] width 576 height 27
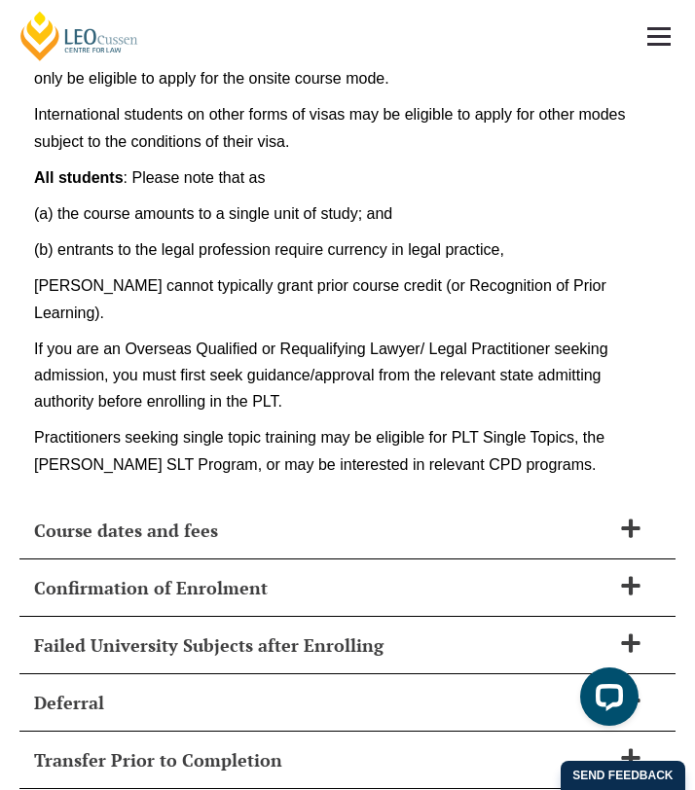
scroll to position [13237, 0]
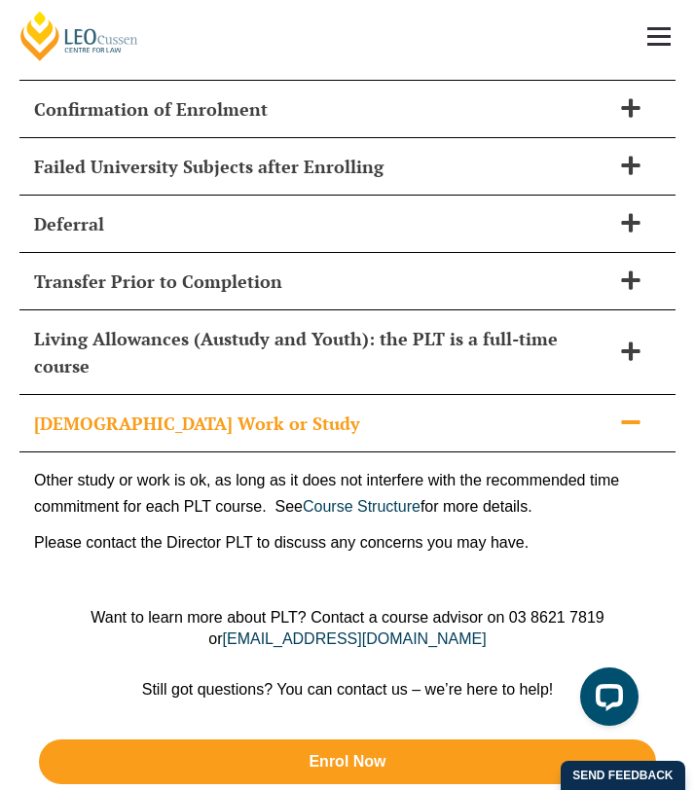
scroll to position [12340, 0]
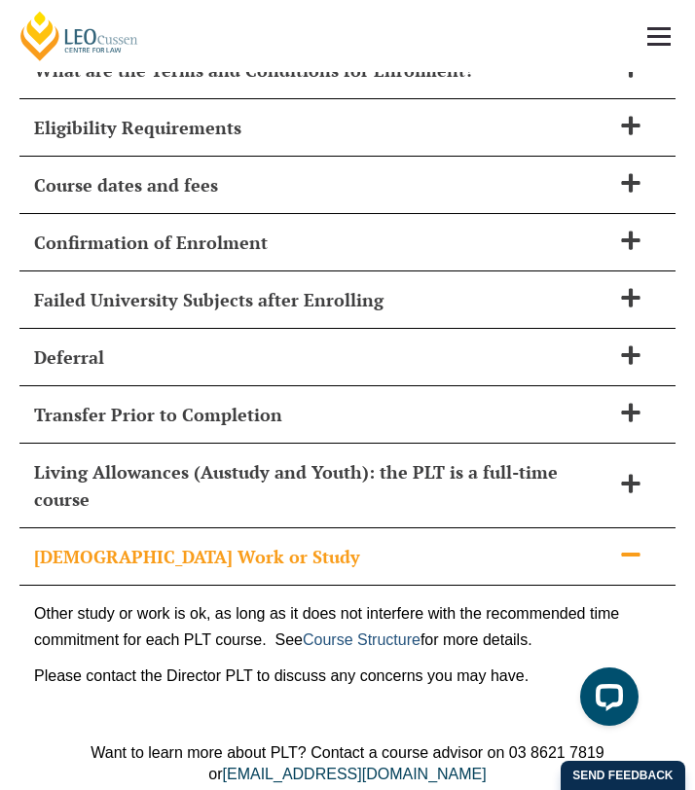
click at [347, 631] on link "Course Structure" at bounding box center [362, 639] width 118 height 17
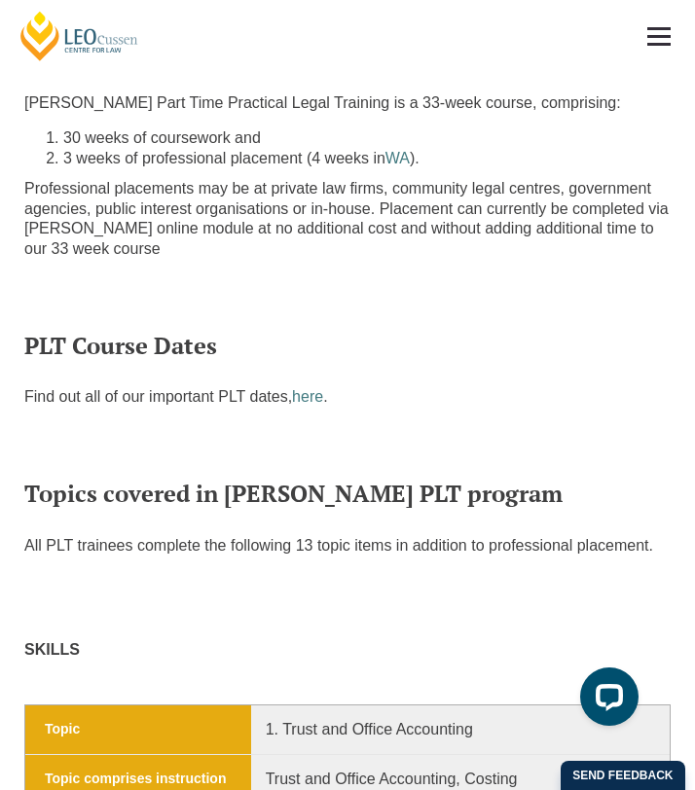
scroll to position [1405, 0]
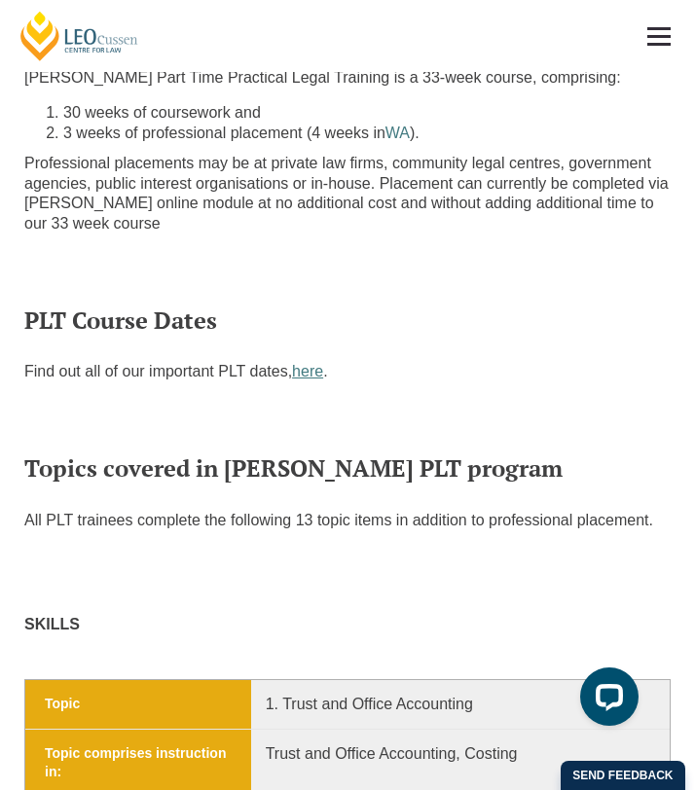
click at [295, 375] on link "here" at bounding box center [307, 371] width 31 height 17
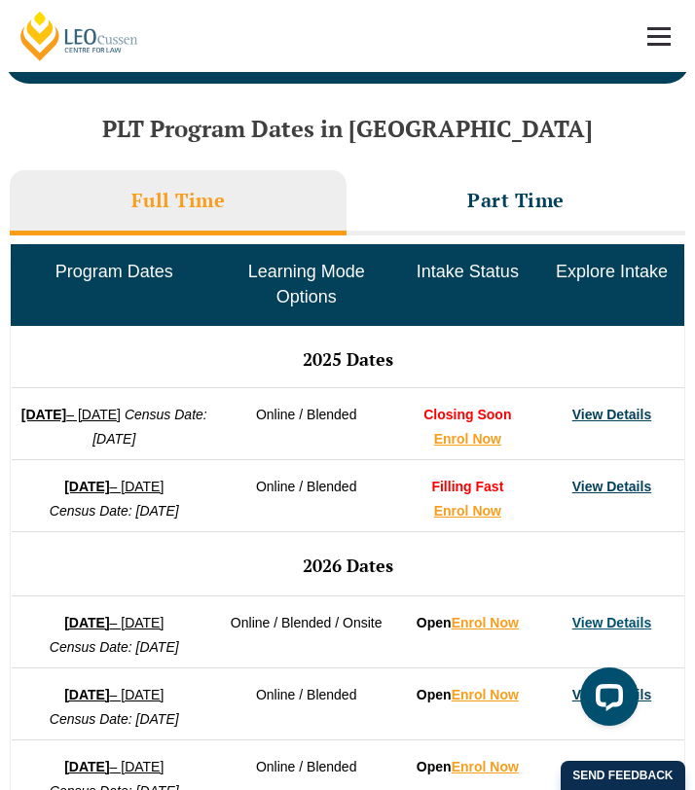
scroll to position [1064, 0]
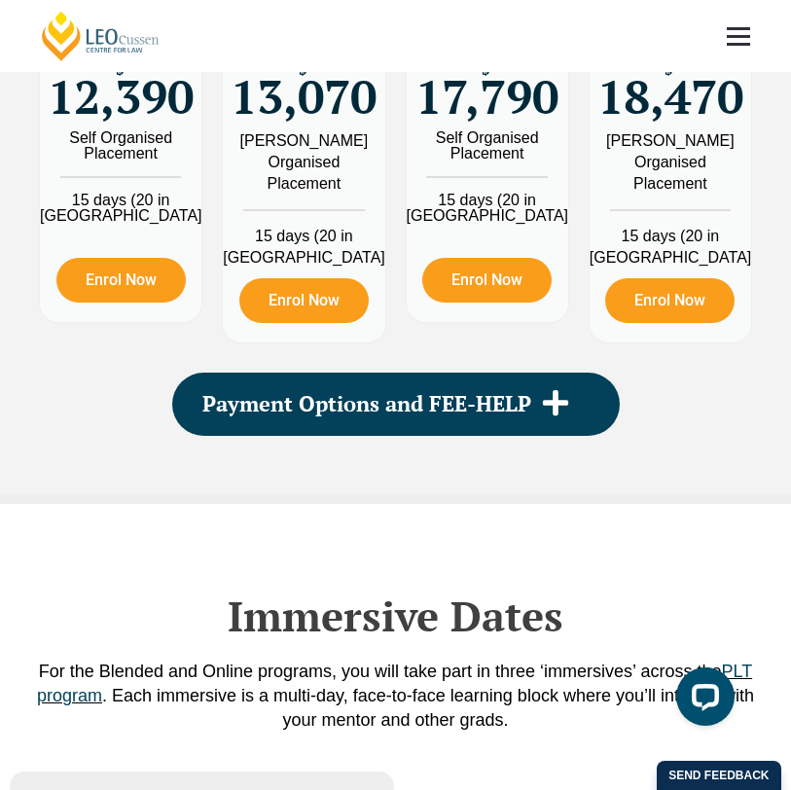
scroll to position [2615, 0]
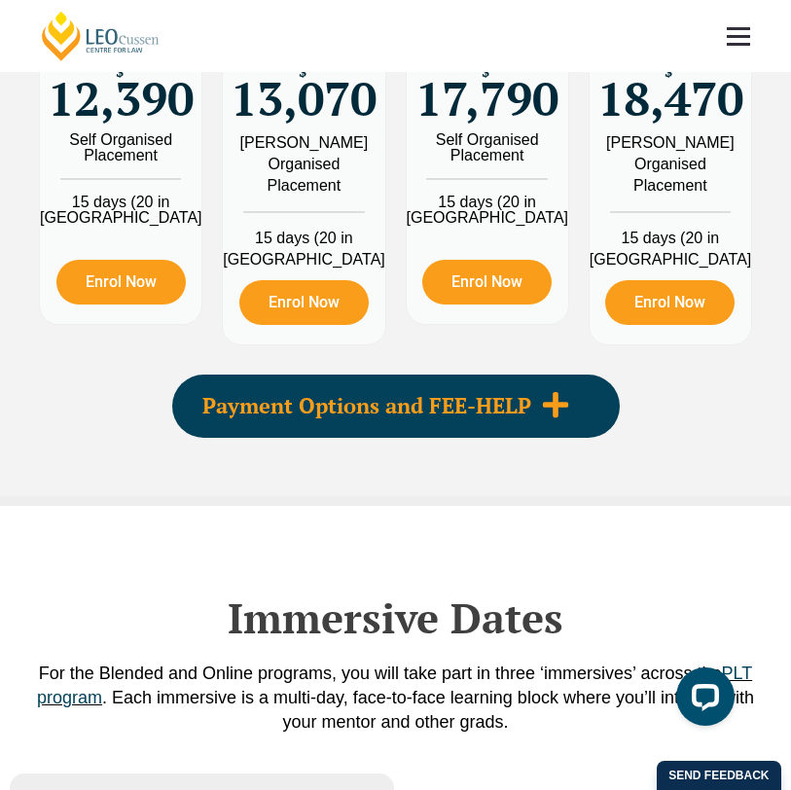
click at [559, 419] on icon at bounding box center [555, 404] width 29 height 29
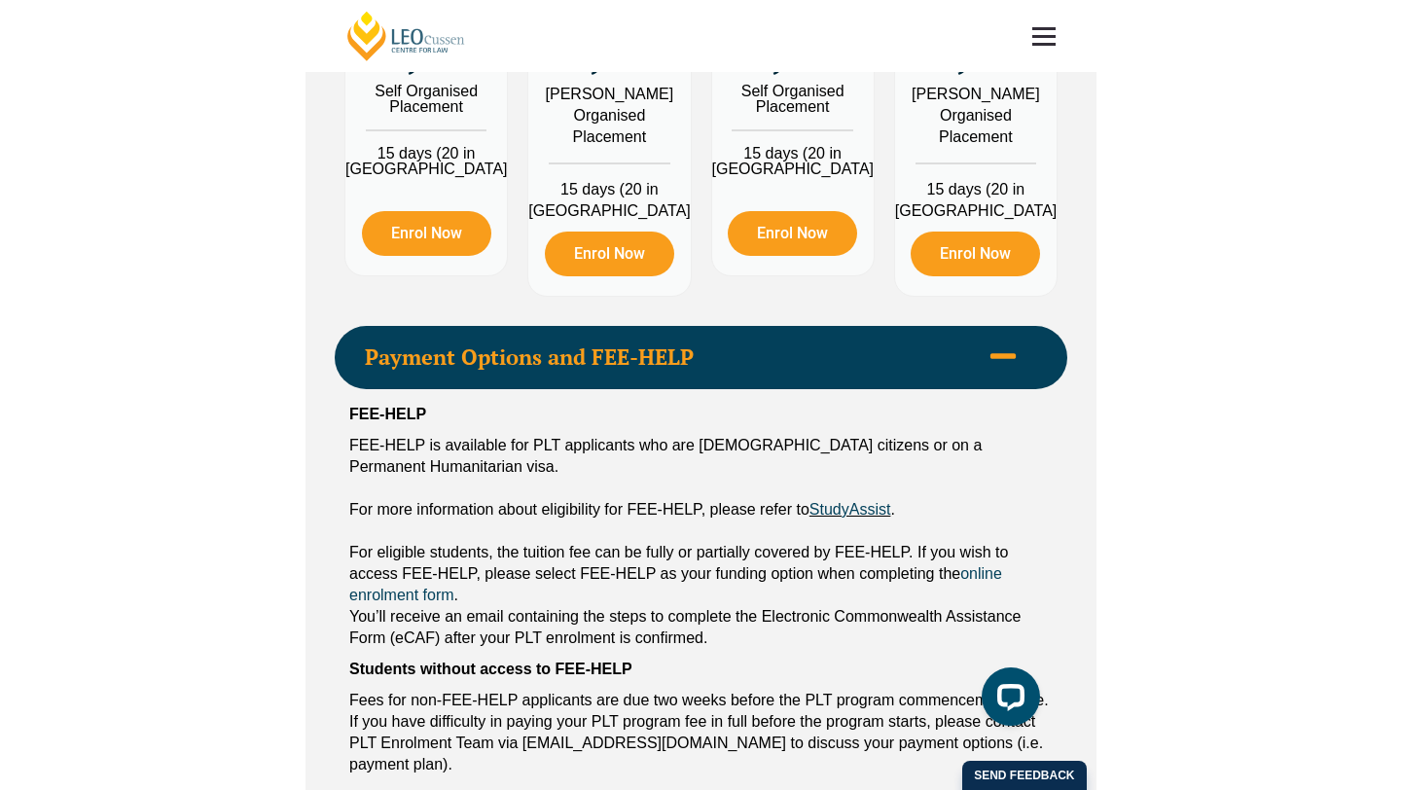
scroll to position [2657, 0]
